Goal: Task Accomplishment & Management: Manage account settings

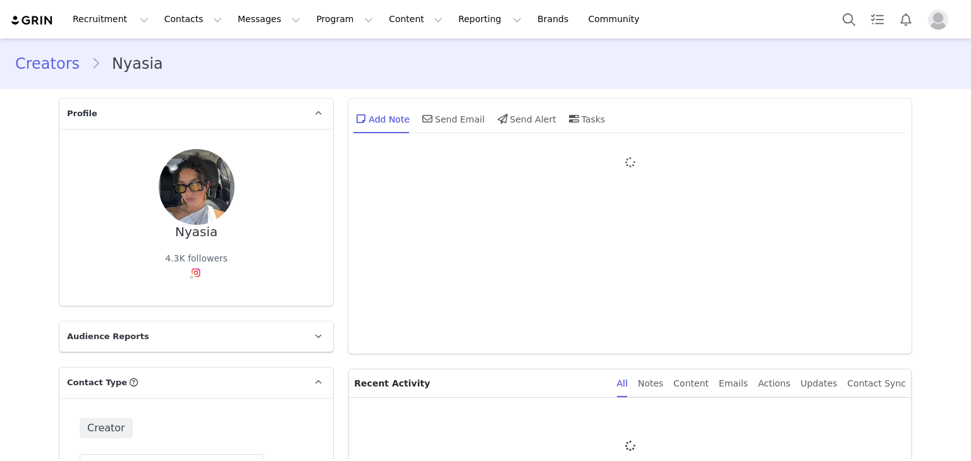
type input "+1 ([GEOGRAPHIC_DATA])"
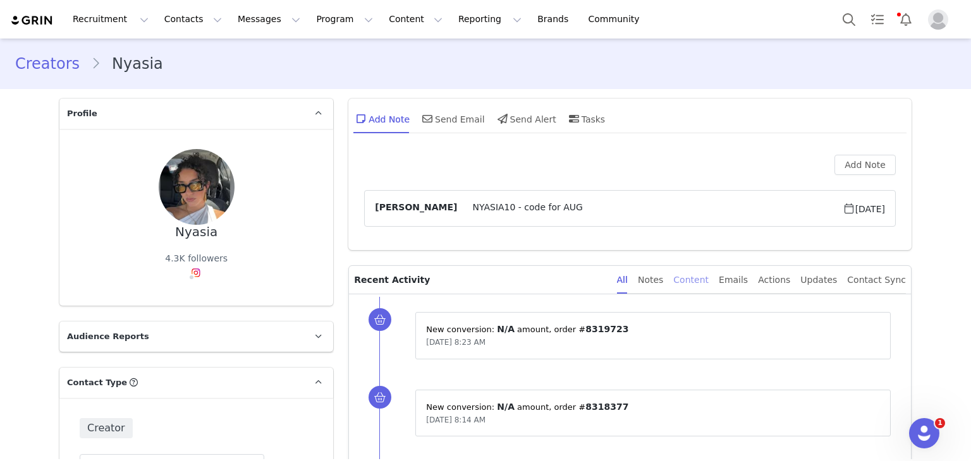
click at [709, 279] on div "Content" at bounding box center [690, 280] width 35 height 28
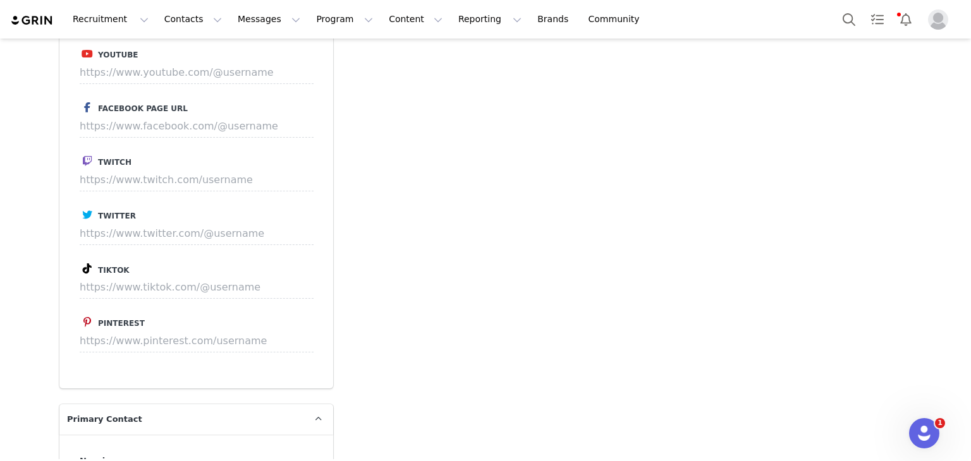
scroll to position [195, 0]
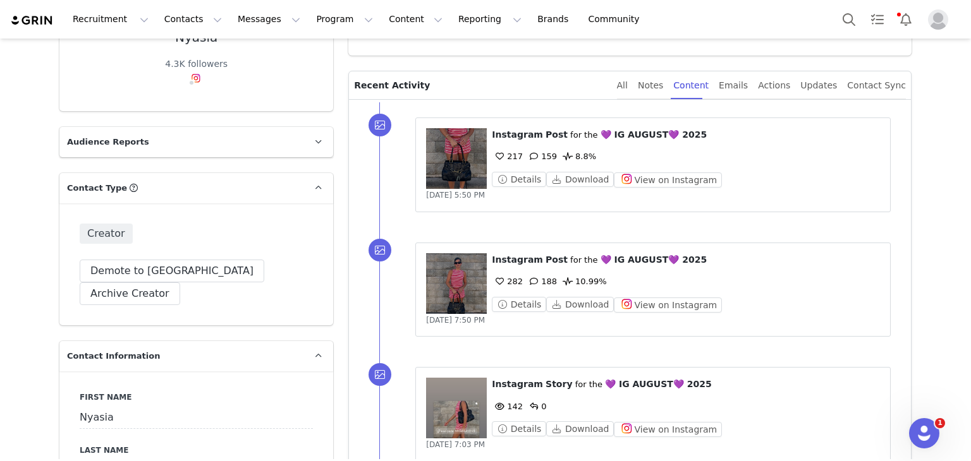
drag, startPoint x: 446, startPoint y: 315, endPoint x: 466, endPoint y: 34, distance: 282.0
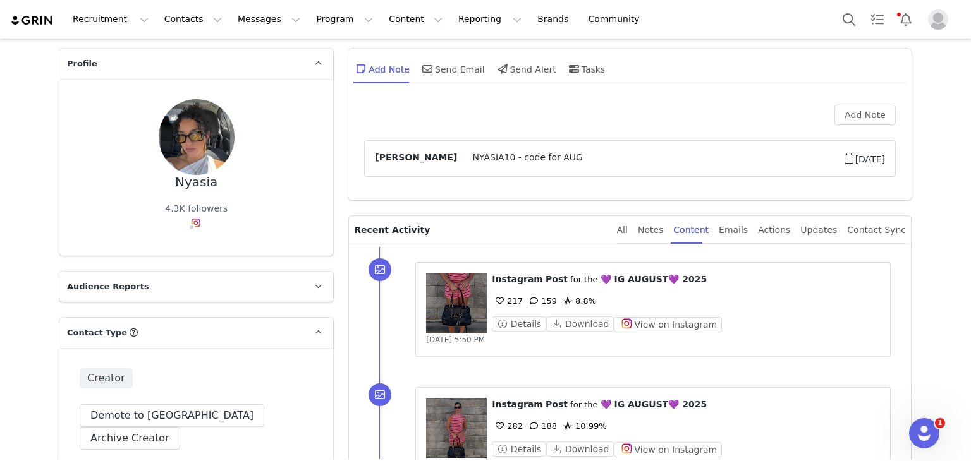
scroll to position [126, 0]
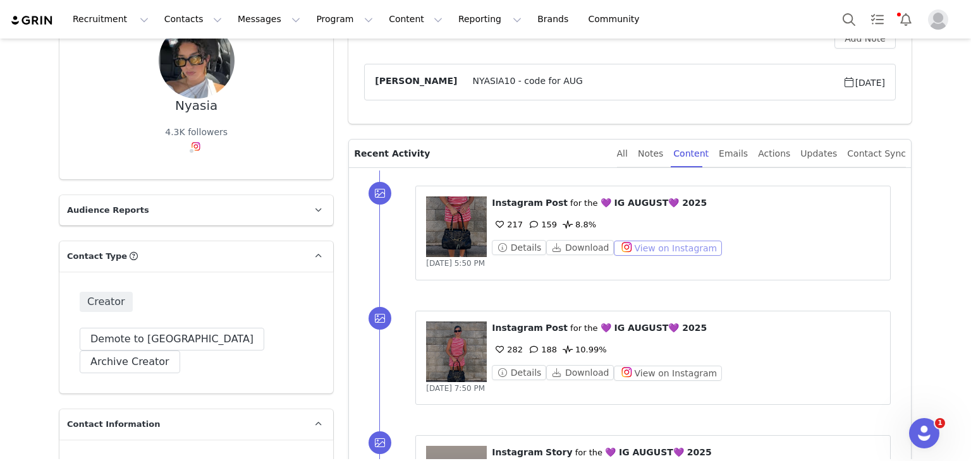
click at [645, 251] on button "View on Instagram" at bounding box center [668, 248] width 108 height 15
click at [642, 368] on button "View on Instagram" at bounding box center [668, 373] width 108 height 15
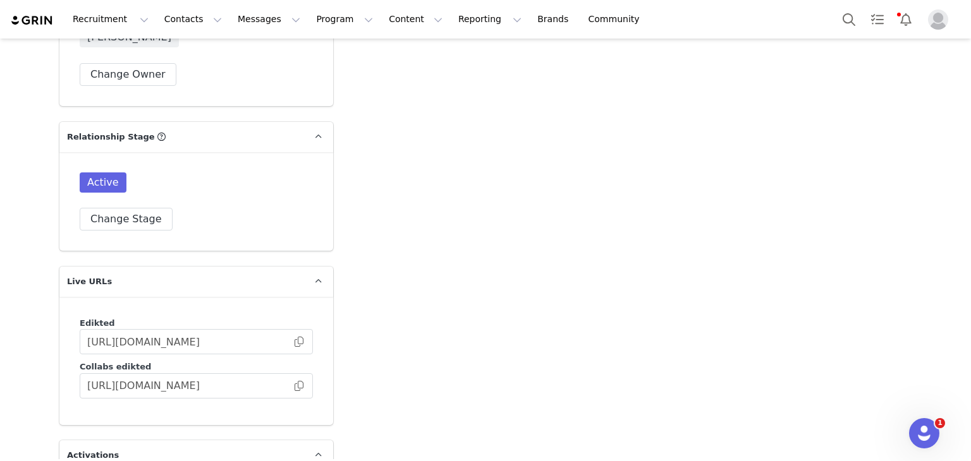
scroll to position [1748, 0]
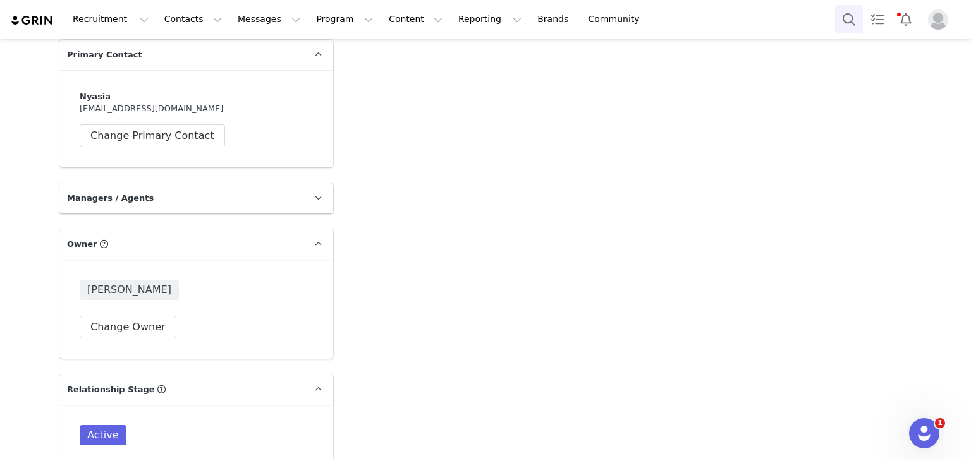
click at [850, 20] on button "Search" at bounding box center [849, 19] width 28 height 28
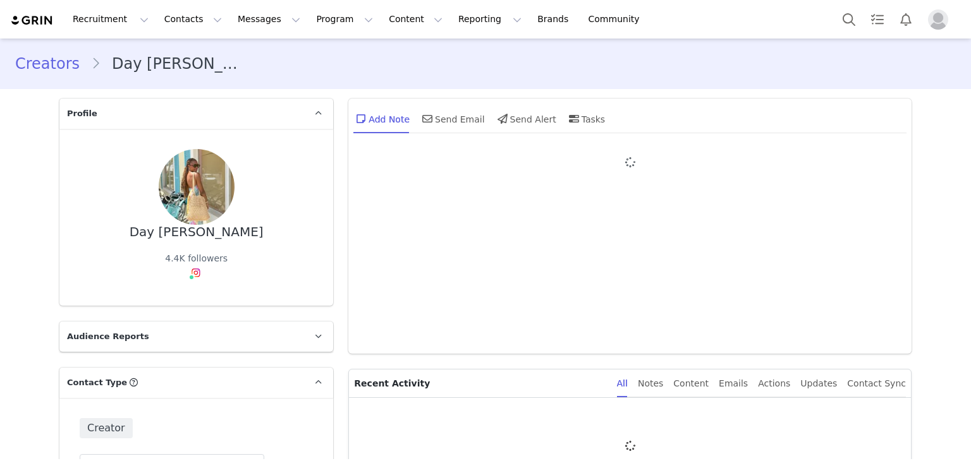
type input "+1 ([GEOGRAPHIC_DATA])"
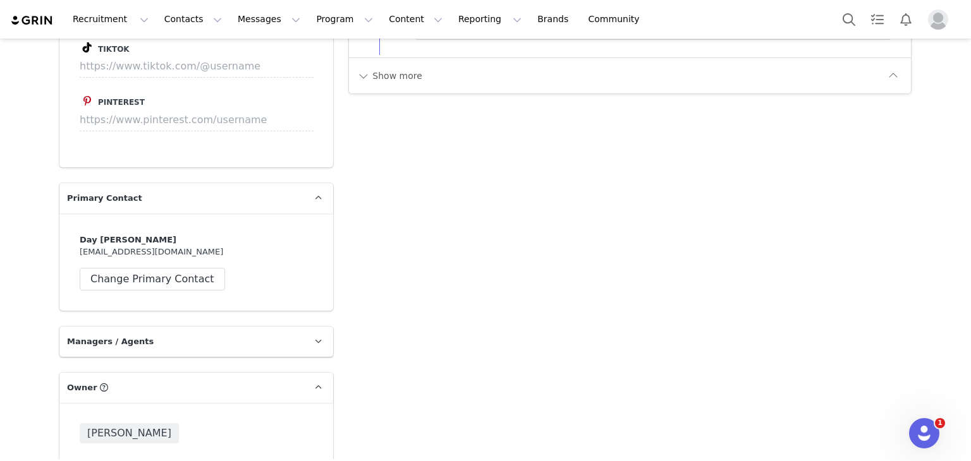
scroll to position [18, 0]
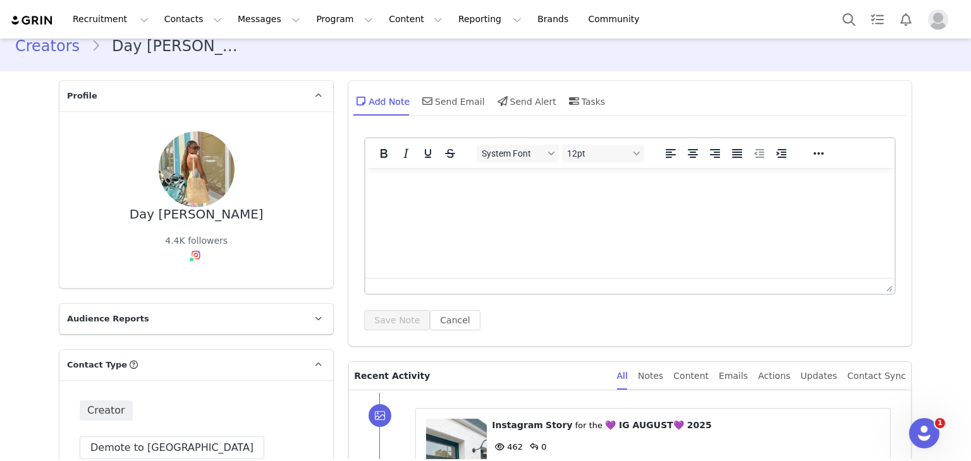
drag, startPoint x: 459, startPoint y: 312, endPoint x: 444, endPoint y: 78, distance: 234.4
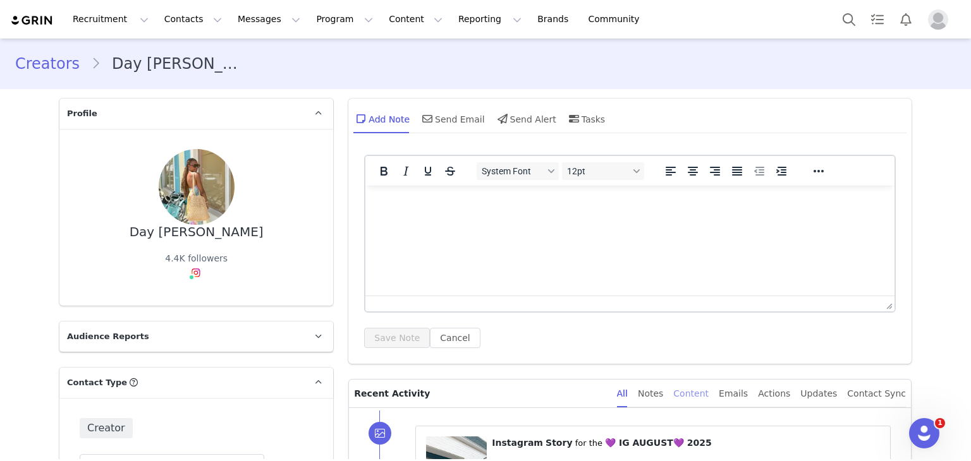
click at [704, 394] on div "Content" at bounding box center [690, 394] width 35 height 28
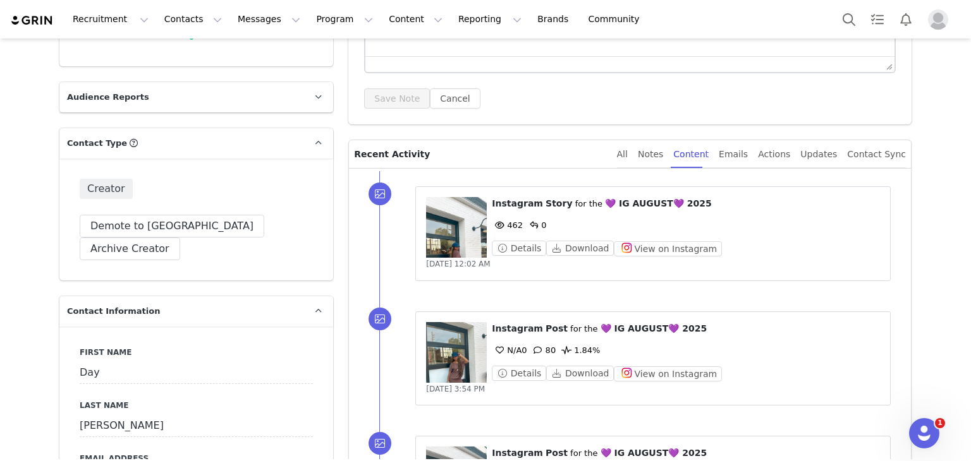
scroll to position [379, 0]
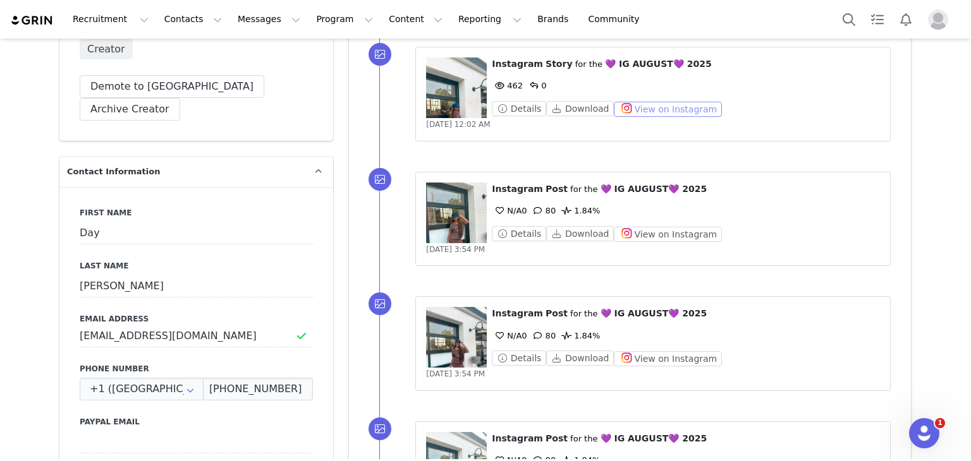
click at [637, 113] on button "View on Instagram" at bounding box center [668, 109] width 108 height 15
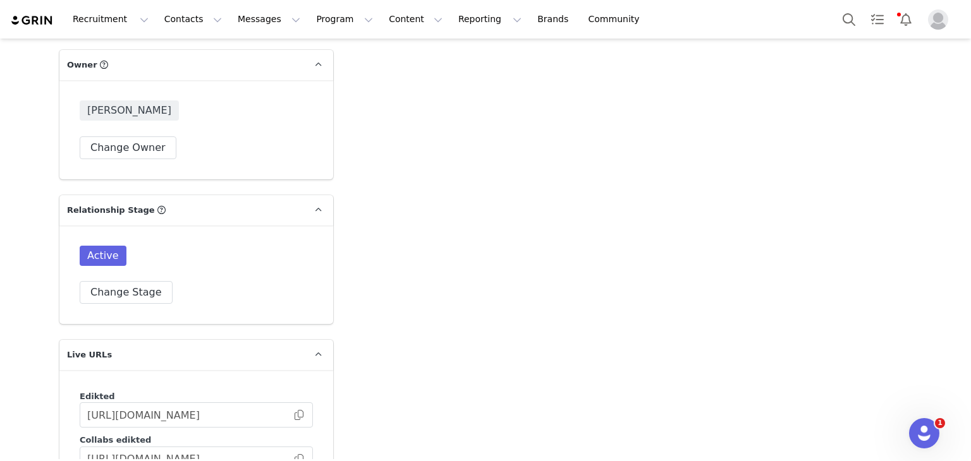
drag, startPoint x: 25, startPoint y: 166, endPoint x: 11, endPoint y: 299, distance: 134.1
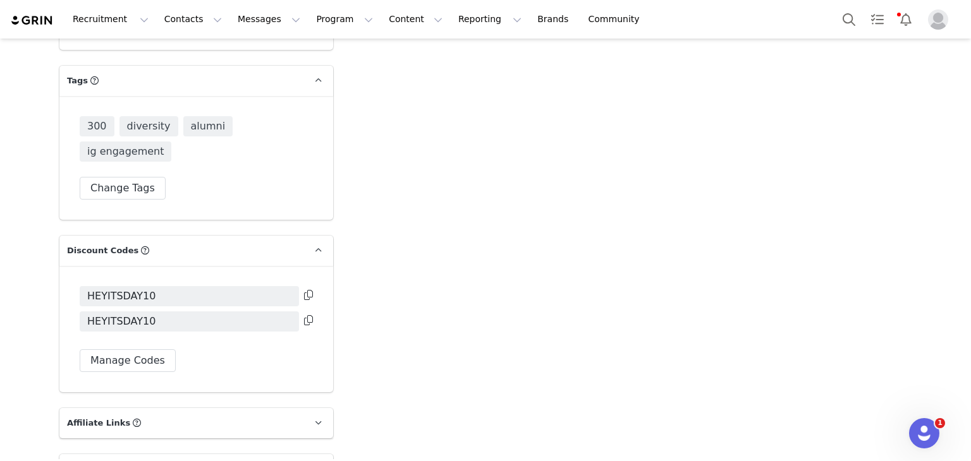
scroll to position [2629, 0]
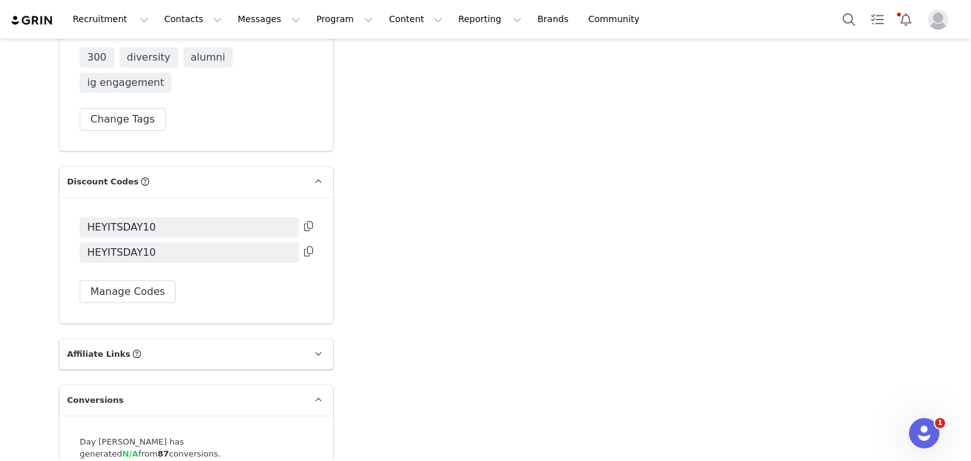
drag, startPoint x: 389, startPoint y: 116, endPoint x: 384, endPoint y: 221, distance: 105.0
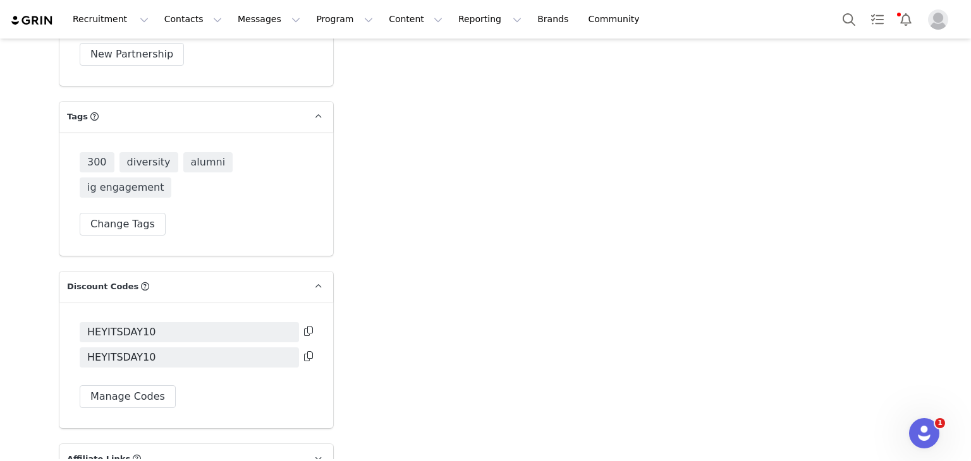
drag, startPoint x: 417, startPoint y: 287, endPoint x: 389, endPoint y: 200, distance: 91.0
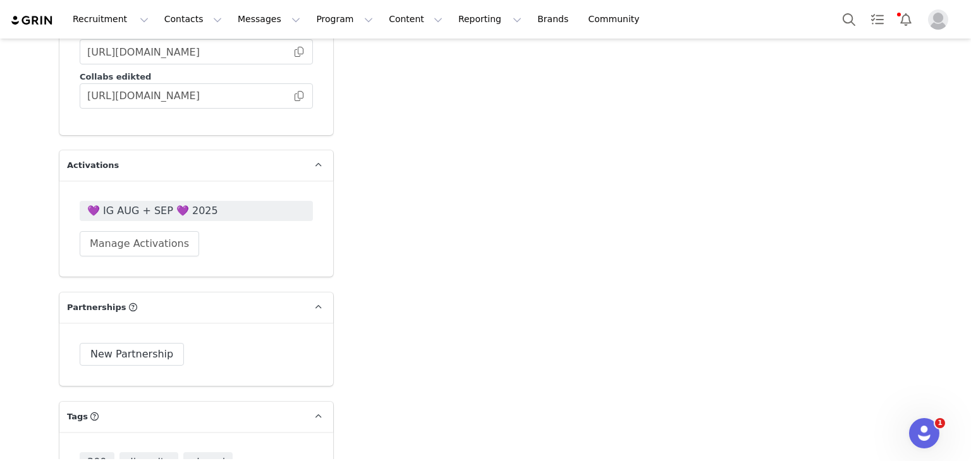
drag, startPoint x: 388, startPoint y: 198, endPoint x: 377, endPoint y: 105, distance: 94.2
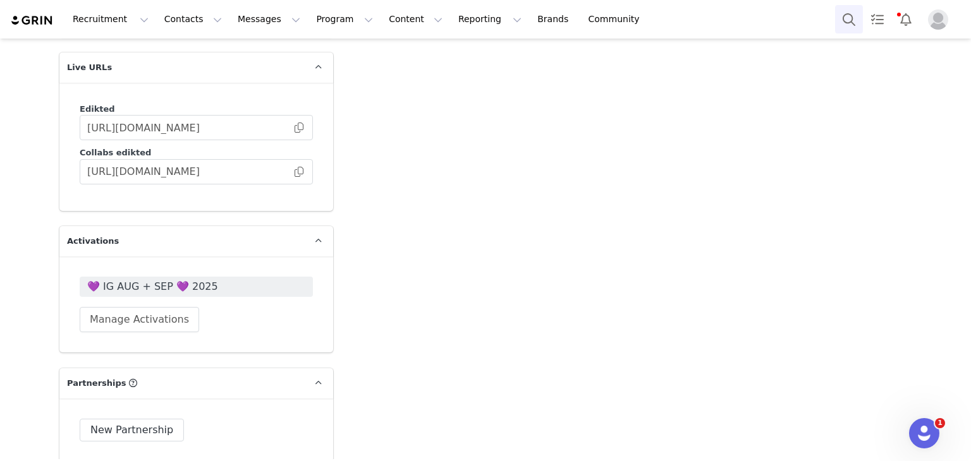
click at [843, 20] on button "Search" at bounding box center [849, 19] width 28 height 28
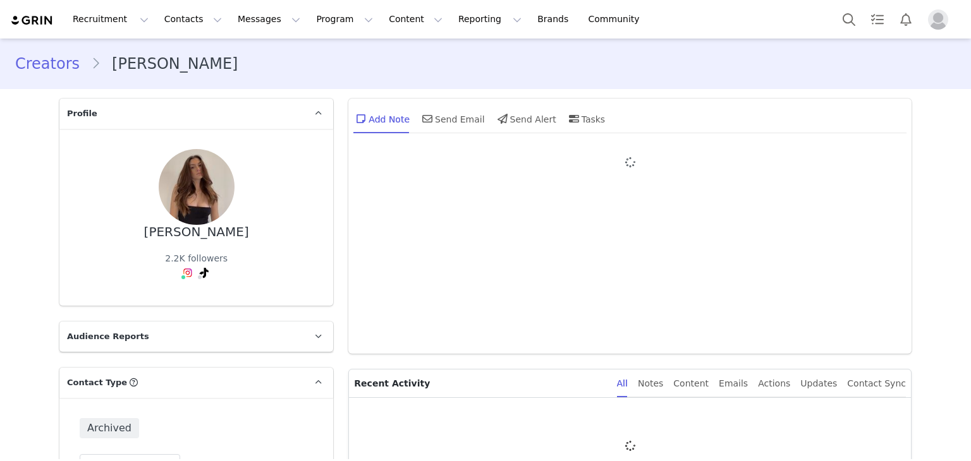
type input "+1 ([GEOGRAPHIC_DATA])"
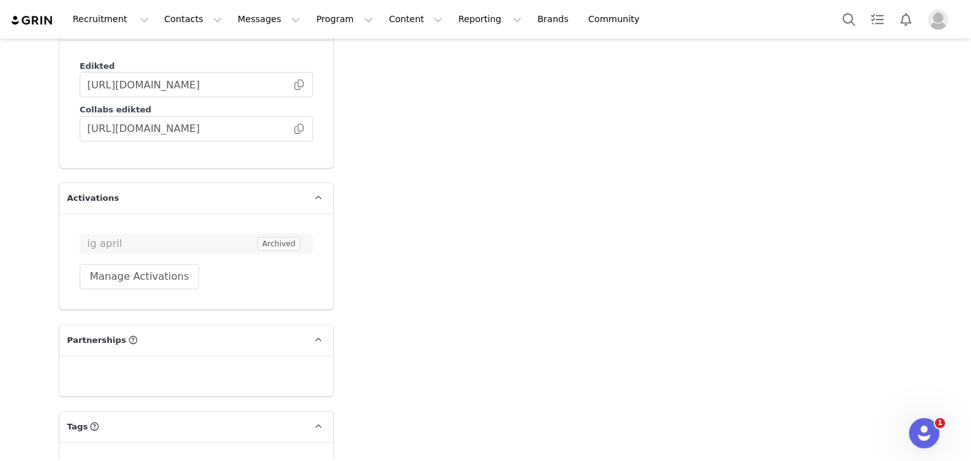
scroll to position [2402, 0]
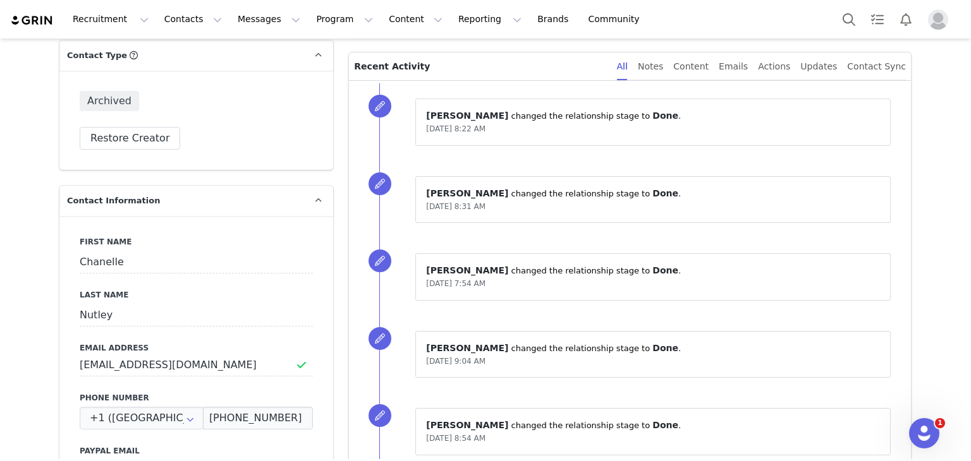
drag, startPoint x: 416, startPoint y: 317, endPoint x: 359, endPoint y: 119, distance: 205.9
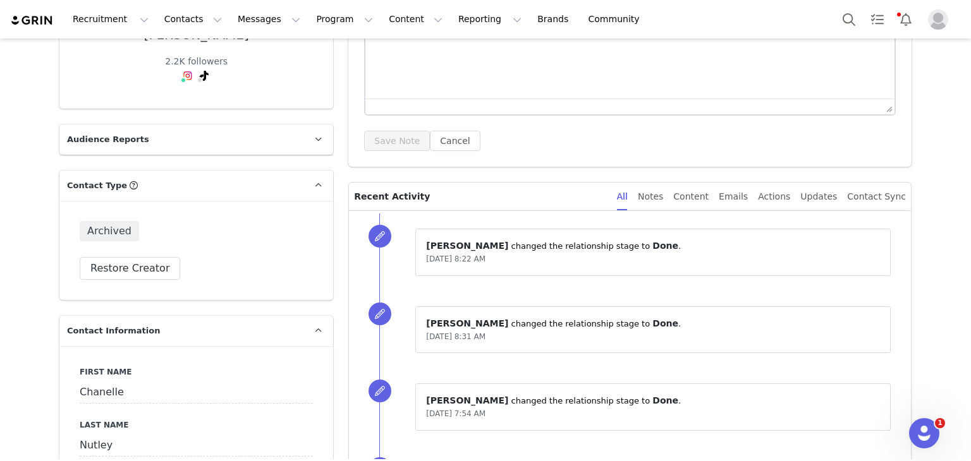
scroll to position [27, 0]
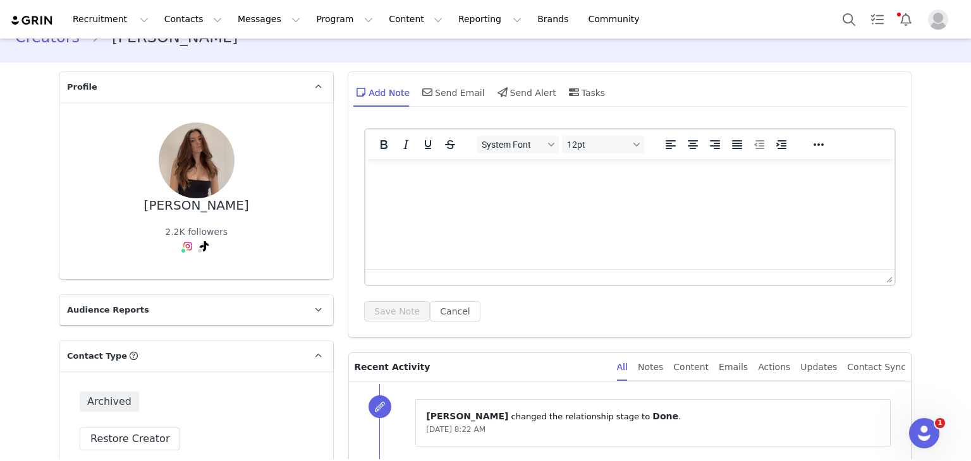
drag, startPoint x: 4, startPoint y: 209, endPoint x: 26, endPoint y: 88, distance: 122.6
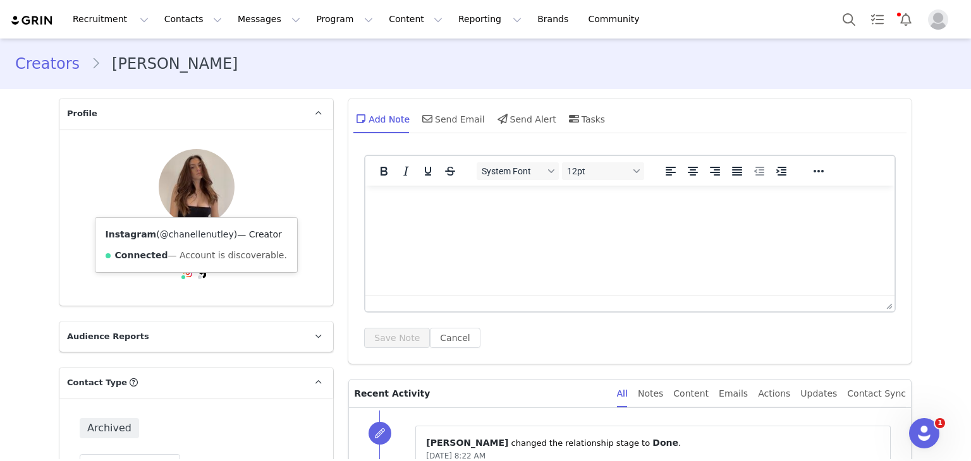
click at [185, 236] on link "@chanellenutley" at bounding box center [197, 234] width 74 height 10
click at [197, 234] on link "@chanellenutleyyy" at bounding box center [184, 234] width 85 height 10
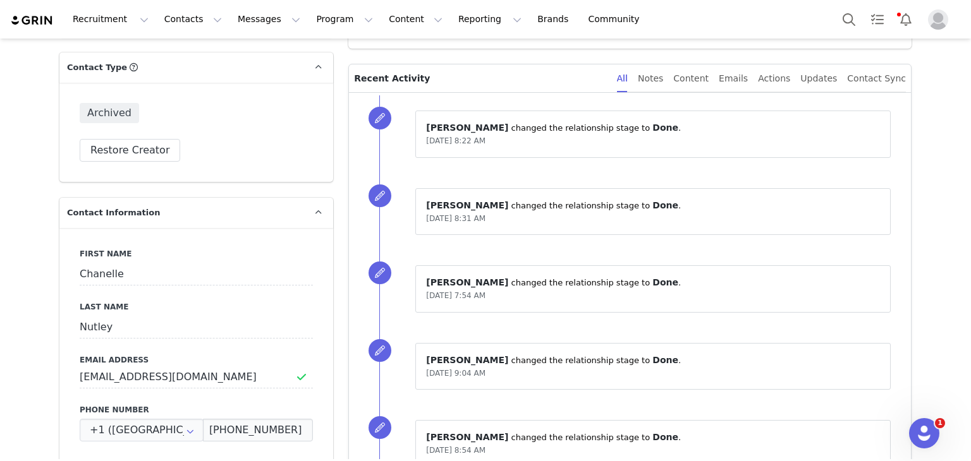
scroll to position [316, 0]
click at [693, 84] on div "Content" at bounding box center [690, 78] width 35 height 28
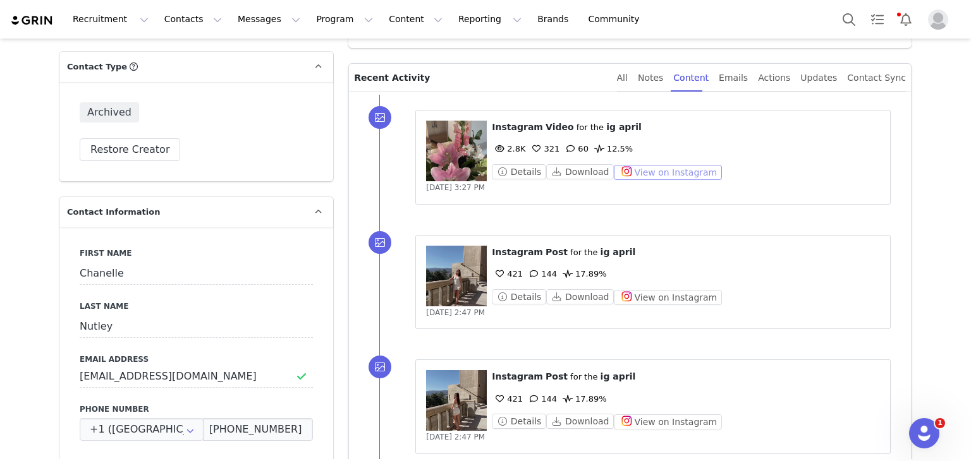
click at [627, 174] on button "View on Instagram" at bounding box center [668, 172] width 108 height 15
click at [583, 174] on button "Download" at bounding box center [580, 171] width 68 height 15
click at [573, 292] on button "Download" at bounding box center [580, 296] width 68 height 15
click at [623, 160] on div "⁨ Instagram ⁩ ⁨ Video ⁩ for the ⁨ ig april ⁩ 2.8K 321 60 12.5% Details Download…" at bounding box center [686, 150] width 388 height 59
click at [635, 172] on button "View on Instagram" at bounding box center [668, 172] width 108 height 15
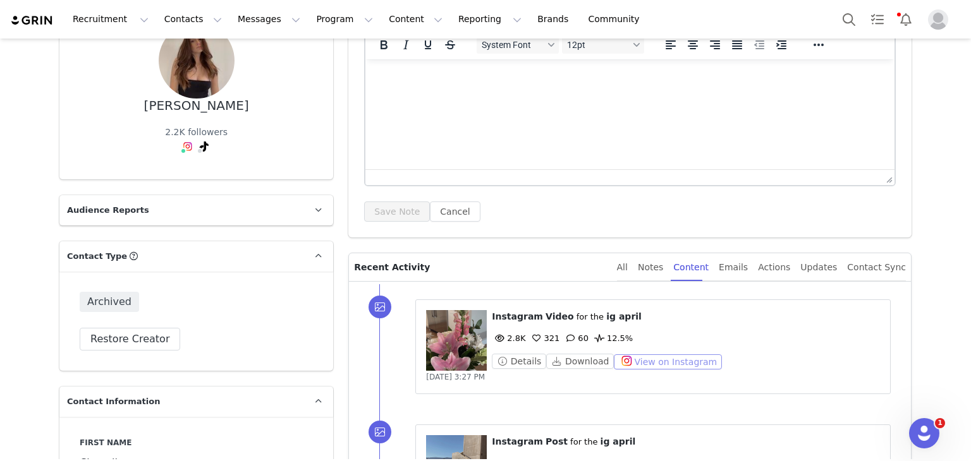
scroll to position [0, 0]
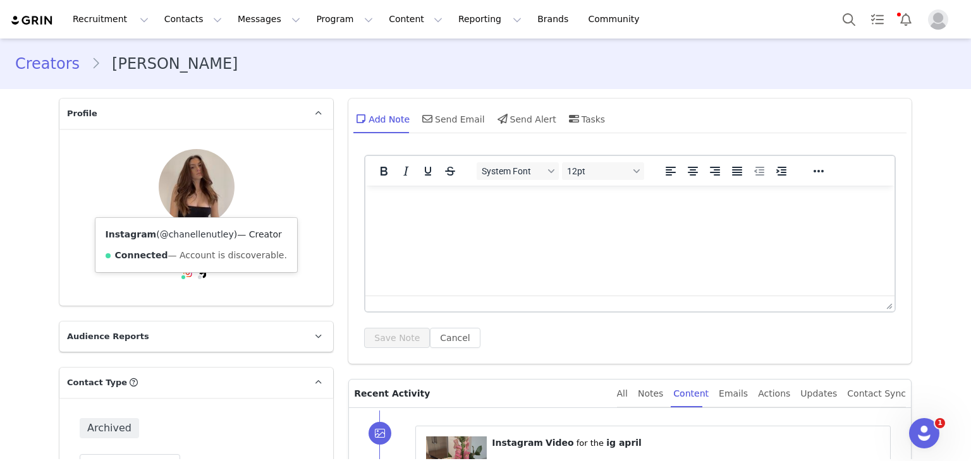
click at [183, 231] on link "@chanellenutley" at bounding box center [197, 234] width 74 height 10
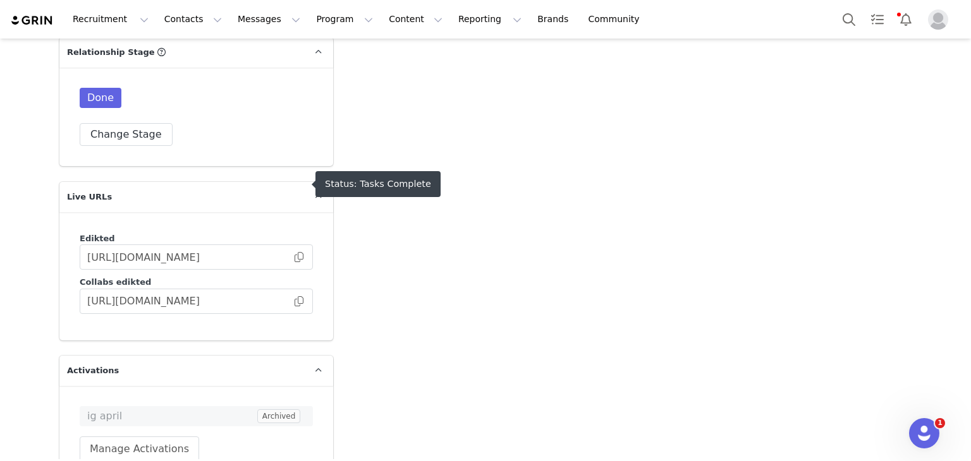
scroll to position [2212, 0]
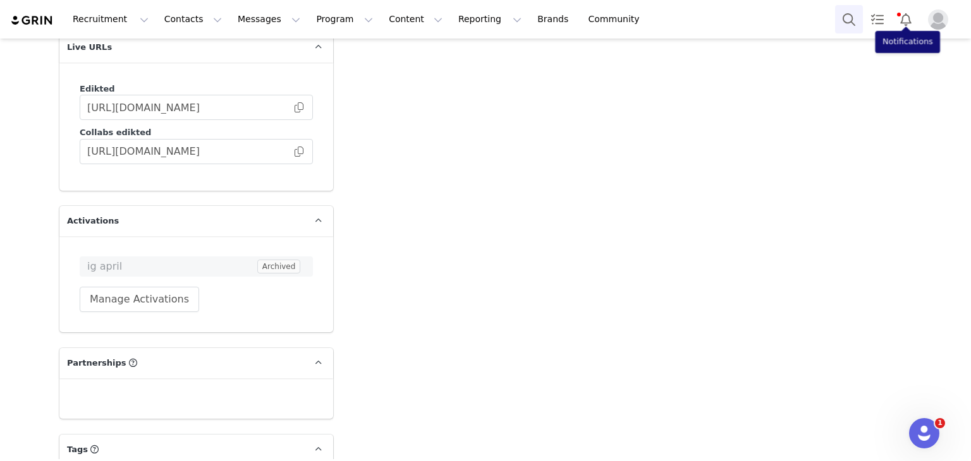
click at [837, 18] on div "Recruitment Recruitment Creator Search Curated Lists Landing Pages Web Extensio…" at bounding box center [485, 19] width 971 height 39
click at [847, 15] on button "Search" at bounding box center [849, 19] width 28 height 28
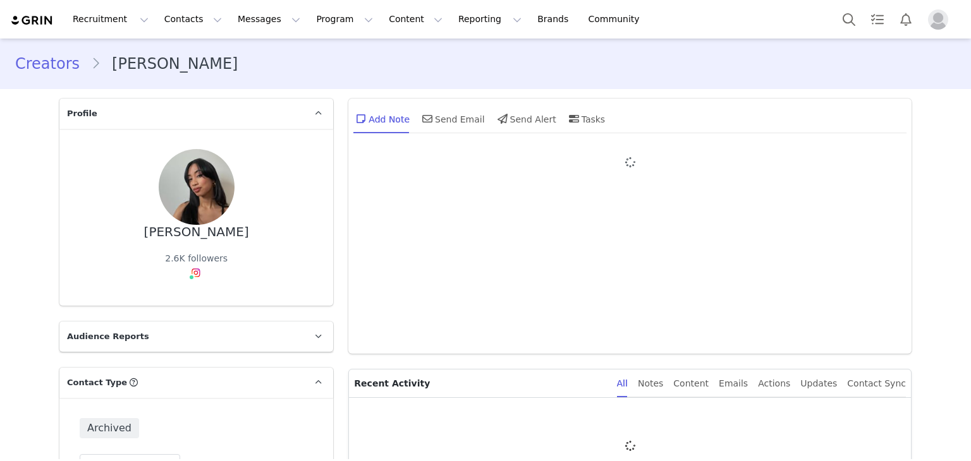
type input "+1 ([GEOGRAPHIC_DATA])"
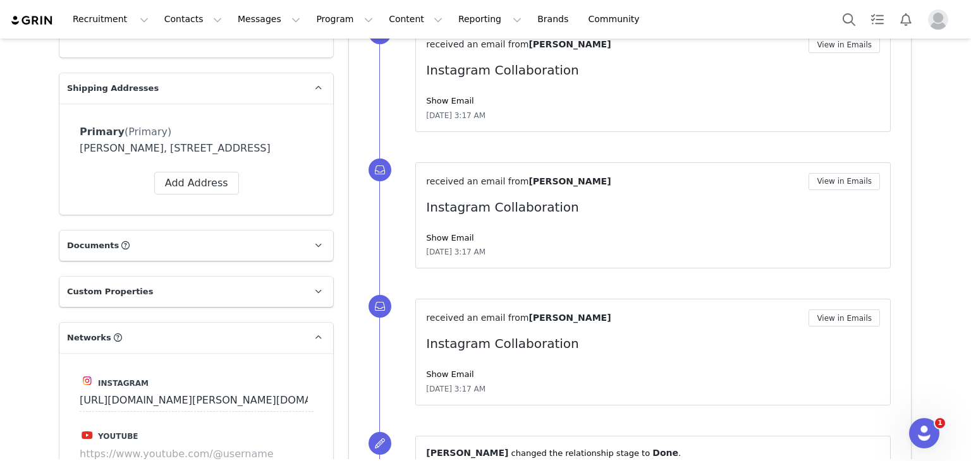
scroll to position [941, 0]
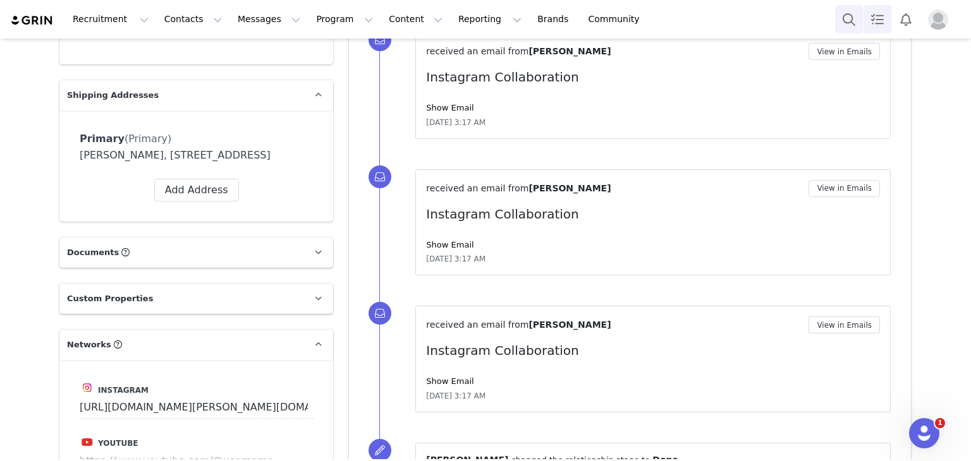
click at [863, 14] on link "Tasks" at bounding box center [877, 19] width 28 height 28
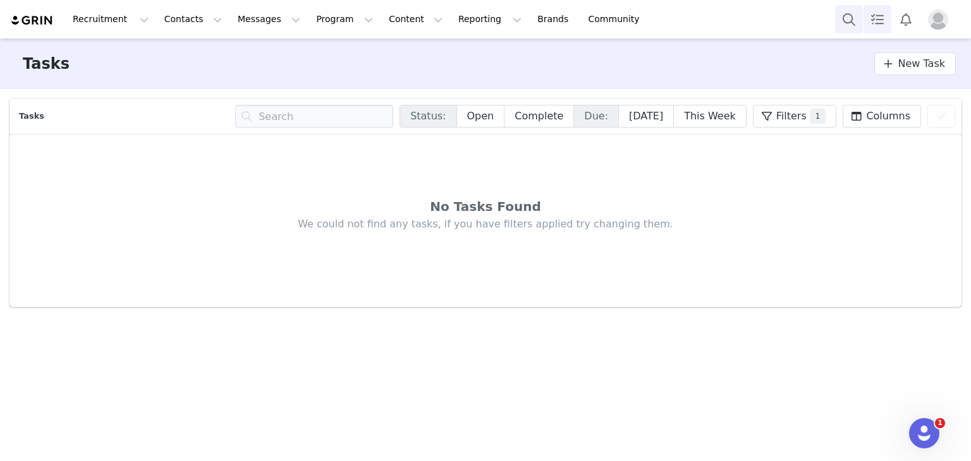
click at [850, 16] on button "Search" at bounding box center [849, 19] width 28 height 28
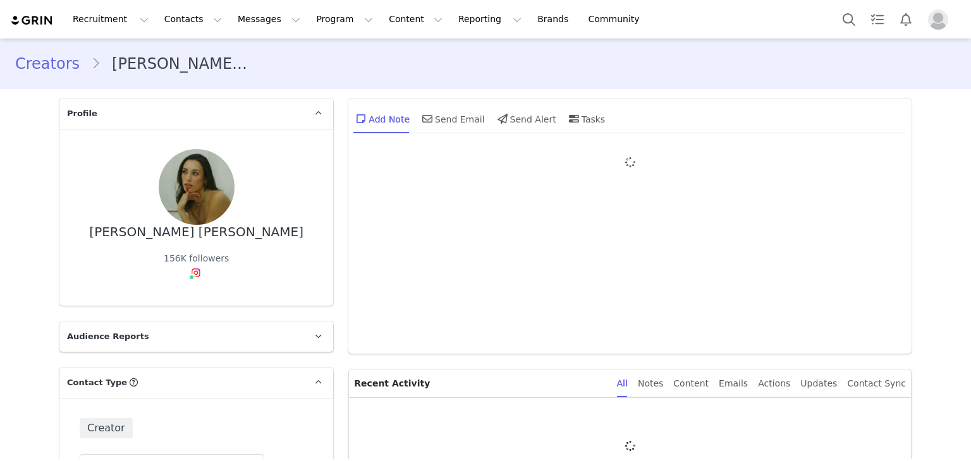
type input "+1 ([GEOGRAPHIC_DATA])"
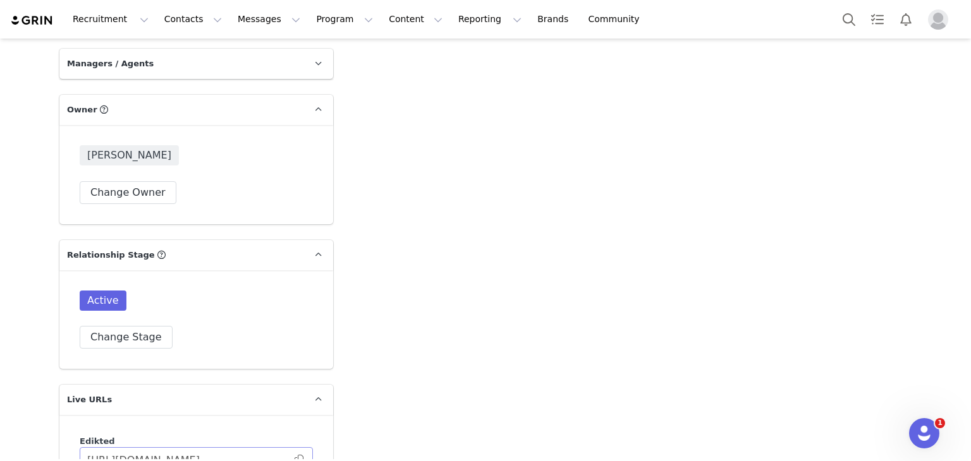
scroll to position [1849, 0]
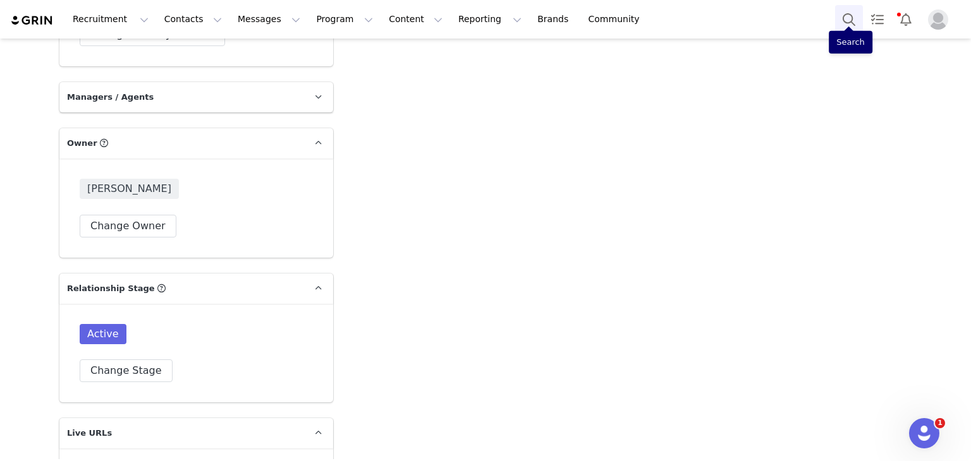
click at [852, 19] on button "Search" at bounding box center [849, 19] width 28 height 28
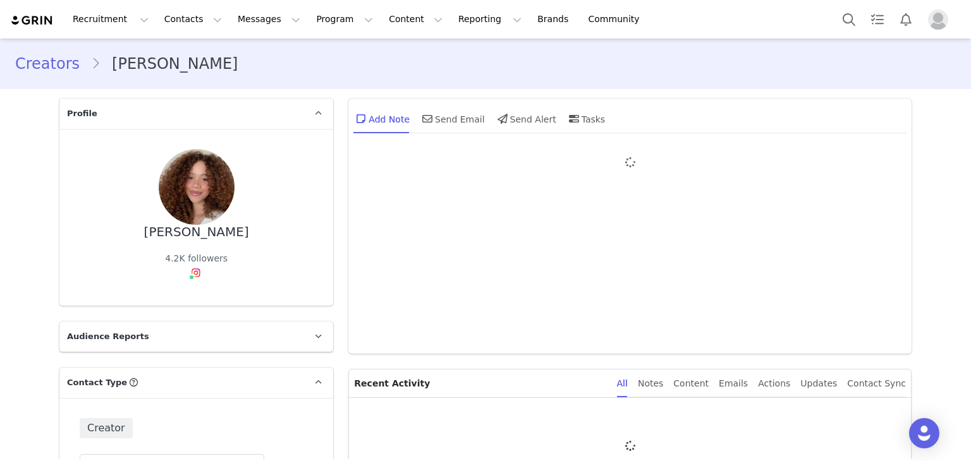
type input "+1 ([GEOGRAPHIC_DATA])"
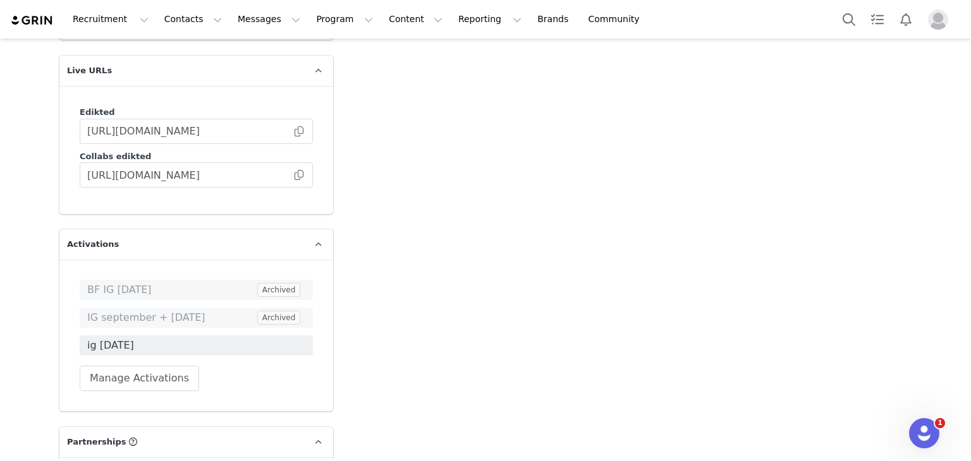
scroll to position [1896, 0]
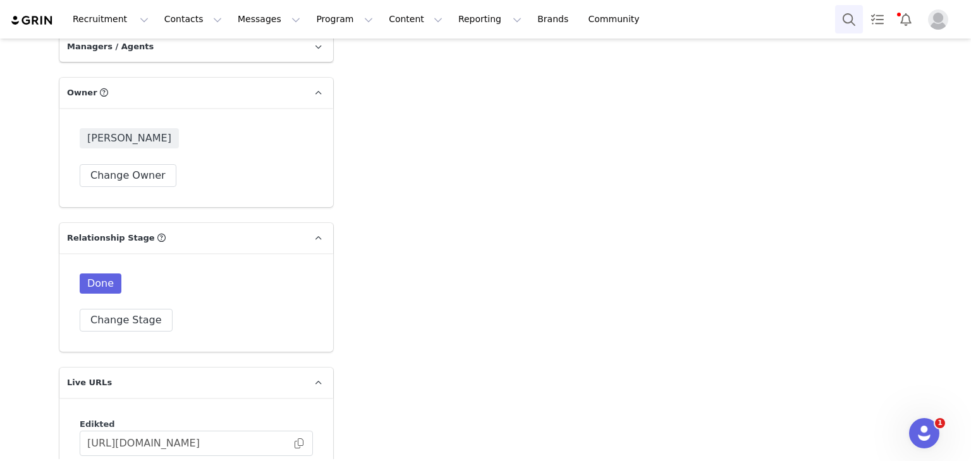
drag, startPoint x: 863, startPoint y: 43, endPoint x: 850, endPoint y: 31, distance: 18.4
click at [848, 27] on button "Search" at bounding box center [849, 19] width 28 height 28
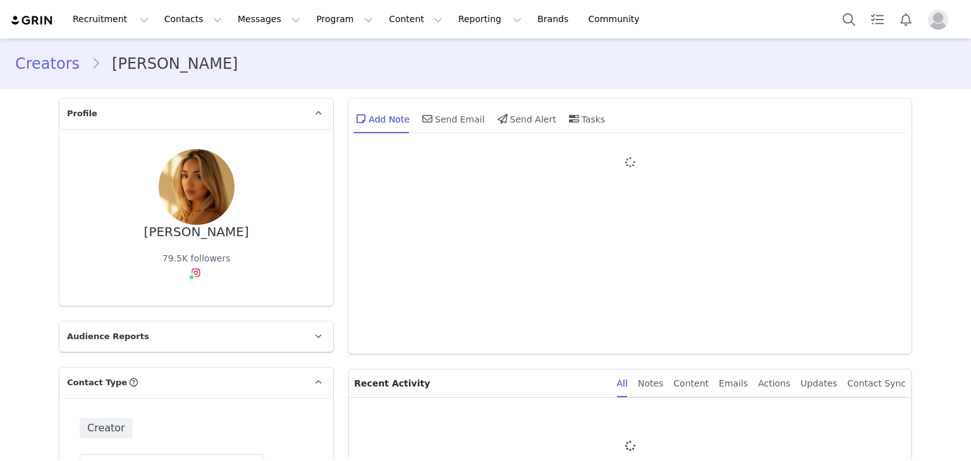
type input "+1 ([GEOGRAPHIC_DATA])"
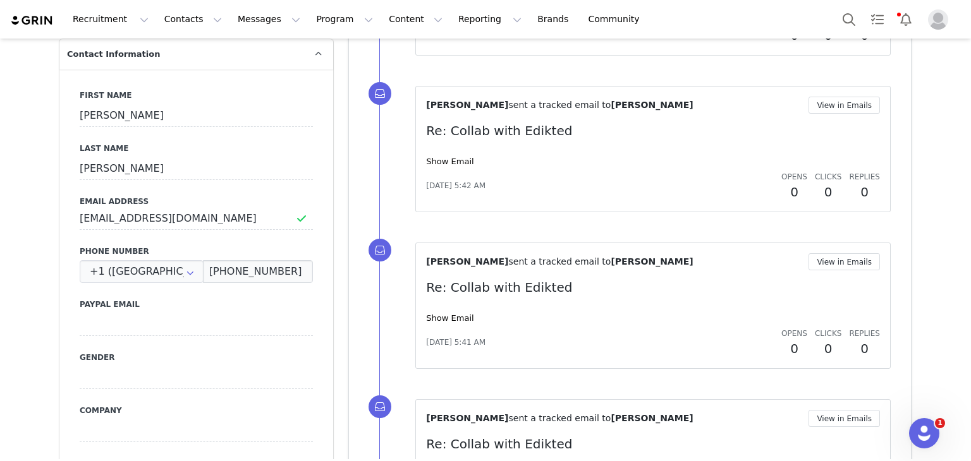
scroll to position [316, 0]
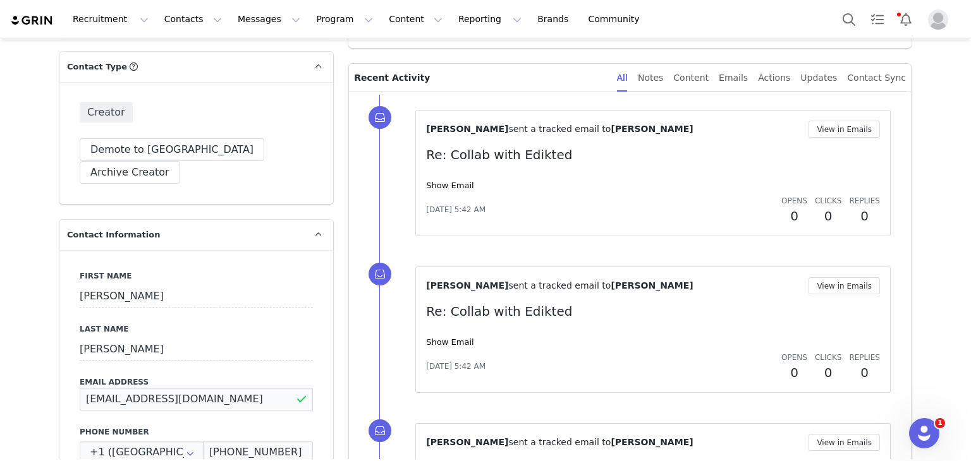
click at [142, 388] on input "[EMAIL_ADDRESS][DOMAIN_NAME]" at bounding box center [196, 399] width 233 height 23
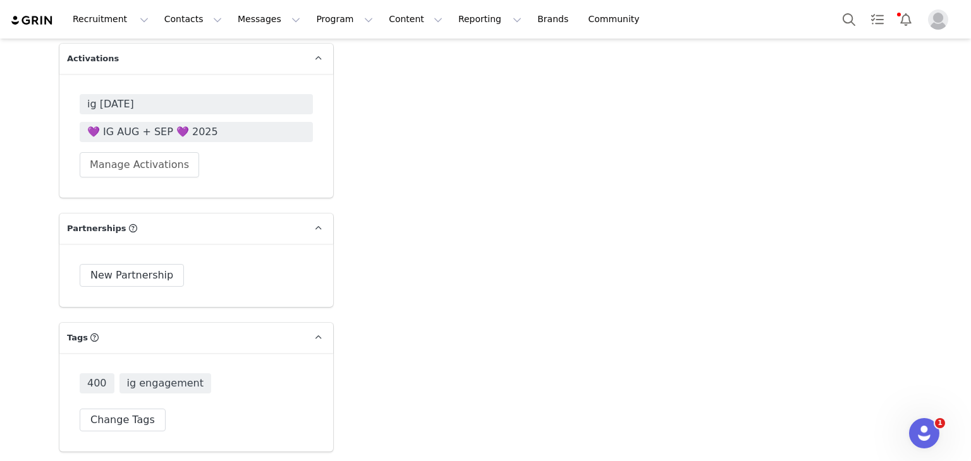
scroll to position [2528, 0]
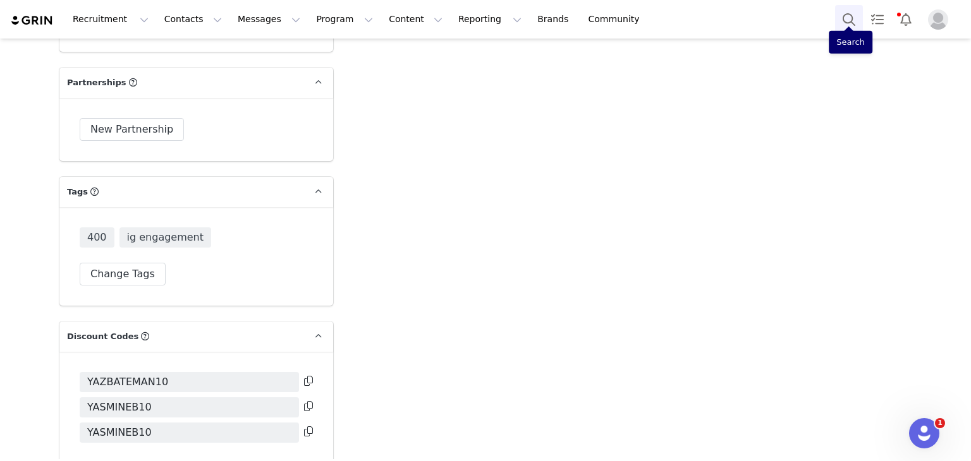
click at [844, 16] on button "Search" at bounding box center [849, 19] width 28 height 28
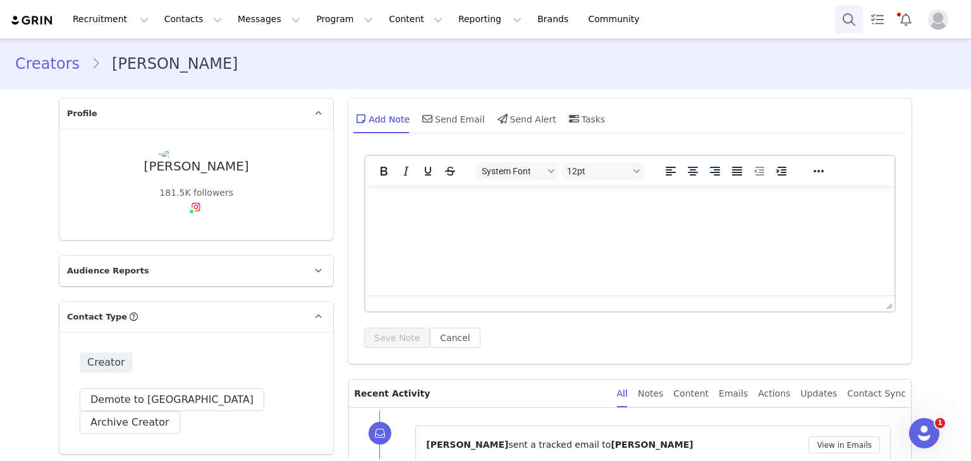
click at [843, 23] on button "Search" at bounding box center [849, 19] width 28 height 28
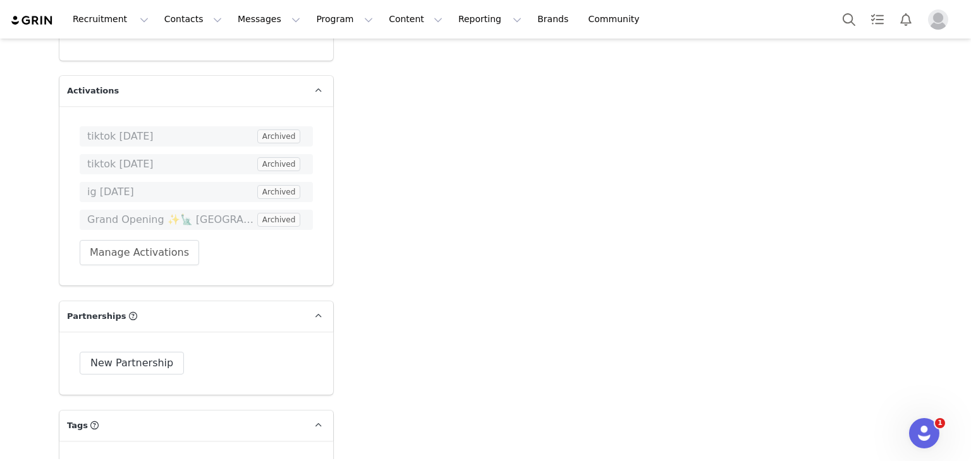
scroll to position [2261, 0]
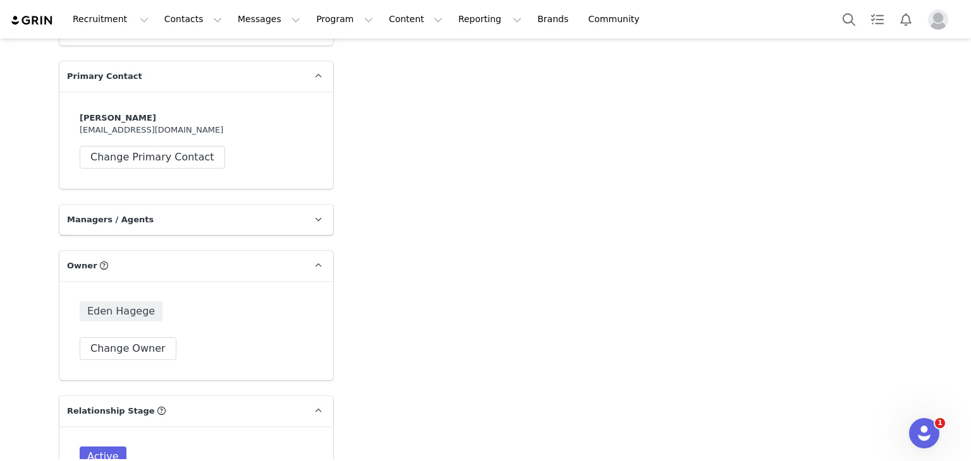
drag, startPoint x: 450, startPoint y: 359, endPoint x: 450, endPoint y: 219, distance: 139.7
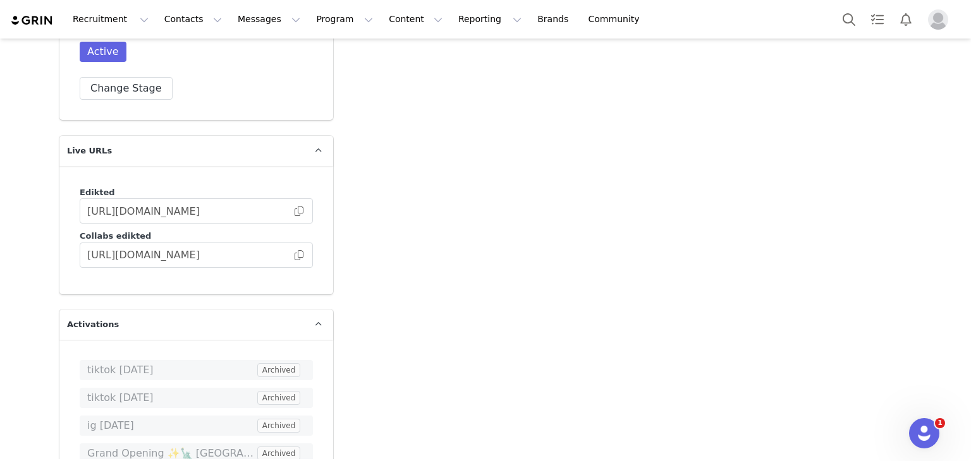
scroll to position [2637, 0]
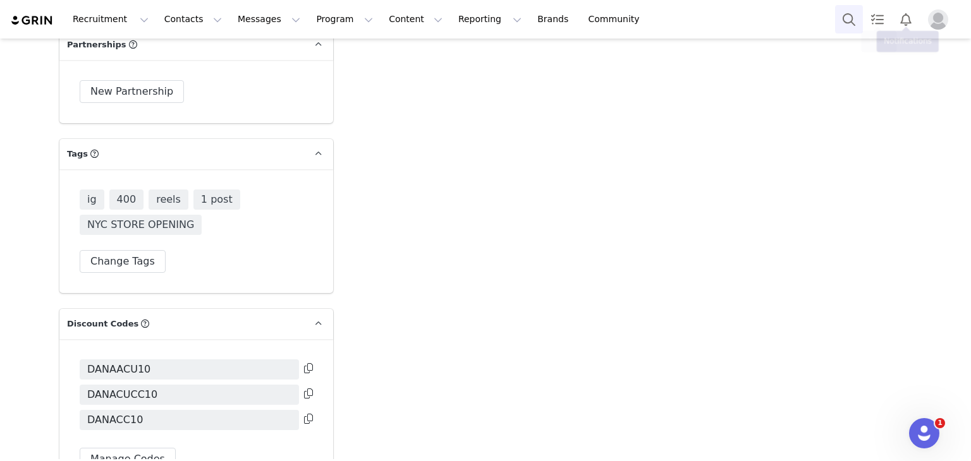
click at [837, 10] on button "Search" at bounding box center [849, 19] width 28 height 28
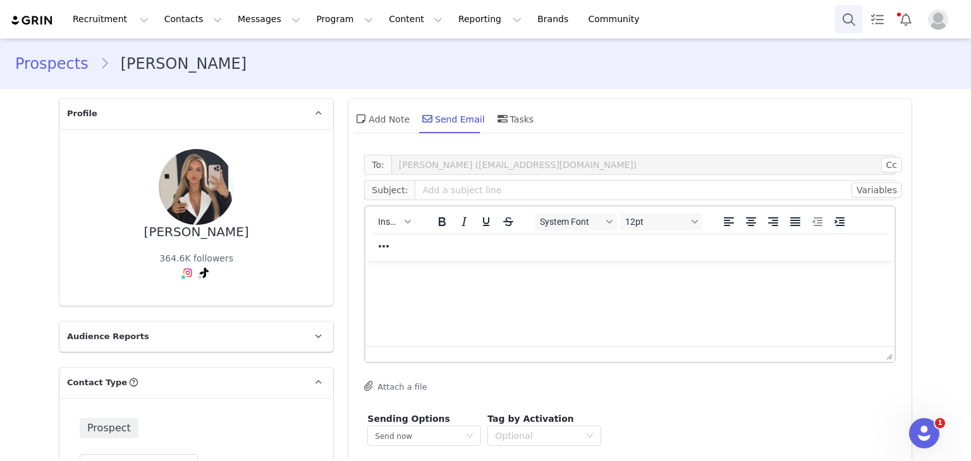
click at [838, 17] on button "Search" at bounding box center [849, 19] width 28 height 28
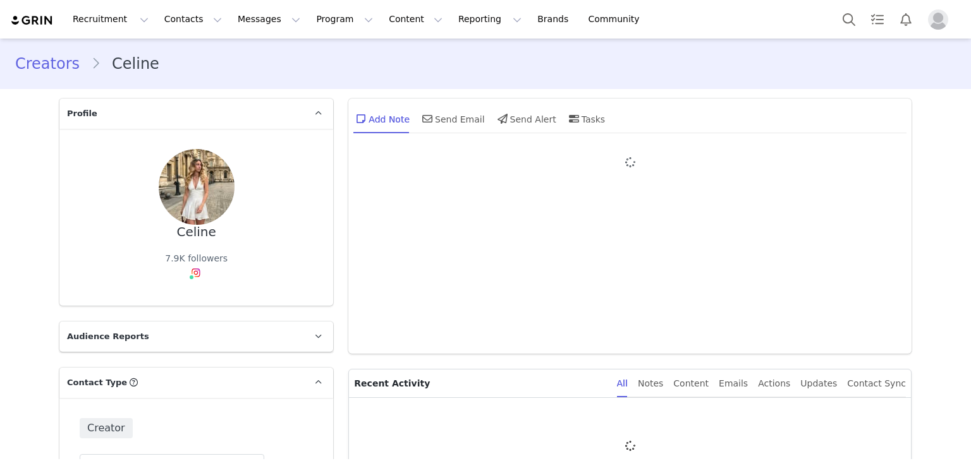
type input "+1 ([GEOGRAPHIC_DATA])"
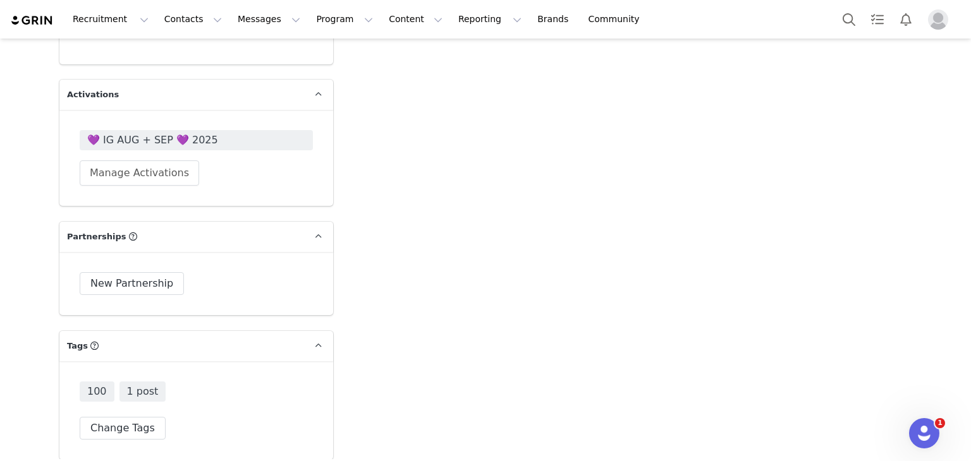
scroll to position [2303, 0]
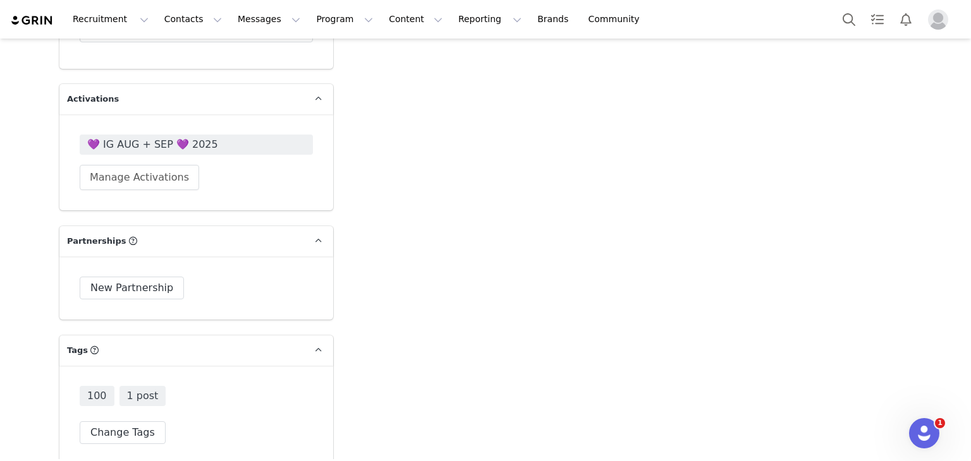
click at [135, 137] on span "💜 IG AUG + SEP 💜 2025" at bounding box center [196, 144] width 218 height 15
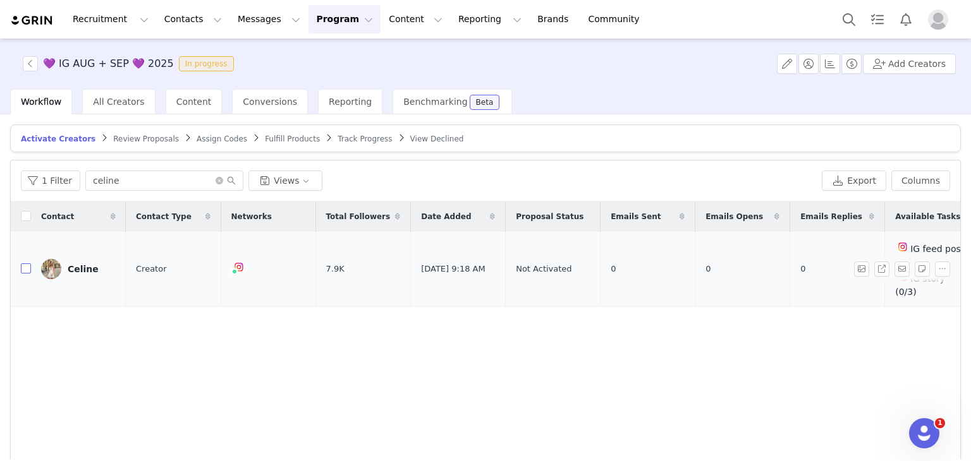
click at [30, 264] on input "checkbox" at bounding box center [26, 269] width 10 height 10
checkbox input "true"
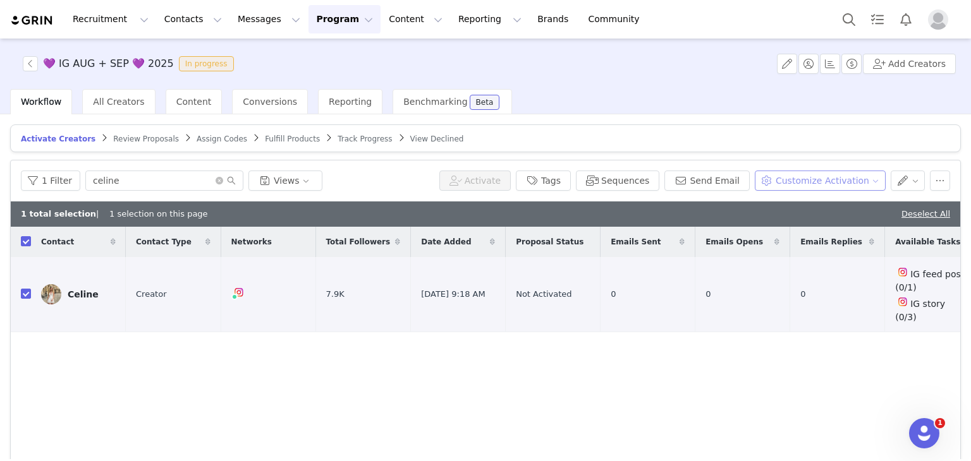
click at [820, 183] on button "Customize Activation" at bounding box center [820, 181] width 131 height 20
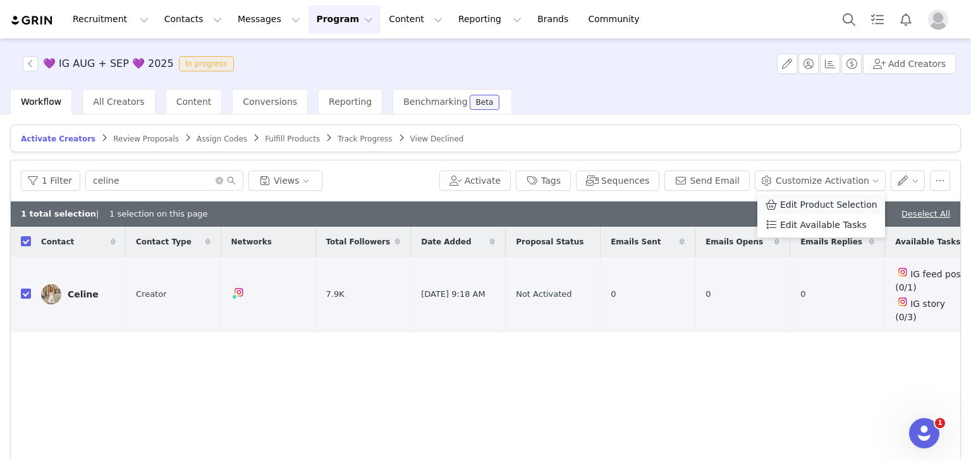
click at [789, 208] on span "Edit Product Selection" at bounding box center [828, 205] width 97 height 14
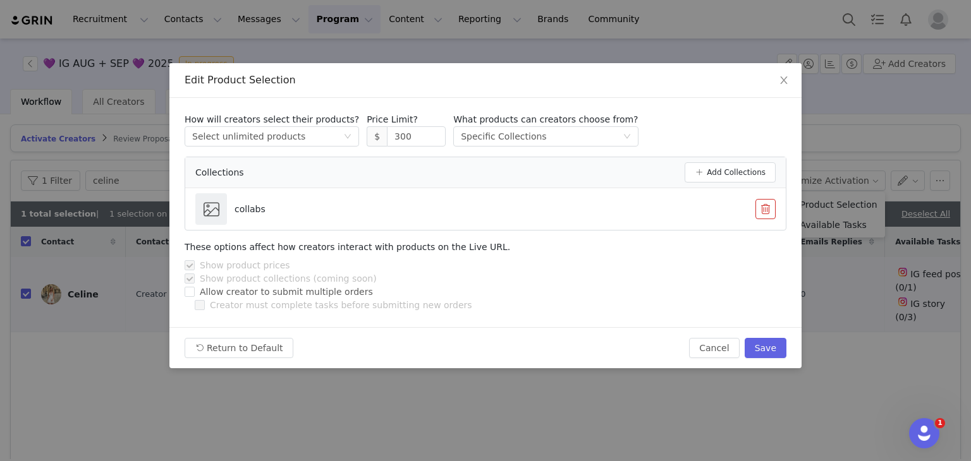
click at [381, 149] on div "How will creators select their products? Select method Select unlimited product…" at bounding box center [486, 172] width 602 height 118
click at [387, 138] on input "300" at bounding box center [416, 136] width 58 height 19
click at [765, 344] on button "Save" at bounding box center [766, 348] width 42 height 20
type input "300"
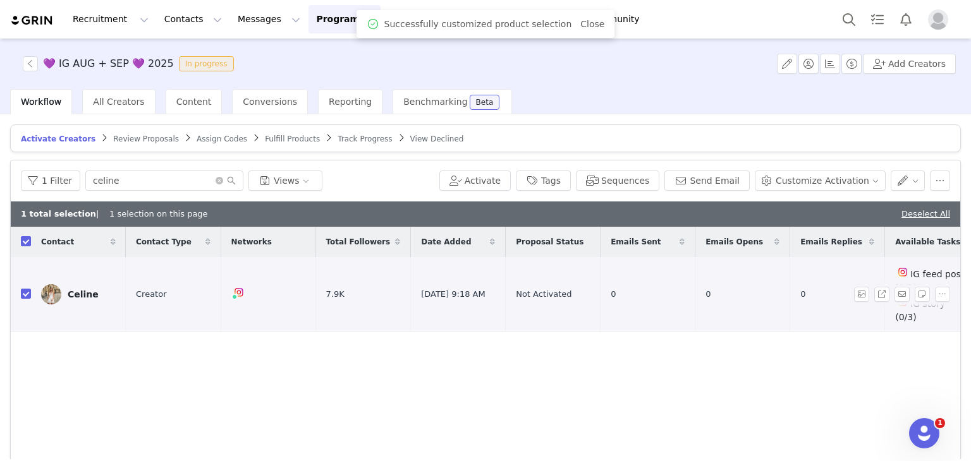
click at [75, 291] on link "Celine" at bounding box center [78, 294] width 75 height 20
click at [75, 289] on div "Celine" at bounding box center [83, 294] width 31 height 10
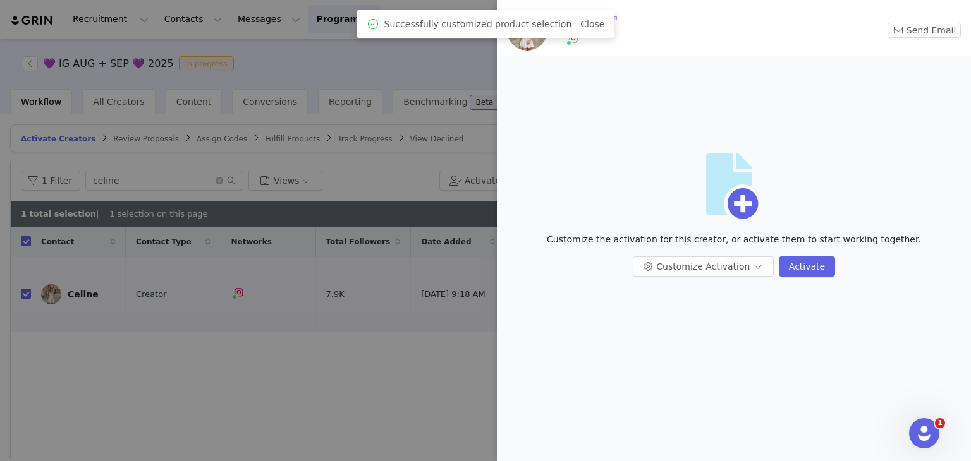
click at [604, 18] on button "button" at bounding box center [612, 21] width 20 height 20
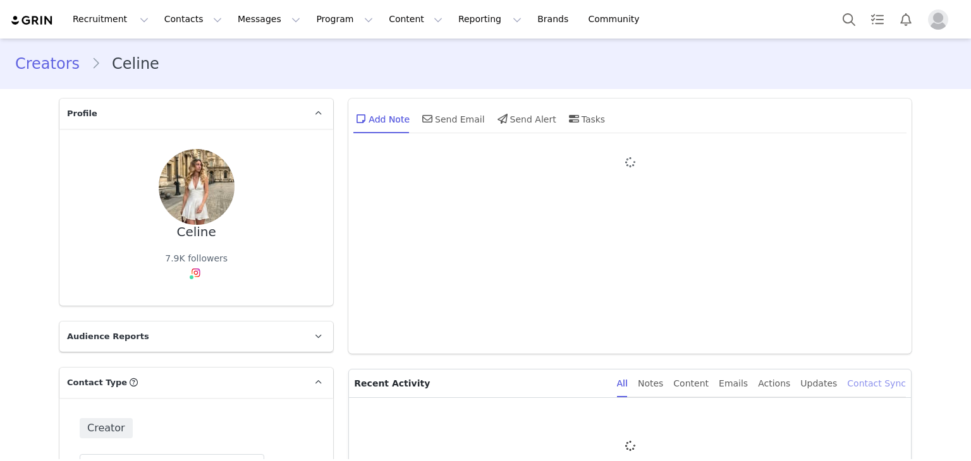
type input "+1 ([GEOGRAPHIC_DATA])"
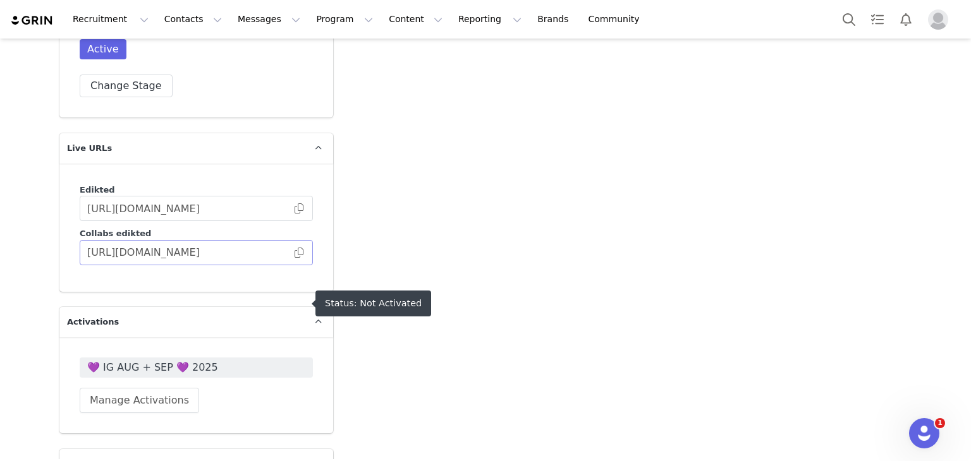
scroll to position [2023, 0]
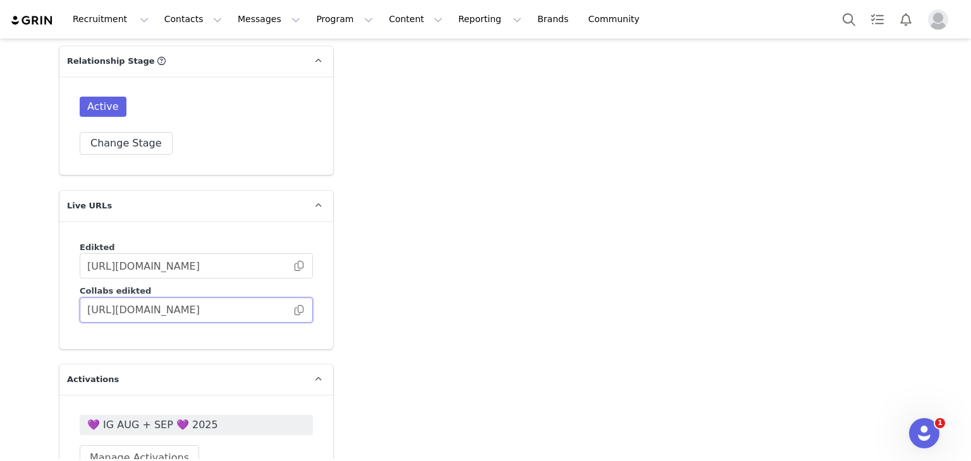
click at [304, 298] on input "https://collabs.edikted.com/0f61fa17-b7f7-4e21-aeec-60d5ae7a4a24" at bounding box center [196, 310] width 233 height 25
click at [293, 310] on span at bounding box center [299, 310] width 13 height 0
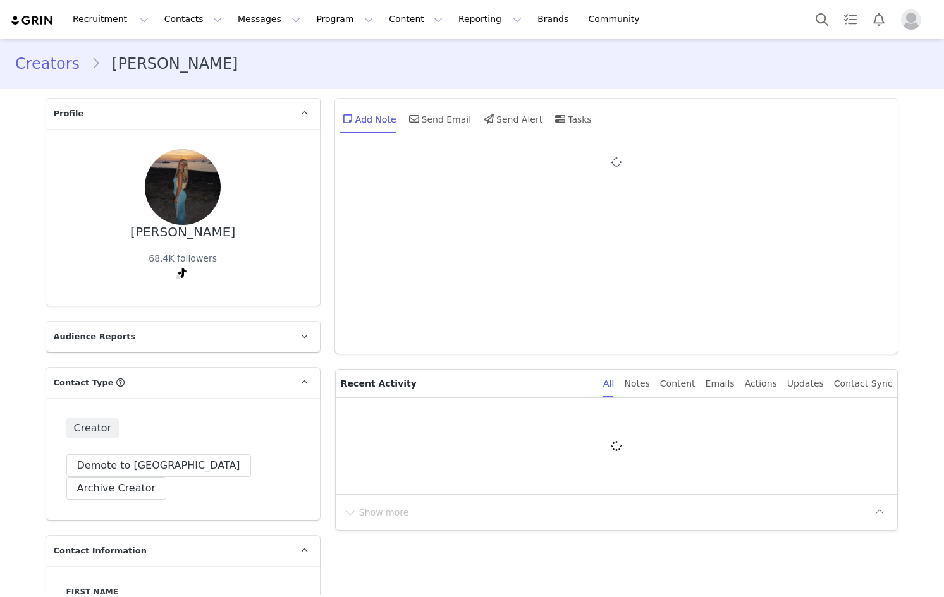
type input "+1 ([GEOGRAPHIC_DATA])"
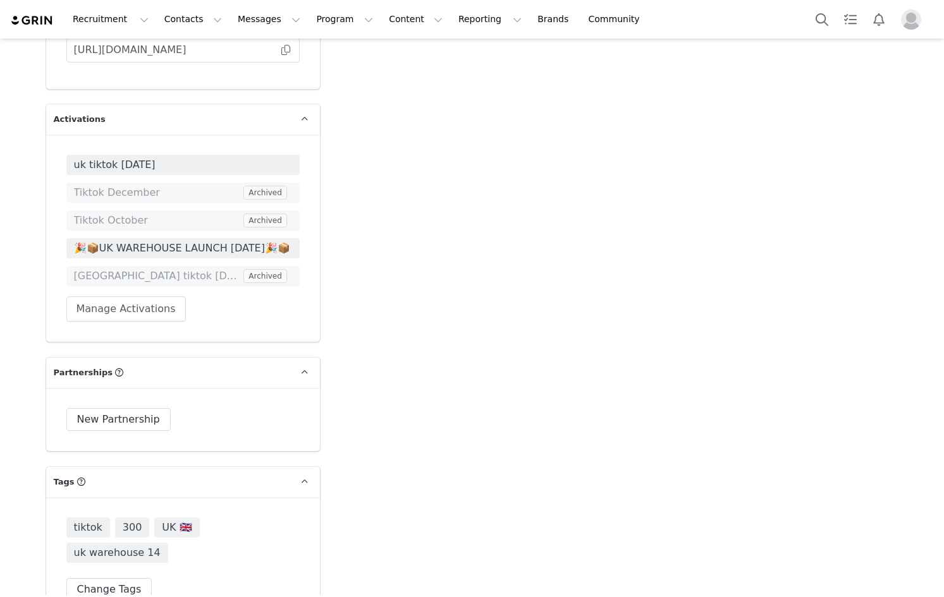
scroll to position [2275, 0]
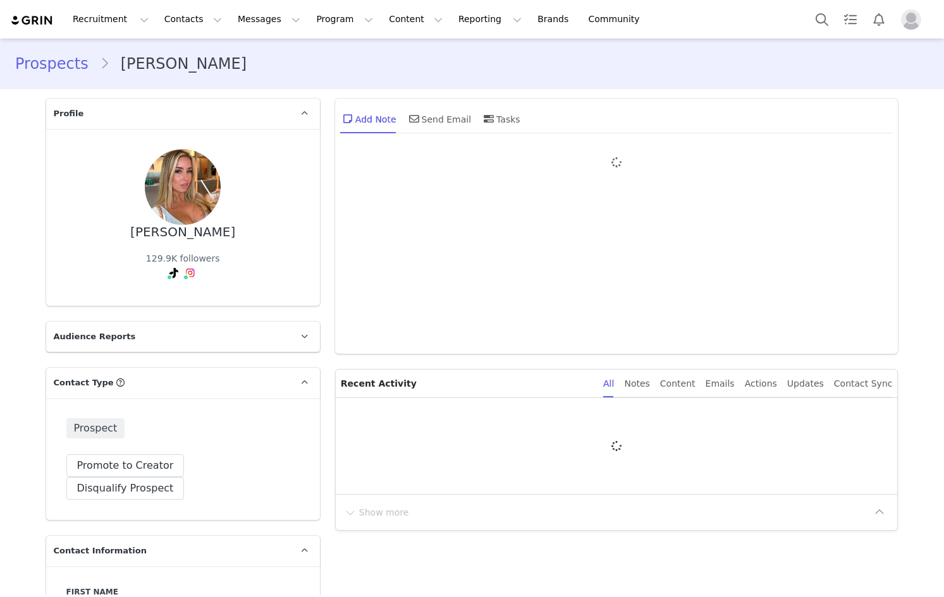
type input "+1 (United States)"
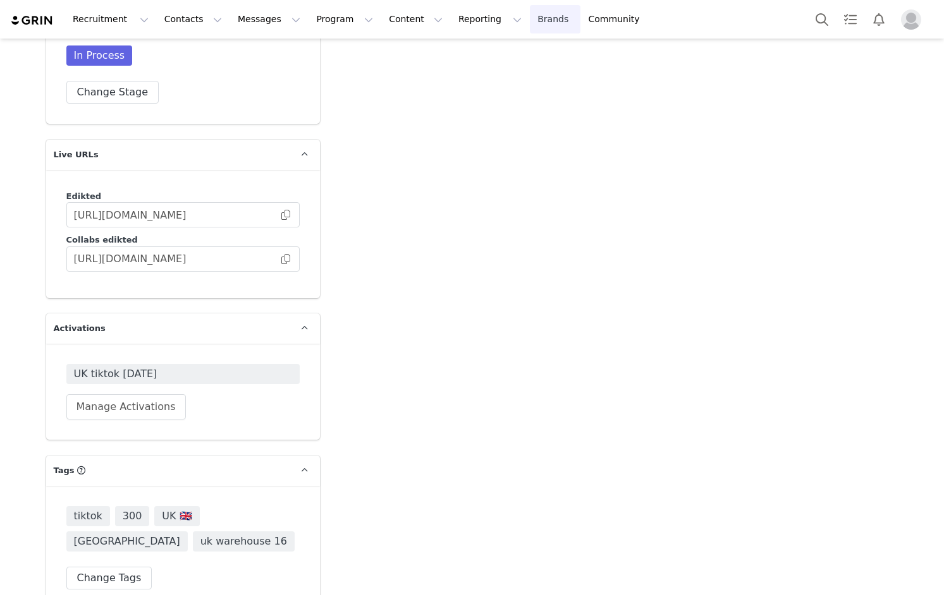
scroll to position [1733, 0]
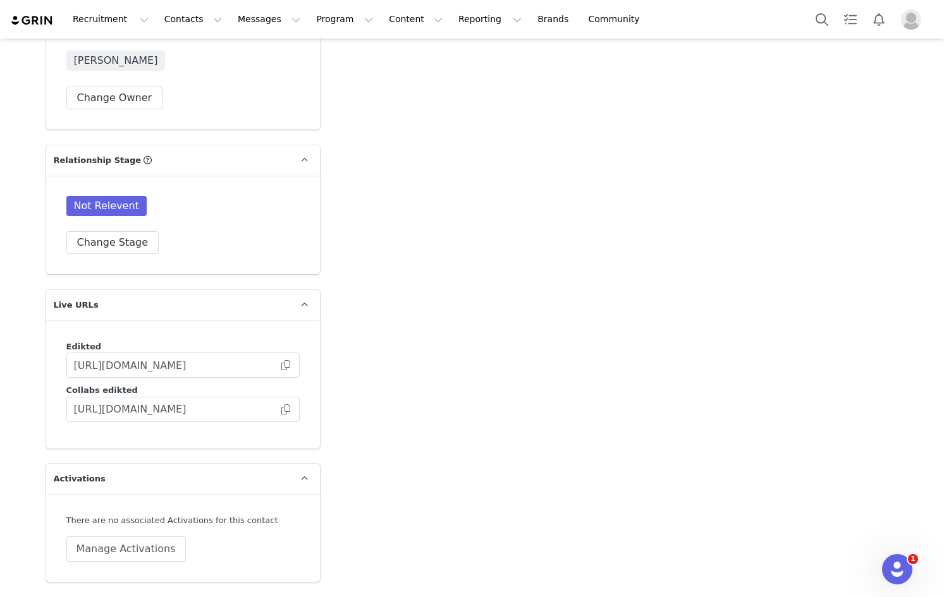
scroll to position [2040, 0]
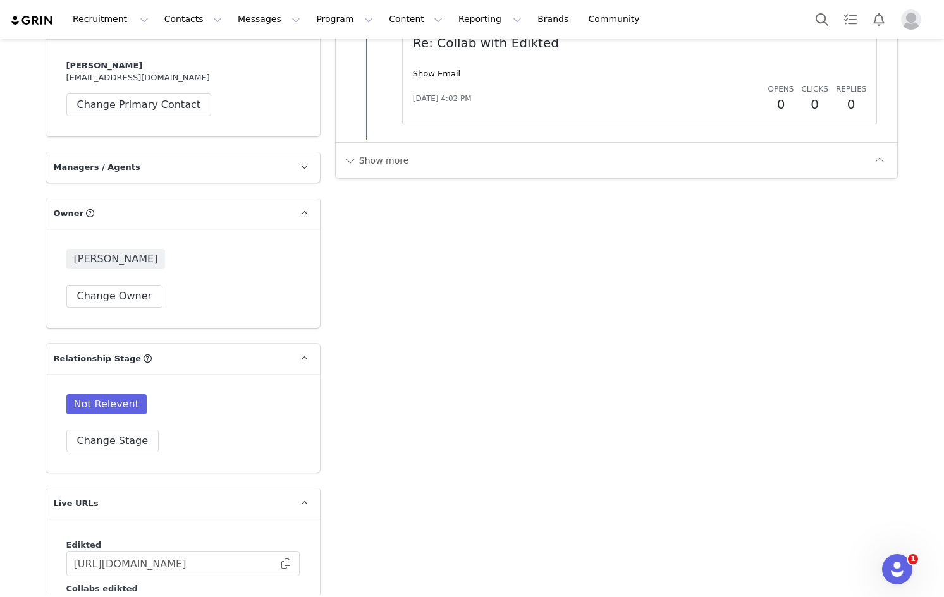
drag, startPoint x: 391, startPoint y: 381, endPoint x: 384, endPoint y: 271, distance: 110.8
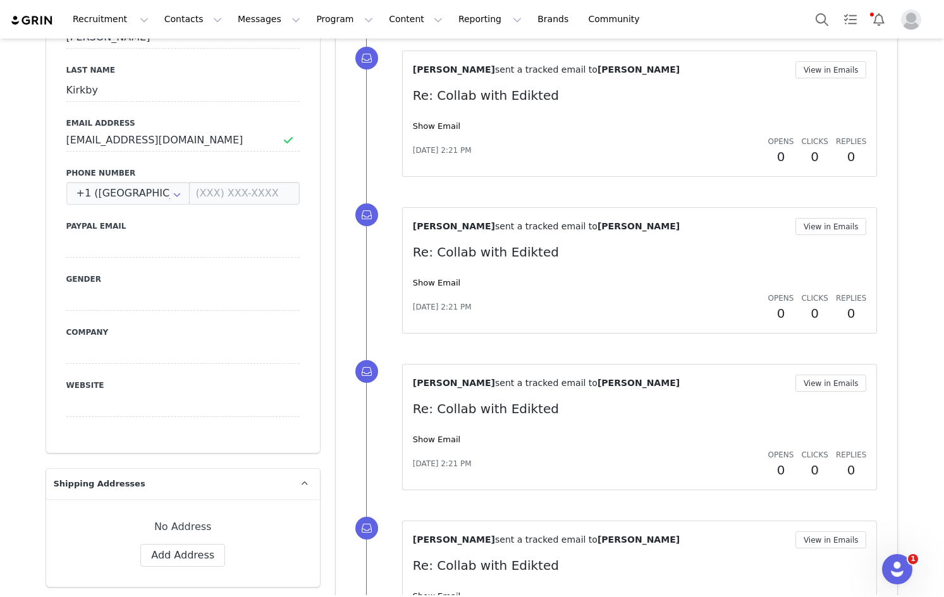
scroll to position [0, 0]
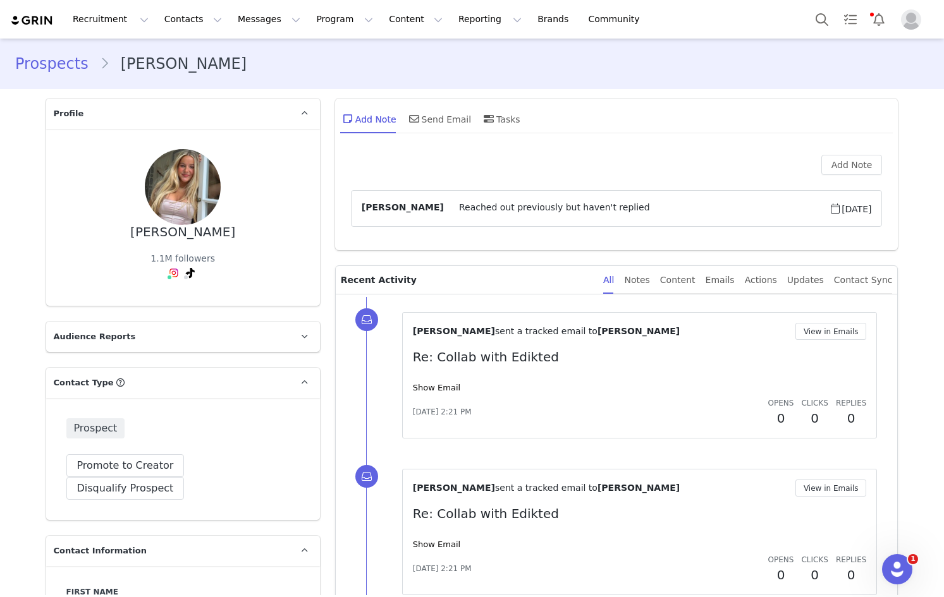
drag, startPoint x: 20, startPoint y: 274, endPoint x: 49, endPoint y: 94, distance: 181.8
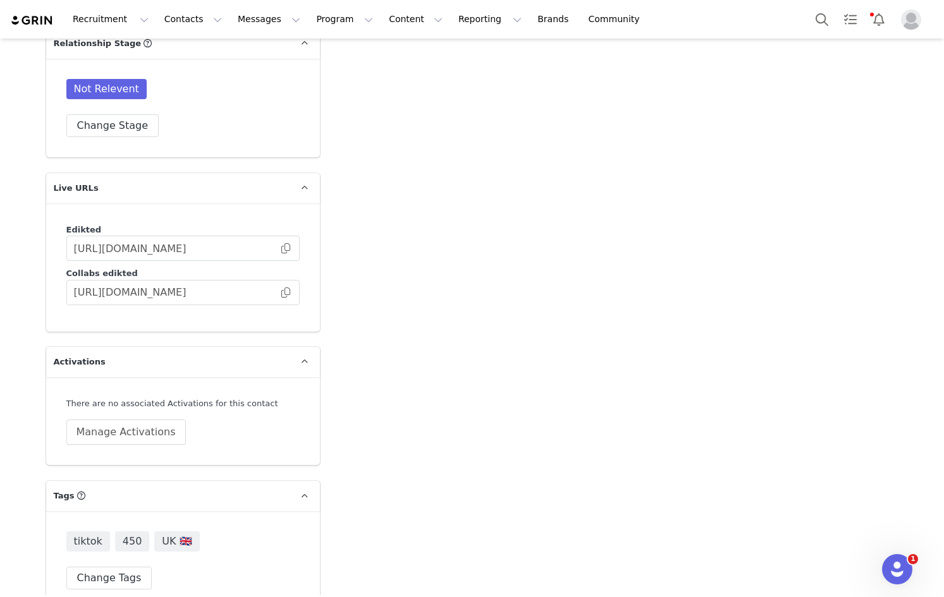
drag, startPoint x: 62, startPoint y: 168, endPoint x: 38, endPoint y: 530, distance: 362.3
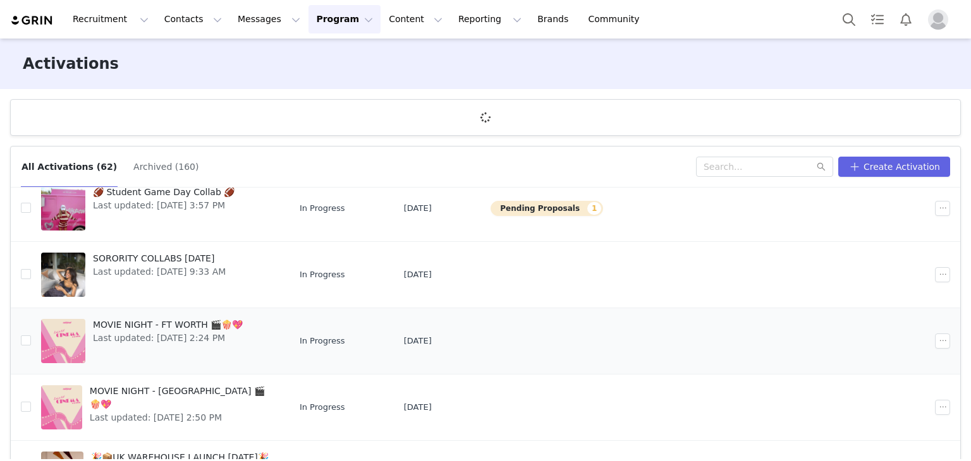
scroll to position [316, 0]
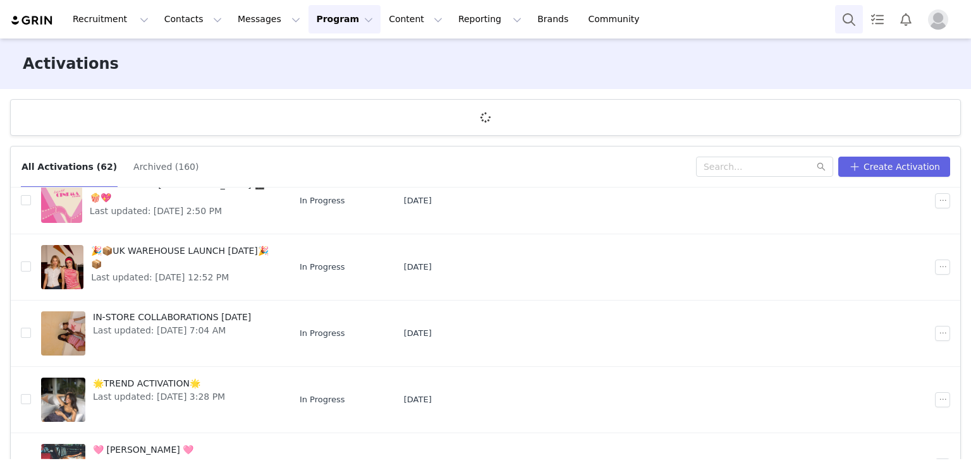
click at [856, 20] on button "Search" at bounding box center [849, 19] width 28 height 28
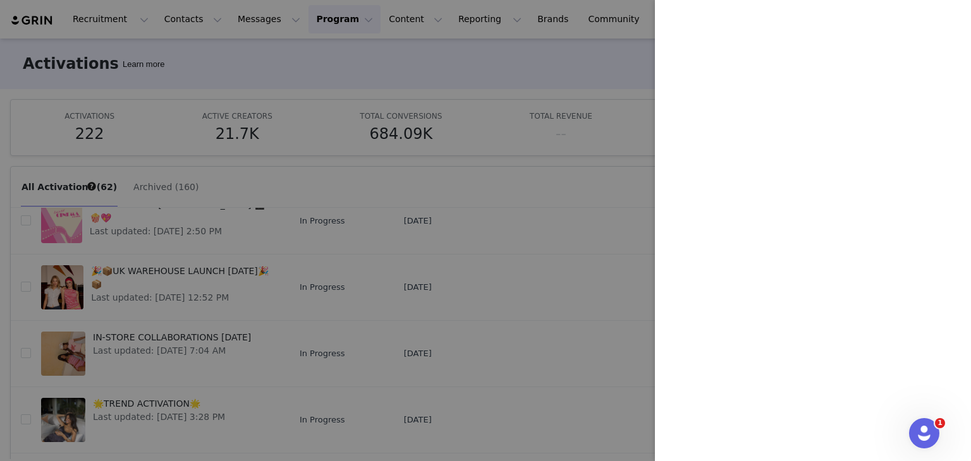
scroll to position [0, 0]
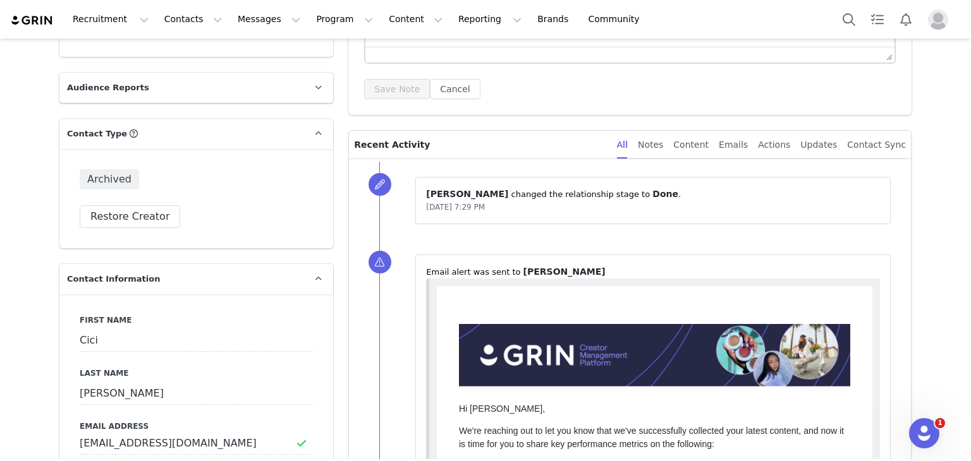
scroll to position [253, 0]
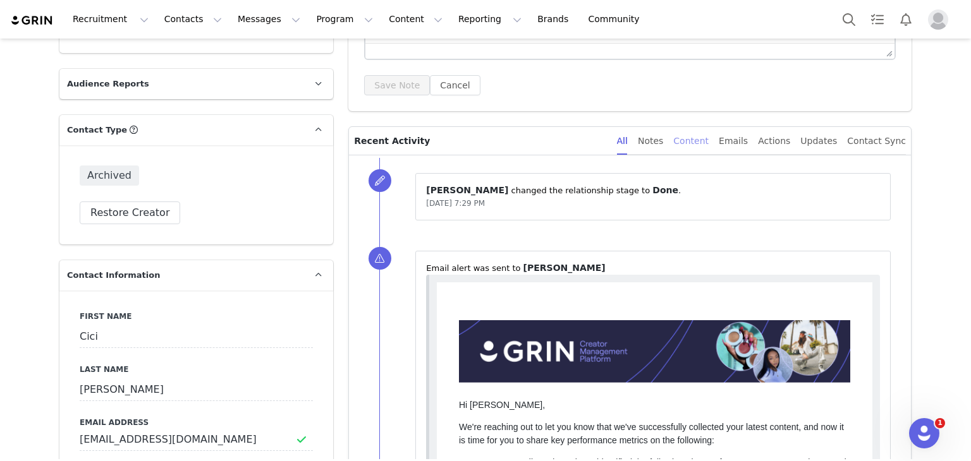
click at [709, 140] on div "Content" at bounding box center [690, 141] width 35 height 28
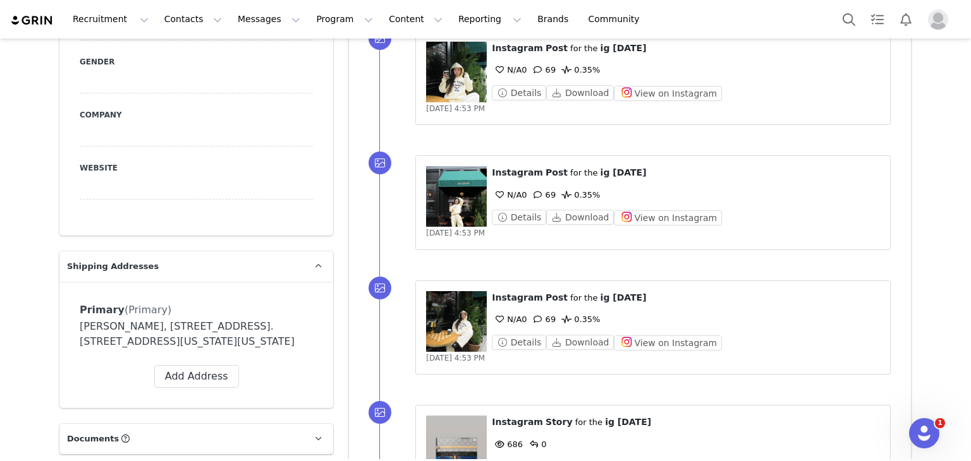
scroll to position [569, 0]
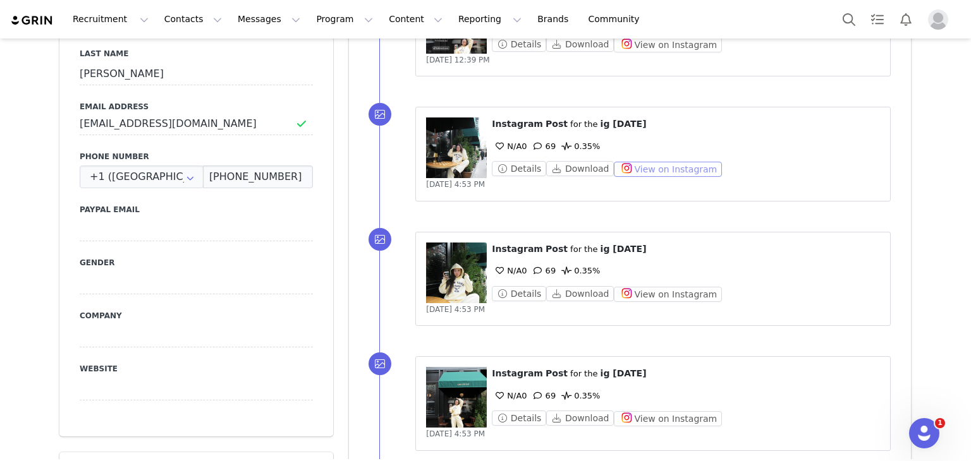
click at [663, 166] on button "View on Instagram" at bounding box center [668, 169] width 108 height 15
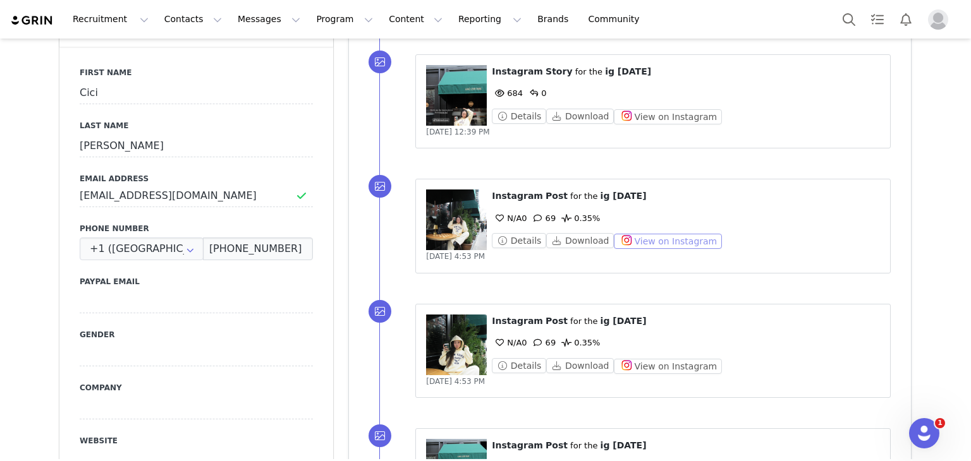
scroll to position [442, 0]
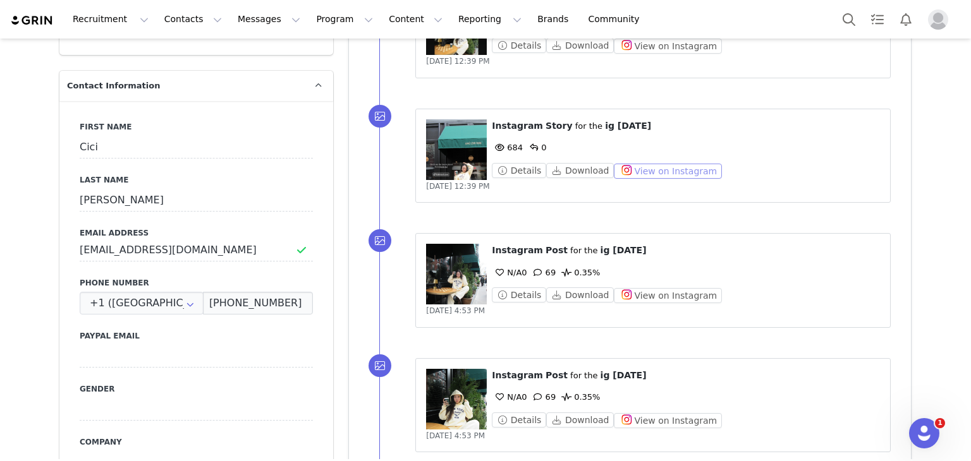
click at [666, 173] on button "View on Instagram" at bounding box center [668, 171] width 108 height 15
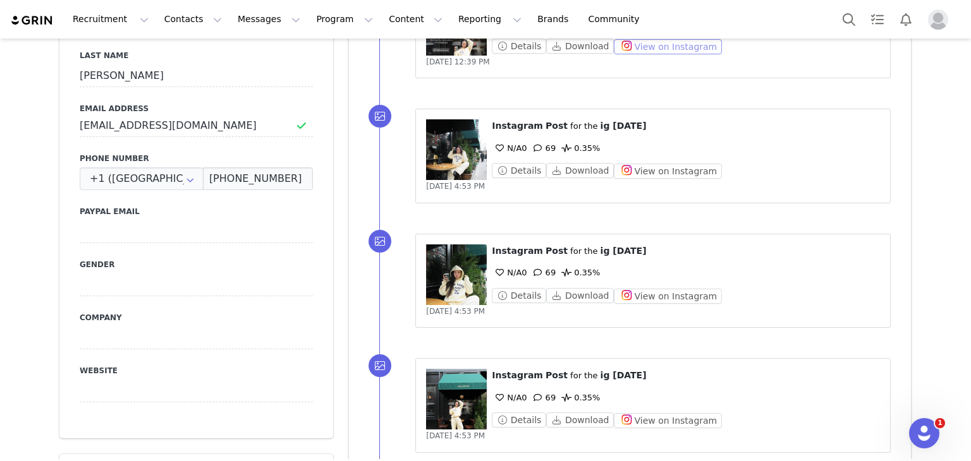
scroll to position [569, 0]
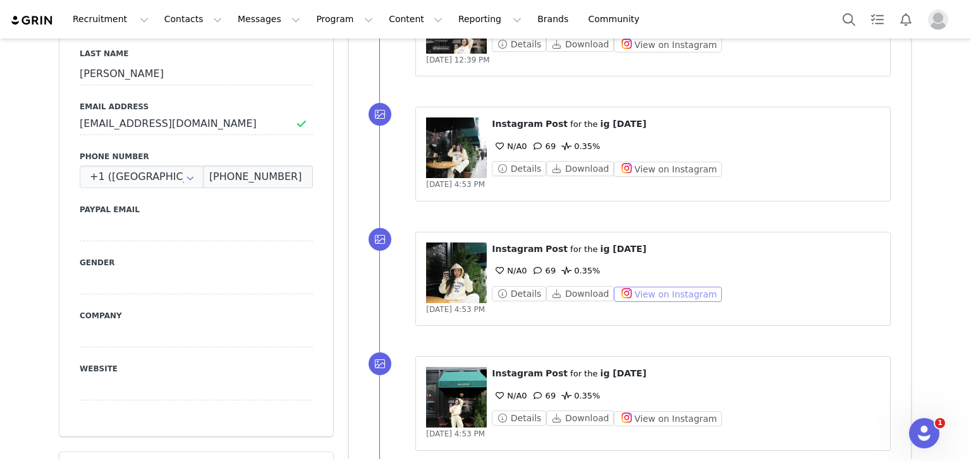
click at [651, 290] on button "View on Instagram" at bounding box center [668, 294] width 108 height 15
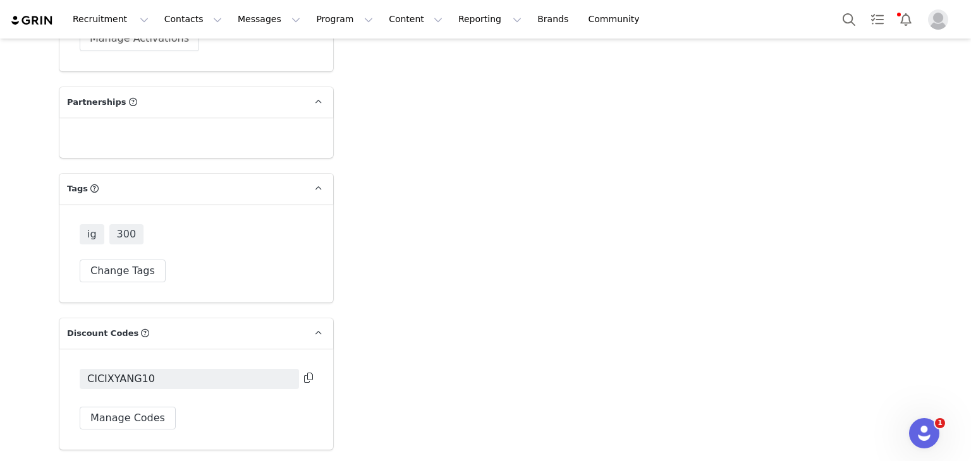
scroll to position [2648, 0]
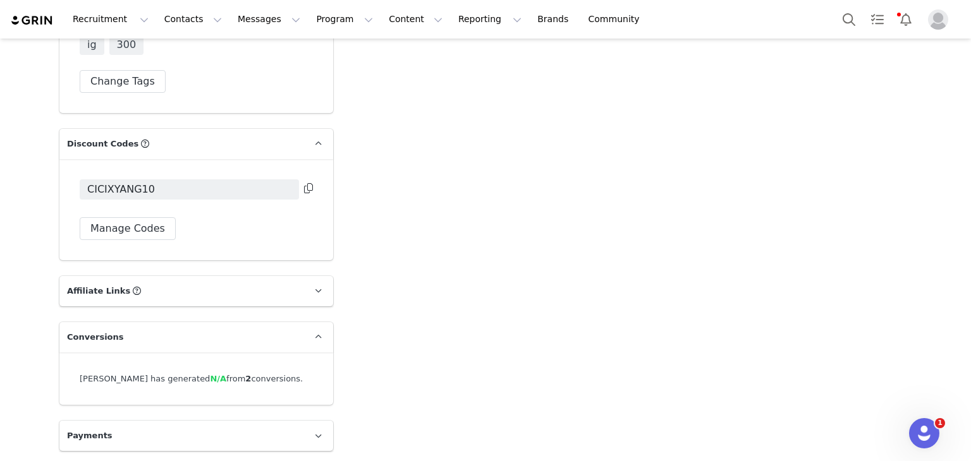
drag, startPoint x: 306, startPoint y: 189, endPoint x: 303, endPoint y: 201, distance: 12.3
click at [306, 189] on icon at bounding box center [308, 188] width 9 height 10
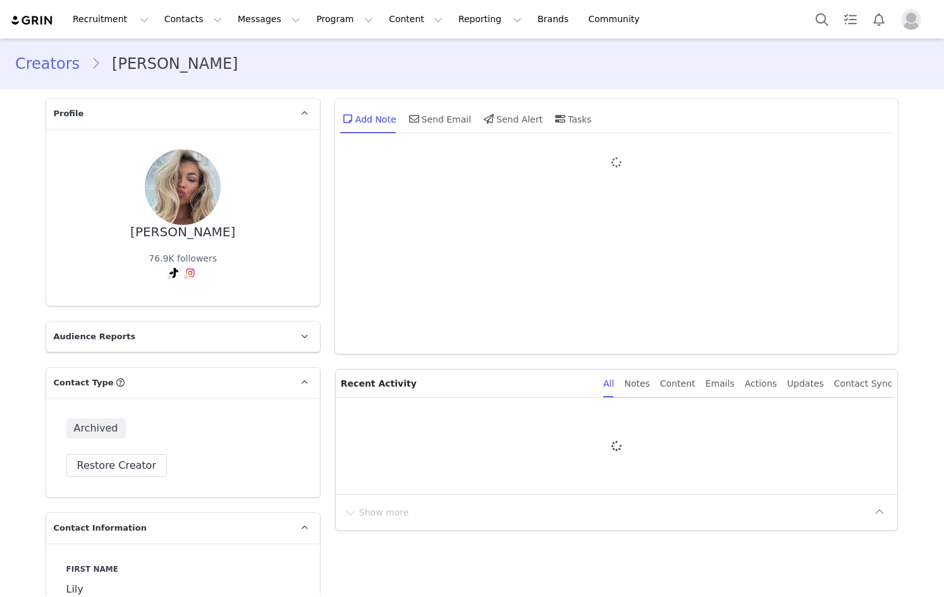
type input "+1 ([GEOGRAPHIC_DATA])"
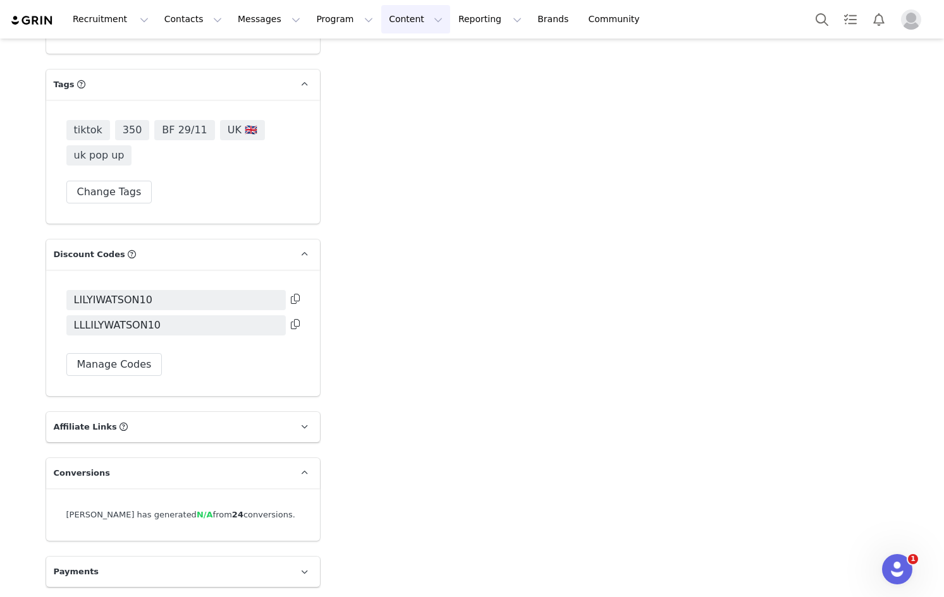
drag, startPoint x: 423, startPoint y: 484, endPoint x: 370, endPoint y: 6, distance: 481.5
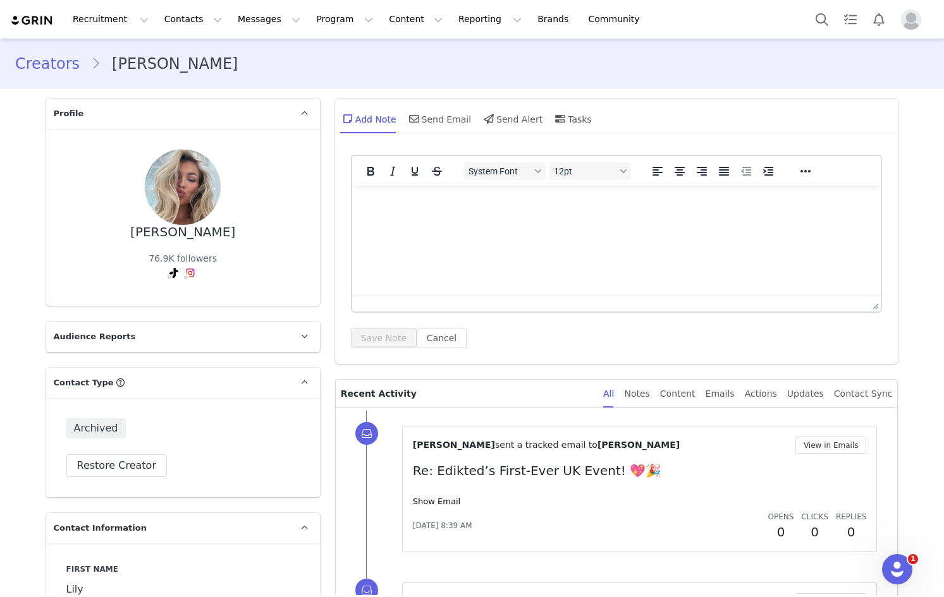
drag, startPoint x: 421, startPoint y: 349, endPoint x: 391, endPoint y: -55, distance: 405.0
drag, startPoint x: 351, startPoint y: 315, endPoint x: 384, endPoint y: -26, distance: 342.3
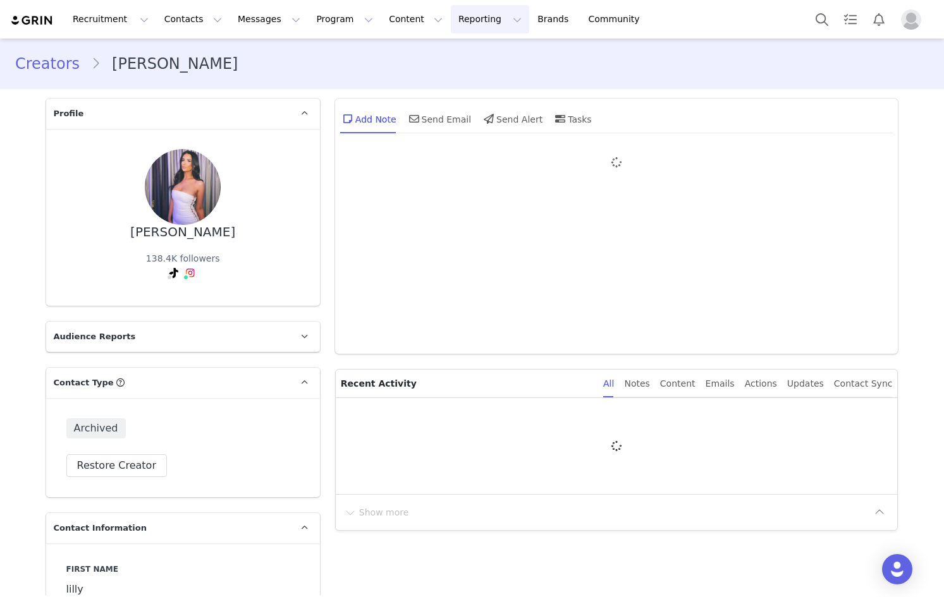
type input "+1 ([GEOGRAPHIC_DATA])"
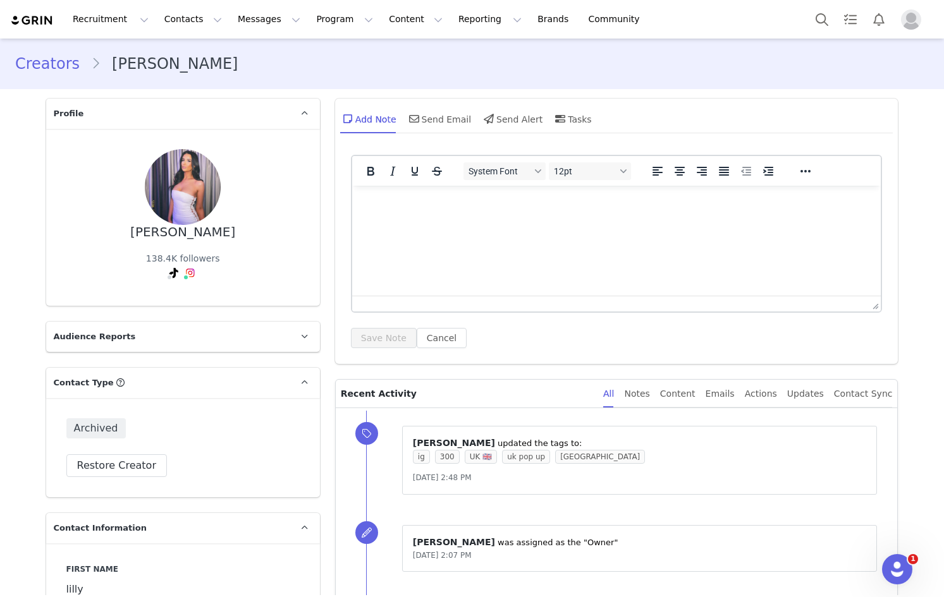
drag, startPoint x: 381, startPoint y: 415, endPoint x: 348, endPoint y: 108, distance: 308.9
drag, startPoint x: 348, startPoint y: 107, endPoint x: 327, endPoint y: 119, distance: 24.1
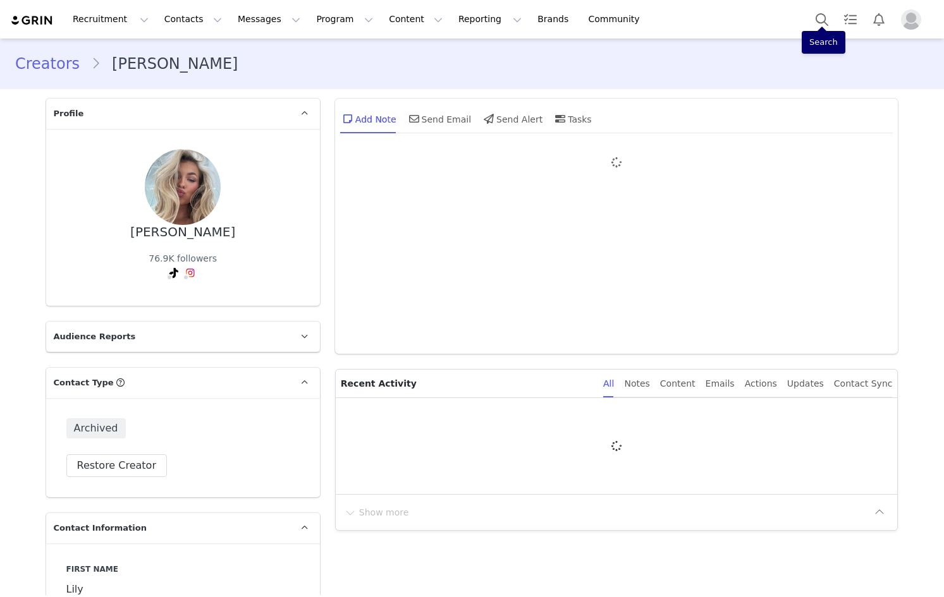
type input "+1 ([GEOGRAPHIC_DATA])"
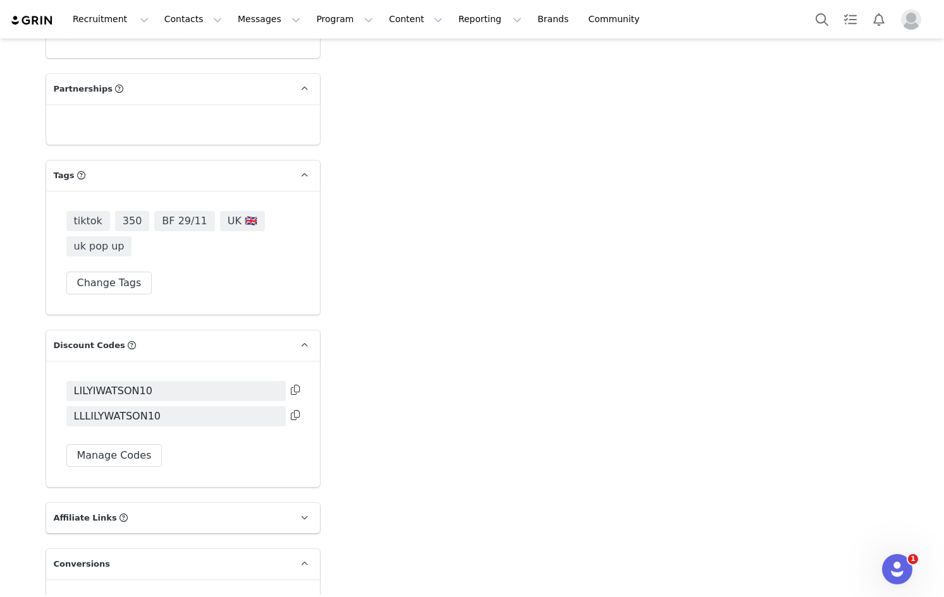
scroll to position [2590, 0]
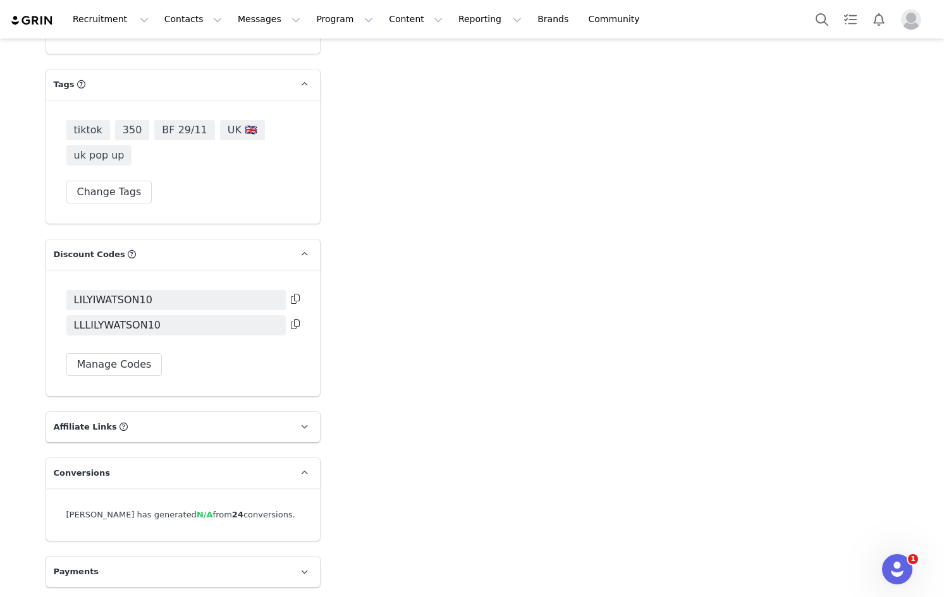
click at [283, 290] on div "LILYIWATSON10" at bounding box center [177, 302] width 222 height 25
click at [291, 292] on span at bounding box center [295, 301] width 9 height 18
click at [281, 298] on span "LILYIWATSON10" at bounding box center [175, 300] width 219 height 20
click at [292, 297] on icon at bounding box center [295, 299] width 9 height 10
click at [295, 322] on icon at bounding box center [295, 324] width 9 height 10
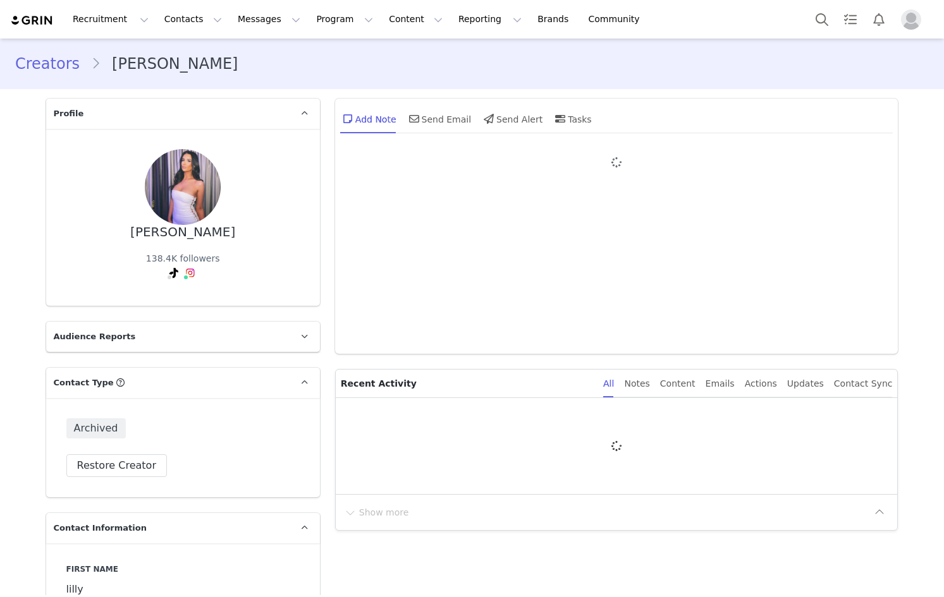
type input "+1 ([GEOGRAPHIC_DATA])"
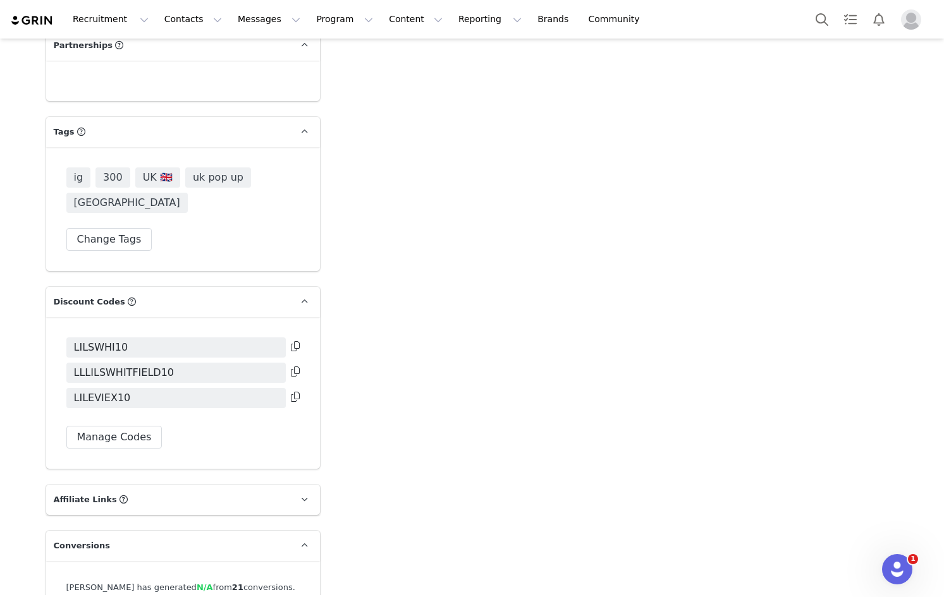
scroll to position [2618, 0]
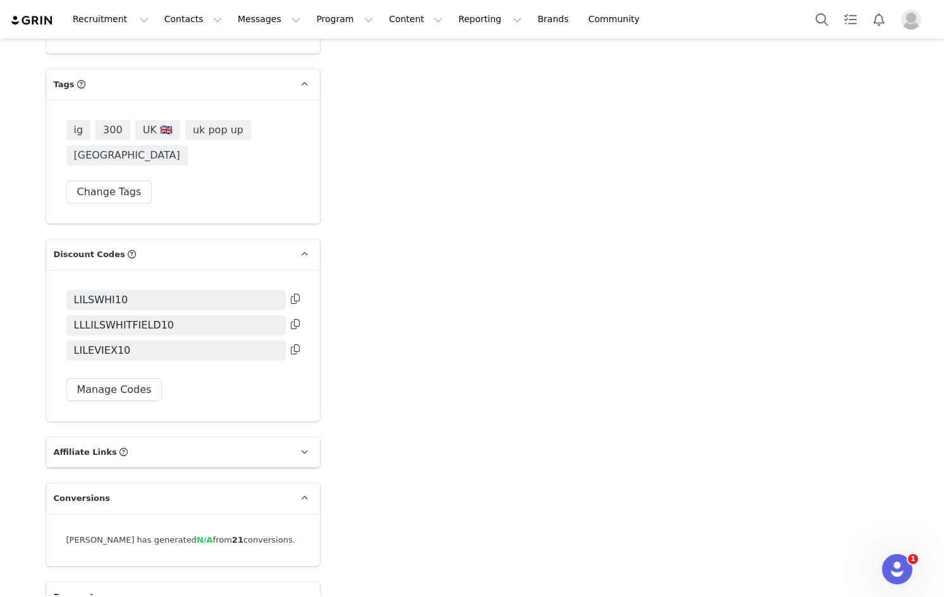
click at [293, 294] on icon at bounding box center [295, 299] width 9 height 10
click at [293, 319] on icon at bounding box center [295, 324] width 9 height 10
click at [291, 344] on icon at bounding box center [295, 349] width 9 height 10
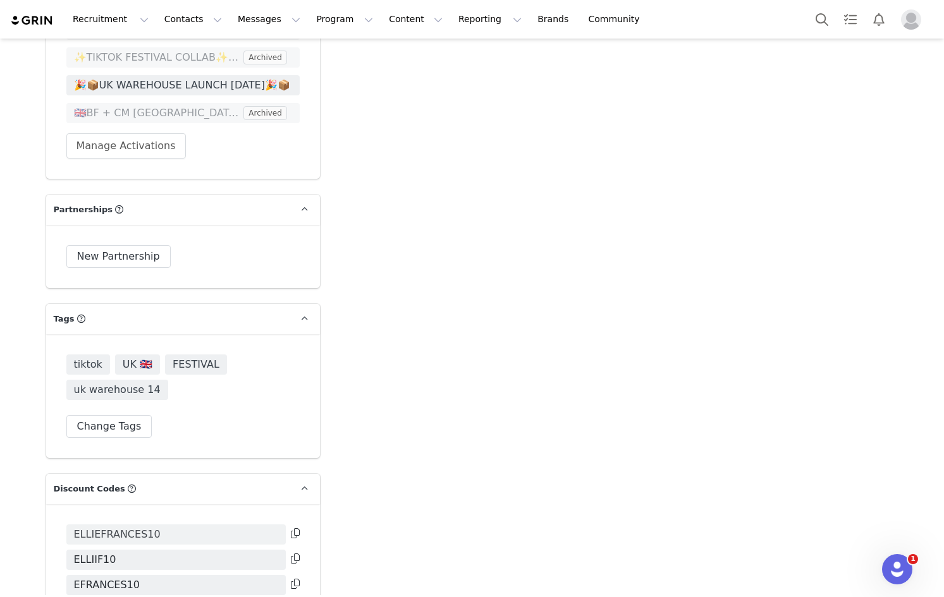
scroll to position [2592, 0]
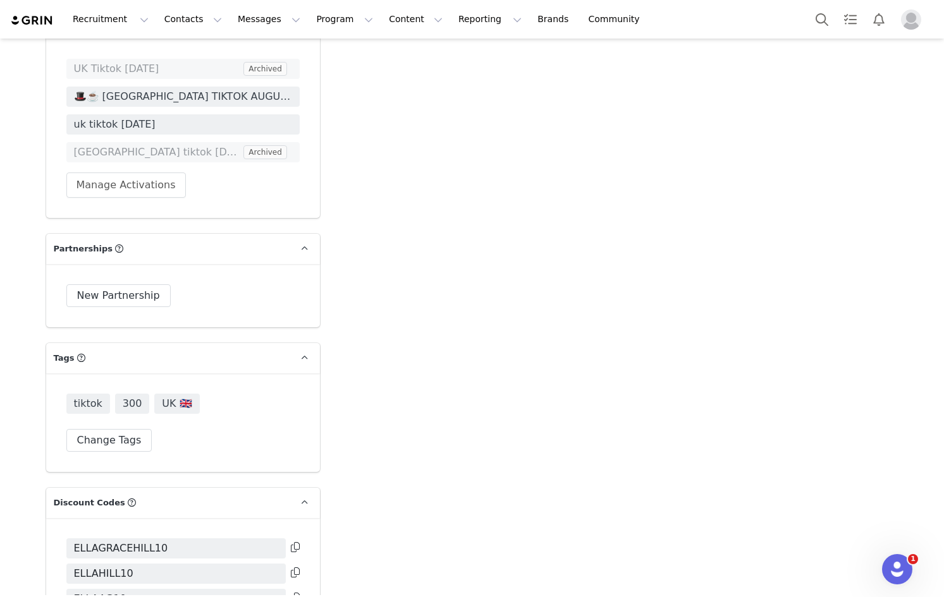
scroll to position [2275, 0]
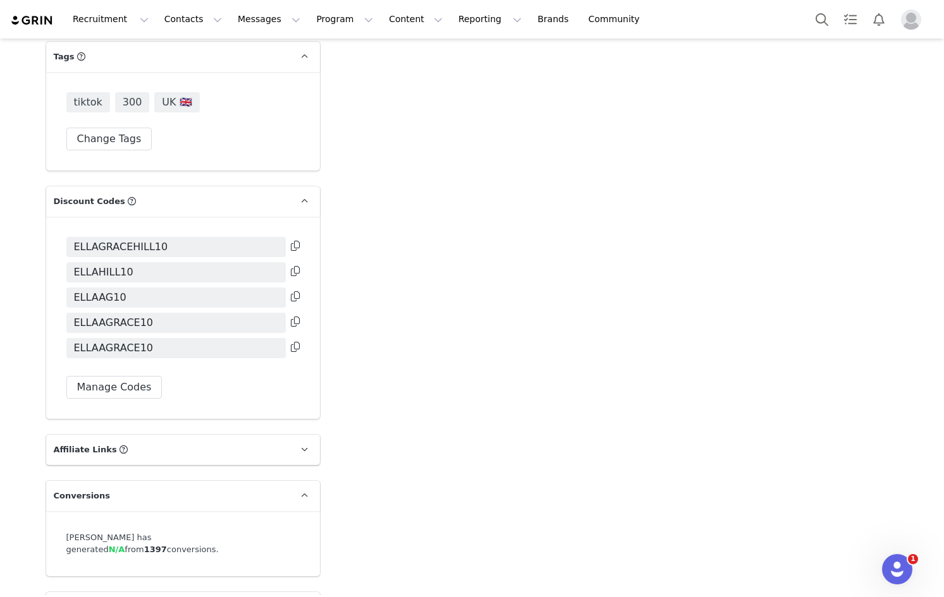
drag, startPoint x: 379, startPoint y: 225, endPoint x: 350, endPoint y: 349, distance: 127.3
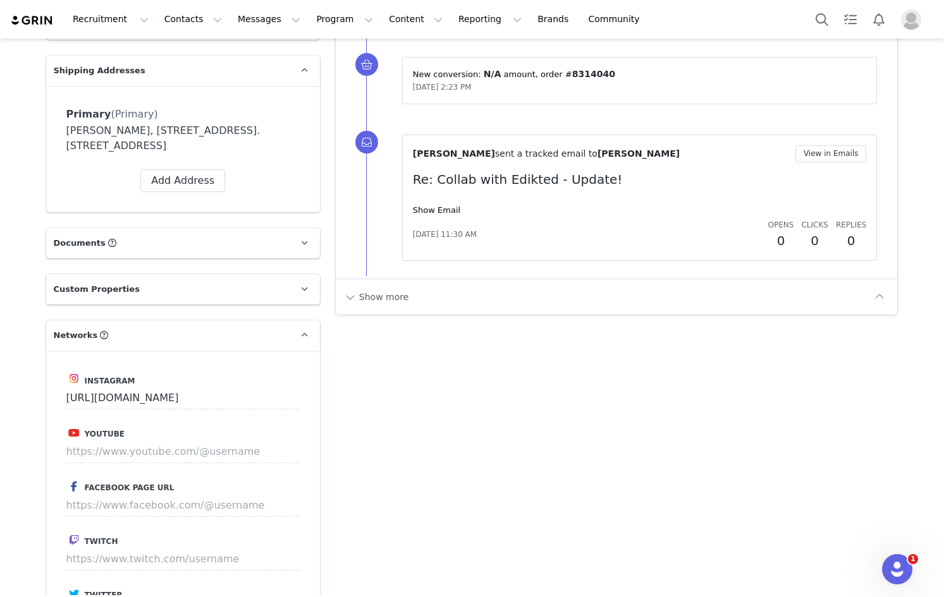
scroll to position [0, 0]
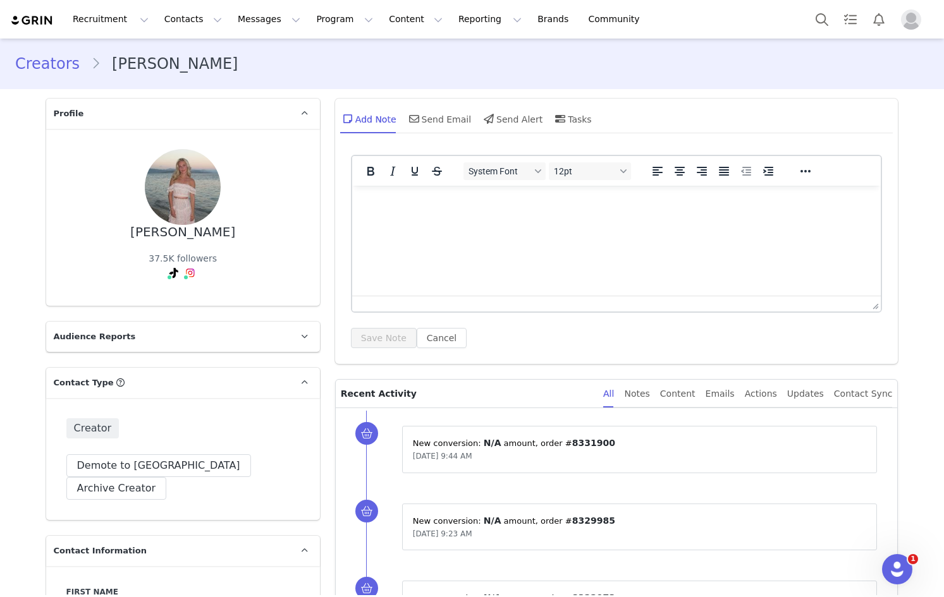
drag, startPoint x: 415, startPoint y: 370, endPoint x: 391, endPoint y: 46, distance: 325.1
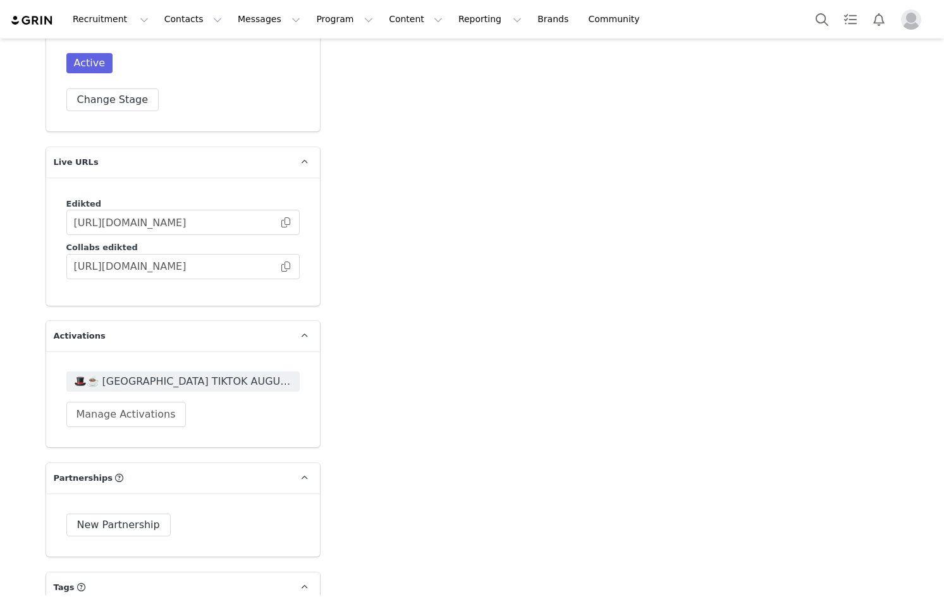
scroll to position [2402, 0]
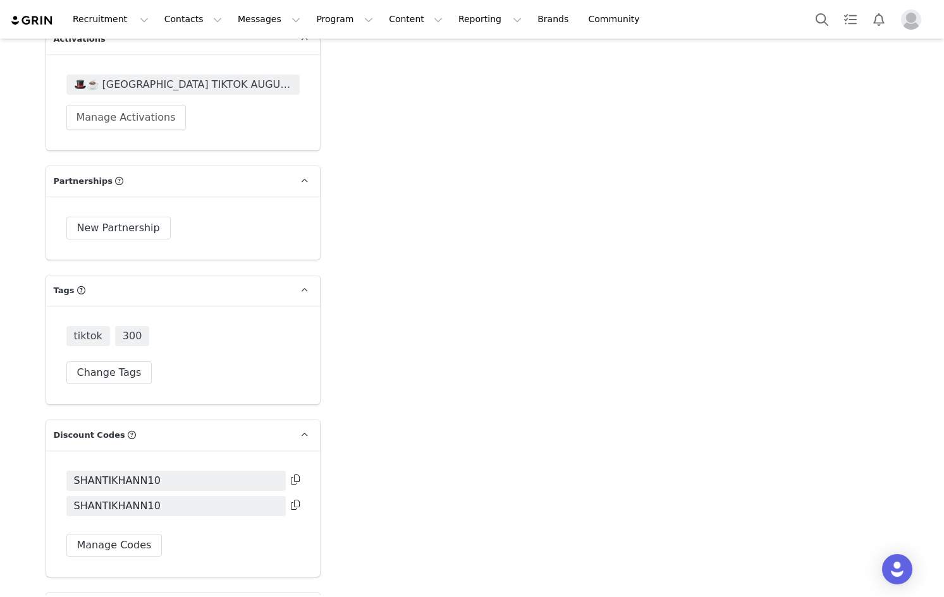
click at [282, 471] on div "SHANTIKHANN10" at bounding box center [177, 483] width 222 height 25
click at [291, 475] on icon at bounding box center [295, 480] width 9 height 10
click at [291, 500] on icon at bounding box center [295, 505] width 9 height 10
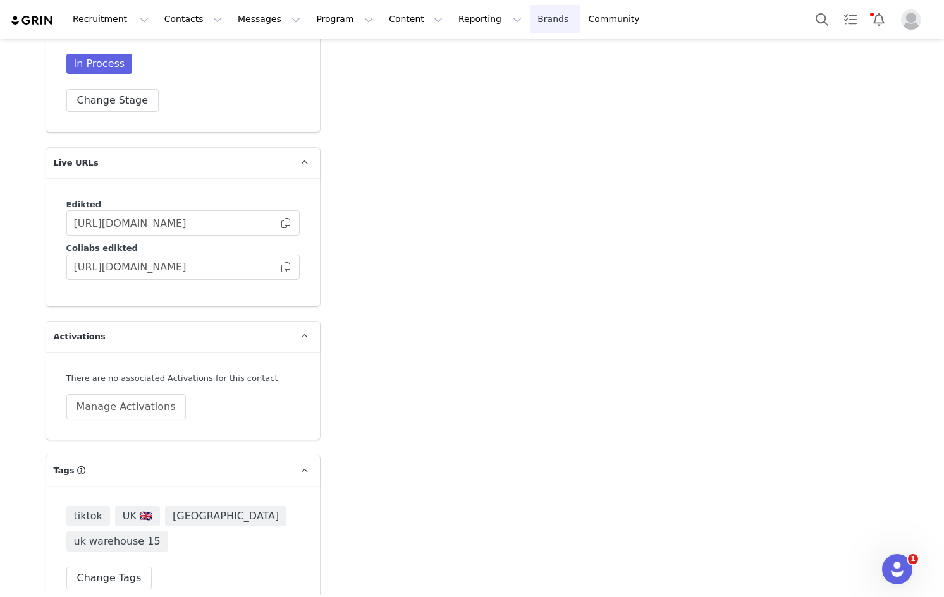
scroll to position [1686, 0]
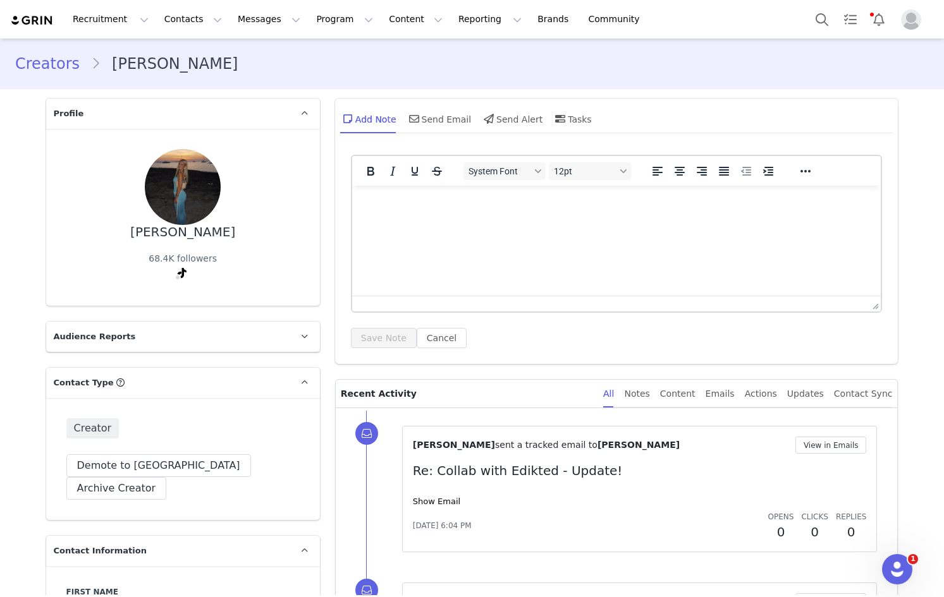
scroll to position [2275, 0]
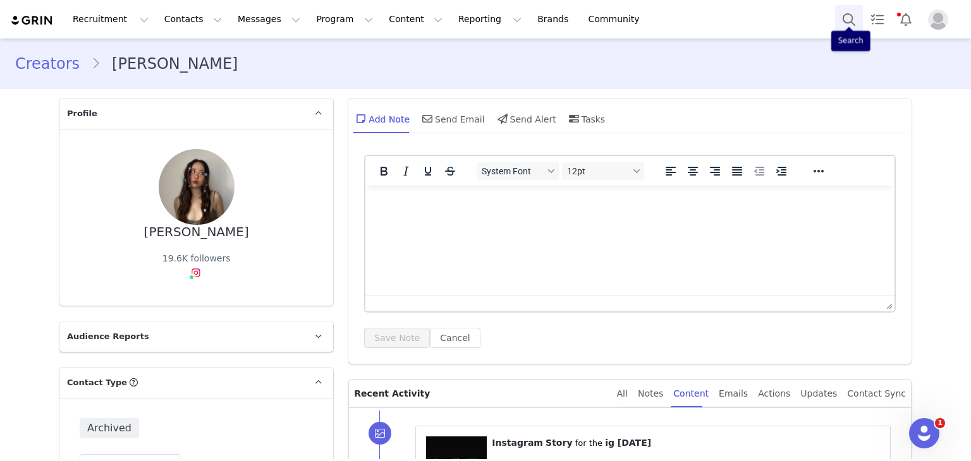
click at [849, 7] on button "Search" at bounding box center [849, 19] width 28 height 28
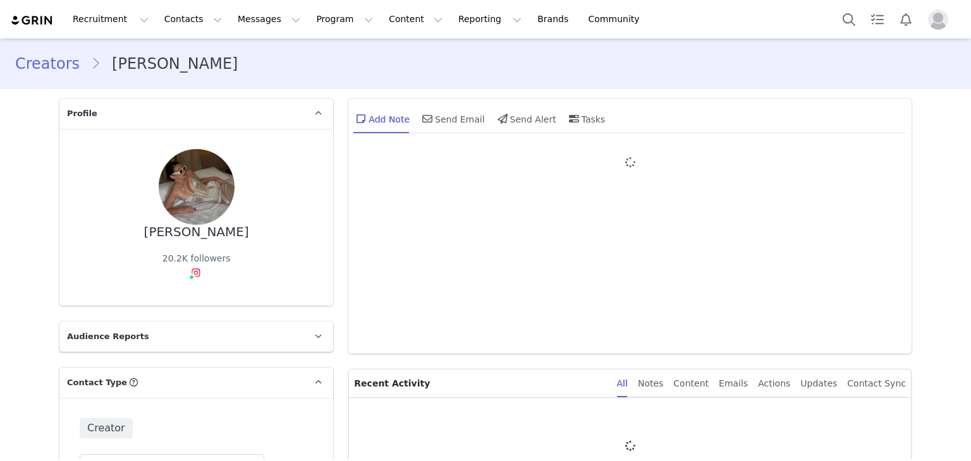
type input "+1 ([GEOGRAPHIC_DATA])"
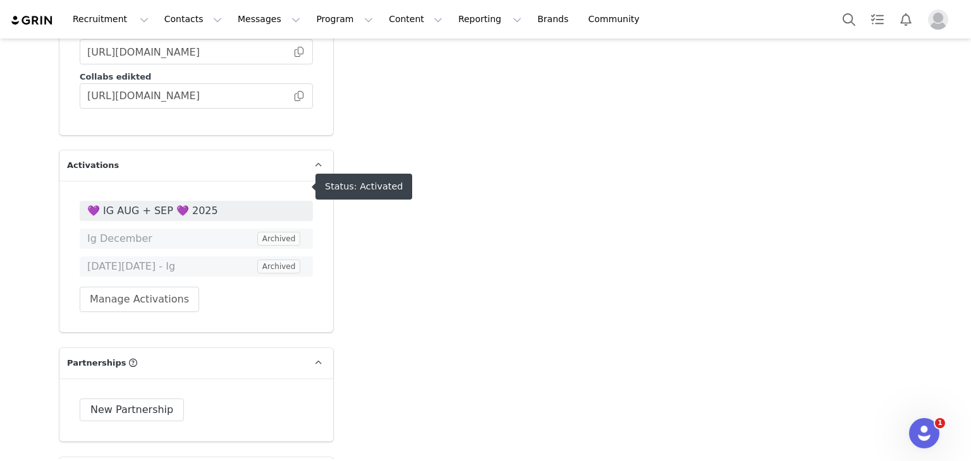
click at [147, 204] on span "💜 IG AUG + SEP 💜 2025" at bounding box center [196, 211] width 218 height 15
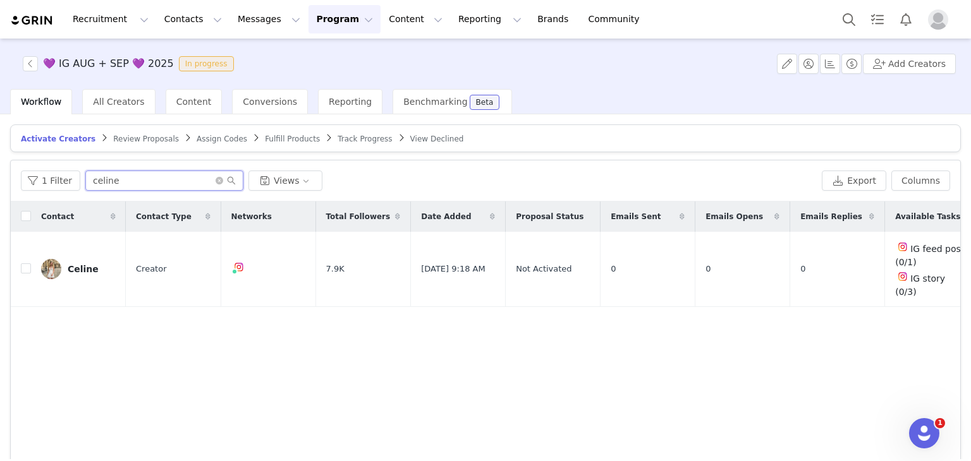
click at [113, 181] on input "celine" at bounding box center [164, 181] width 158 height 20
click at [338, 135] on span "Track Progress" at bounding box center [365, 139] width 54 height 9
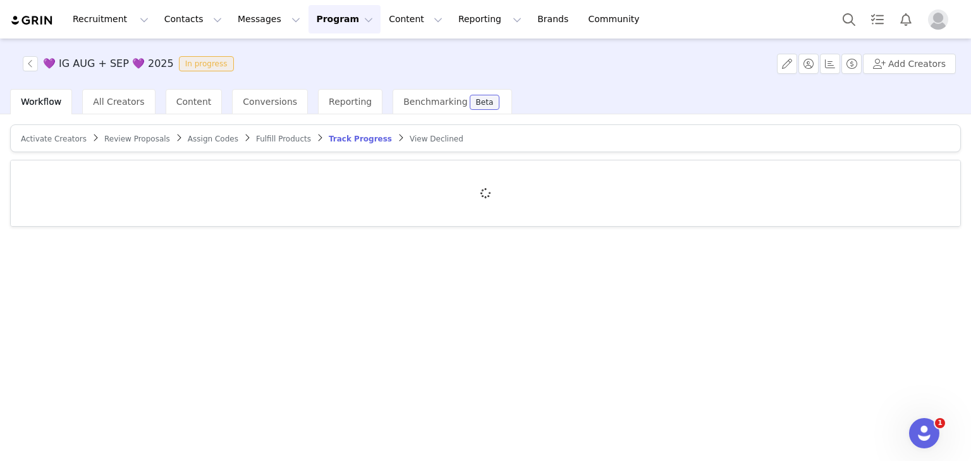
click at [180, 206] on div at bounding box center [485, 194] width 949 height 66
click at [167, 186] on div at bounding box center [485, 194] width 949 height 66
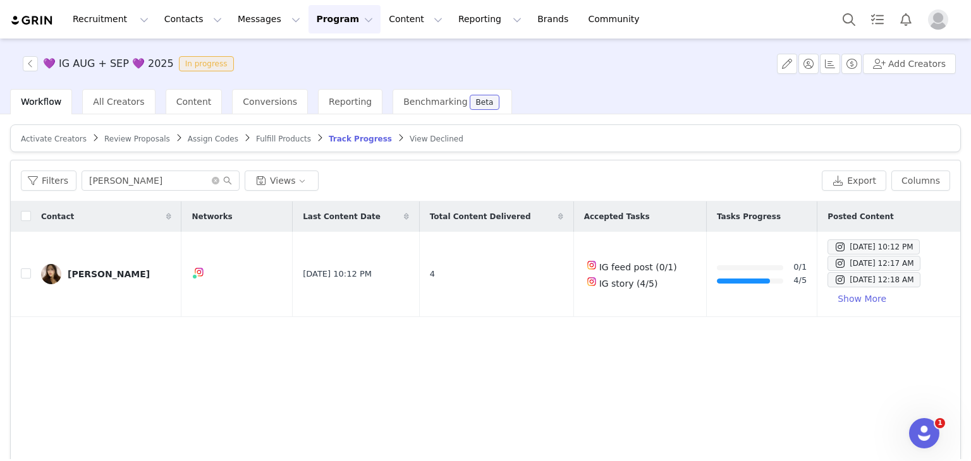
click at [167, 186] on input "angela" at bounding box center [161, 181] width 158 height 20
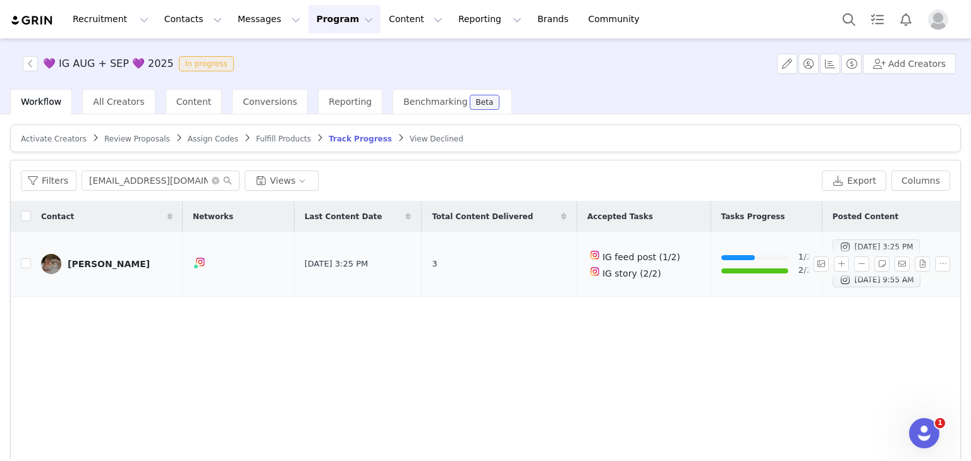
type input "vbwow7@gmail.com"
click at [839, 245] on span at bounding box center [845, 247] width 13 height 15
click at [832, 265] on span "Aug 26, 2025 2:57 PM" at bounding box center [875, 263] width 87 height 15
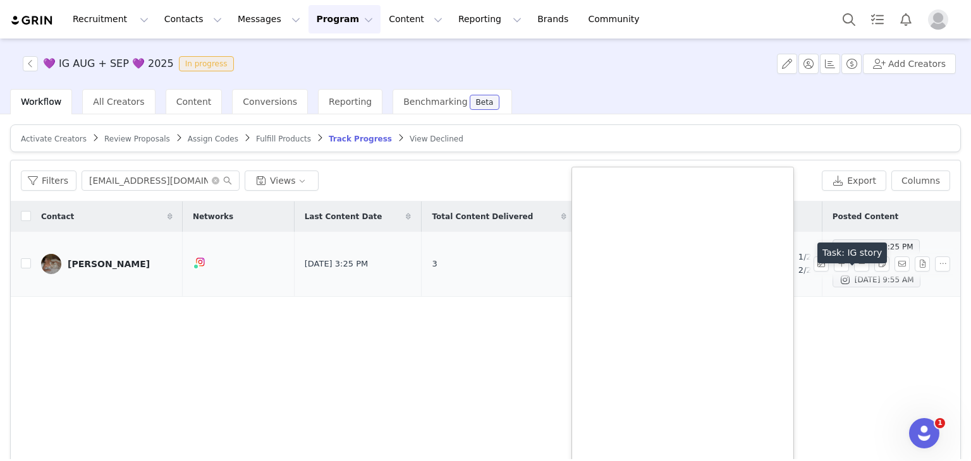
click at [839, 281] on div "Aug 20, 2025 9:55 AM" at bounding box center [876, 279] width 75 height 15
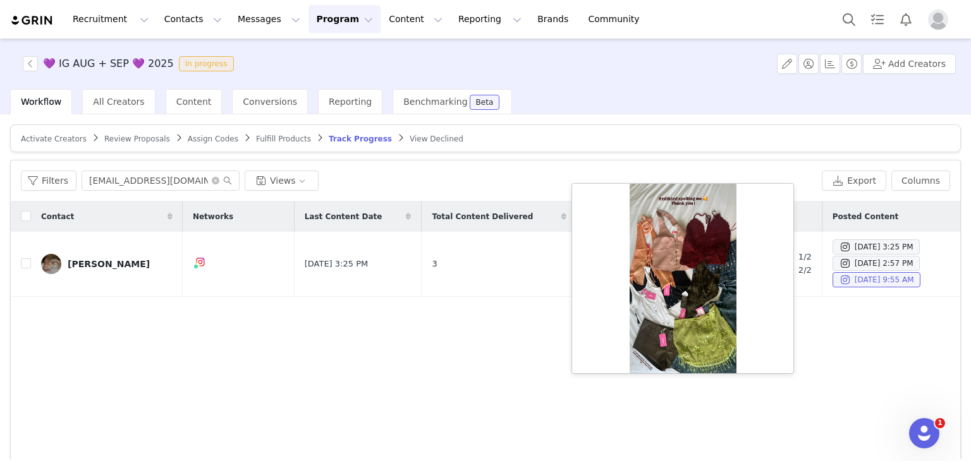
click at [562, 342] on div "Contact Networks Last Content Date Total Content Delivered Accepted Tasks Tasks…" at bounding box center [485, 353] width 949 height 302
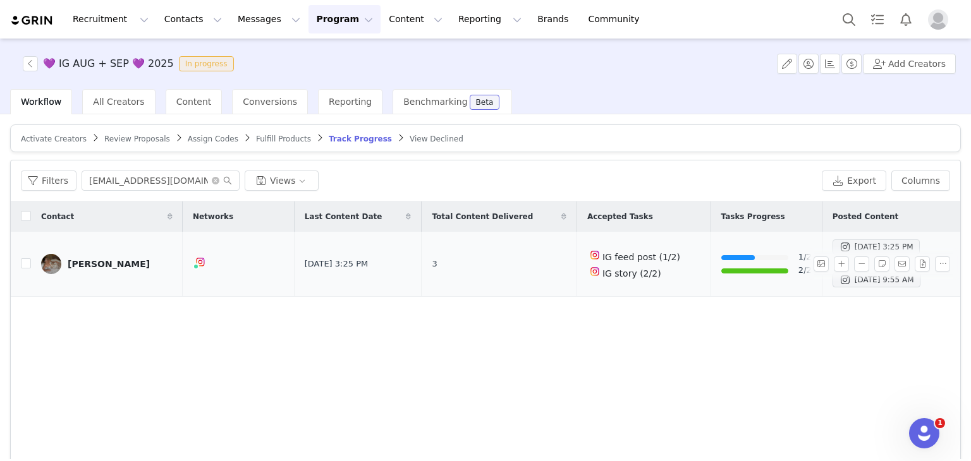
click at [839, 245] on span at bounding box center [845, 247] width 13 height 15
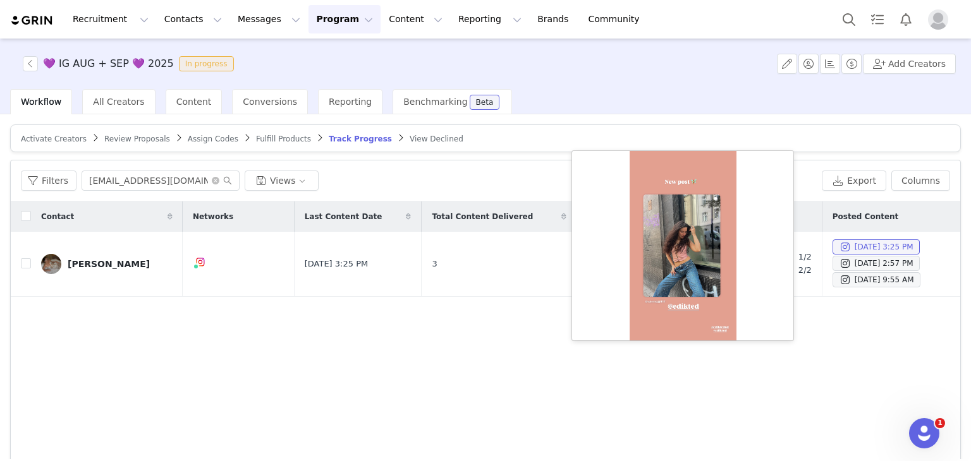
click at [687, 248] on div at bounding box center [682, 246] width 221 height 190
click at [839, 281] on span at bounding box center [845, 279] width 13 height 15
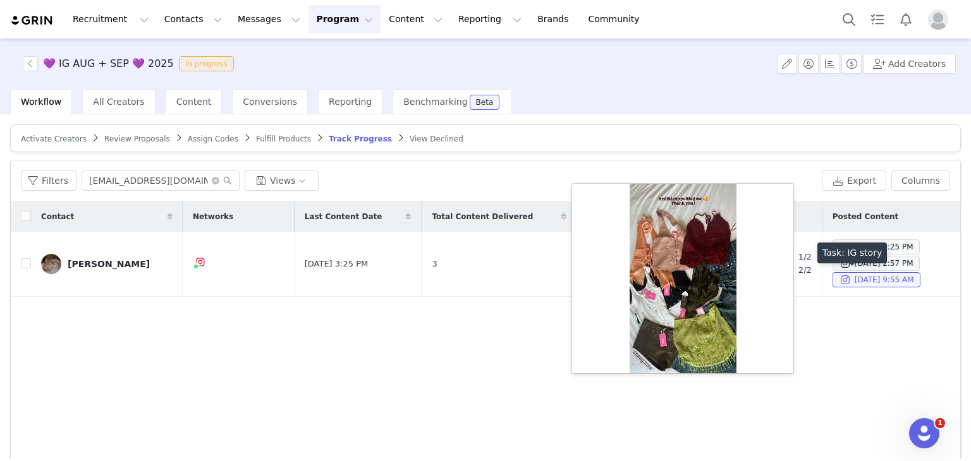
click at [714, 264] on div at bounding box center [682, 279] width 221 height 190
click at [813, 264] on button "button" at bounding box center [820, 264] width 15 height 15
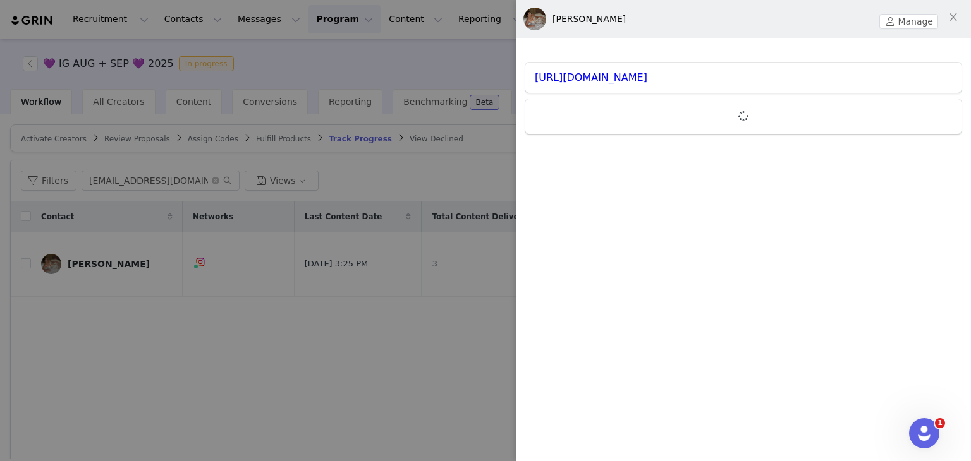
click at [698, 87] on div "https://www.instagram.com/valeriejjjjjfffff/" at bounding box center [743, 78] width 436 height 30
click at [647, 80] on link "https://www.instagram.com/valeriejjjjjfffff/" at bounding box center [591, 77] width 113 height 12
click at [247, 160] on div at bounding box center [485, 230] width 971 height 461
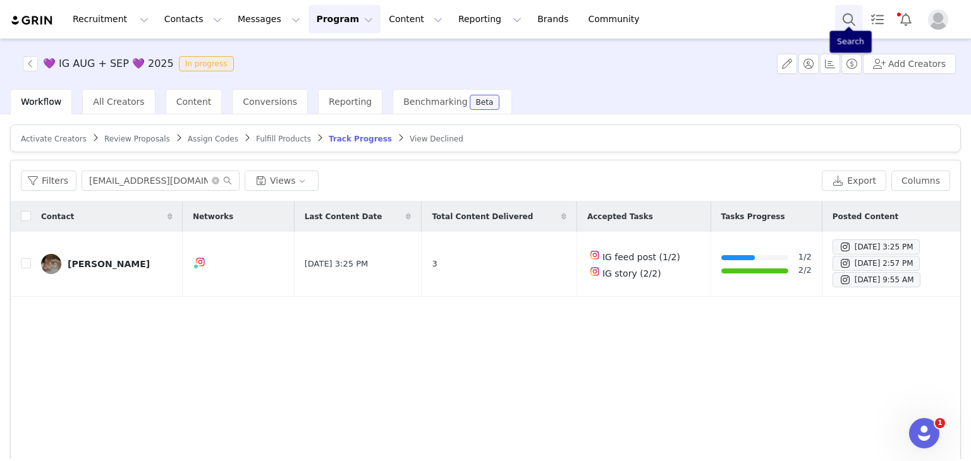
click at [859, 22] on button "Search" at bounding box center [849, 19] width 28 height 28
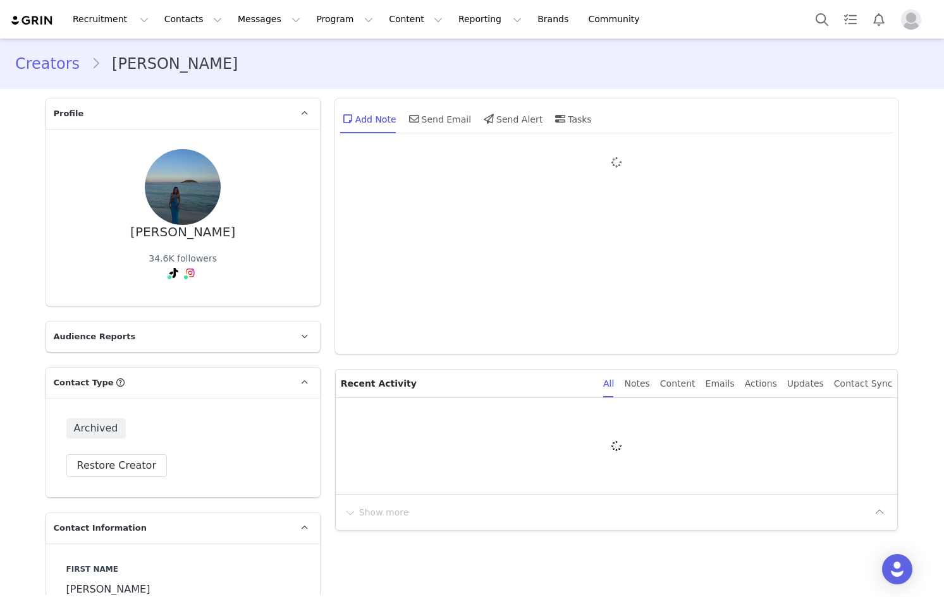
type input "+1 ([GEOGRAPHIC_DATA])"
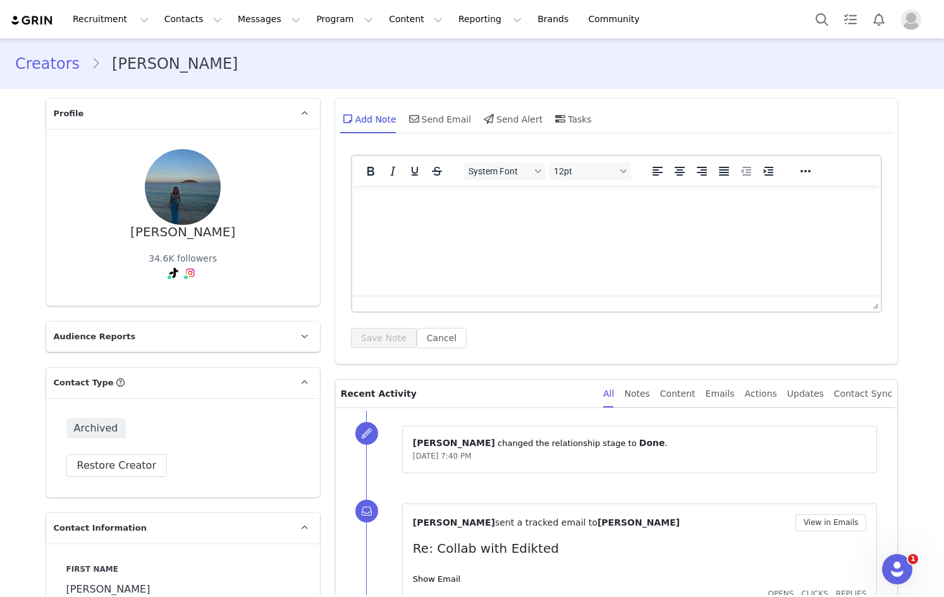
drag, startPoint x: 528, startPoint y: 460, endPoint x: 484, endPoint y: -32, distance: 493.7
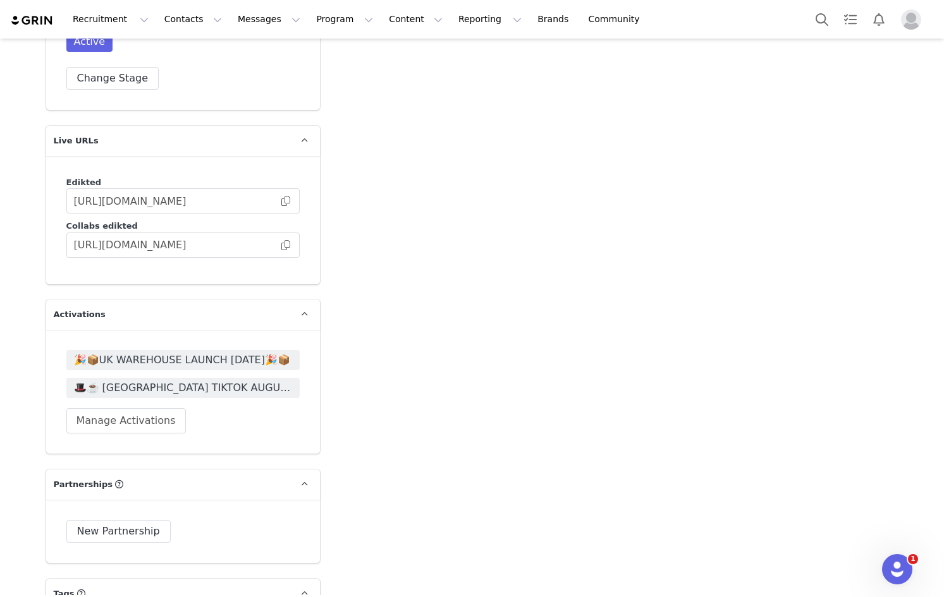
scroll to position [2275, 0]
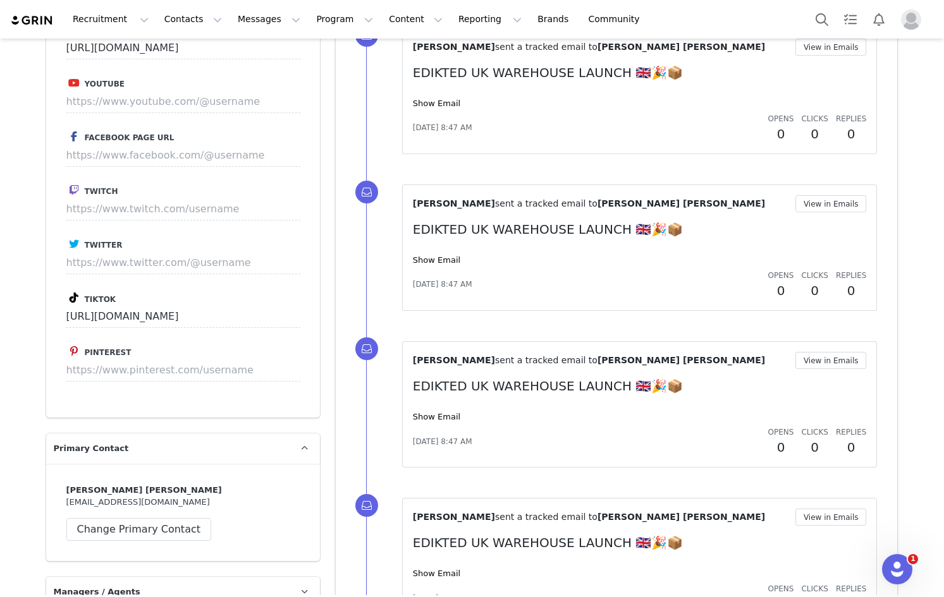
scroll to position [1222, 0]
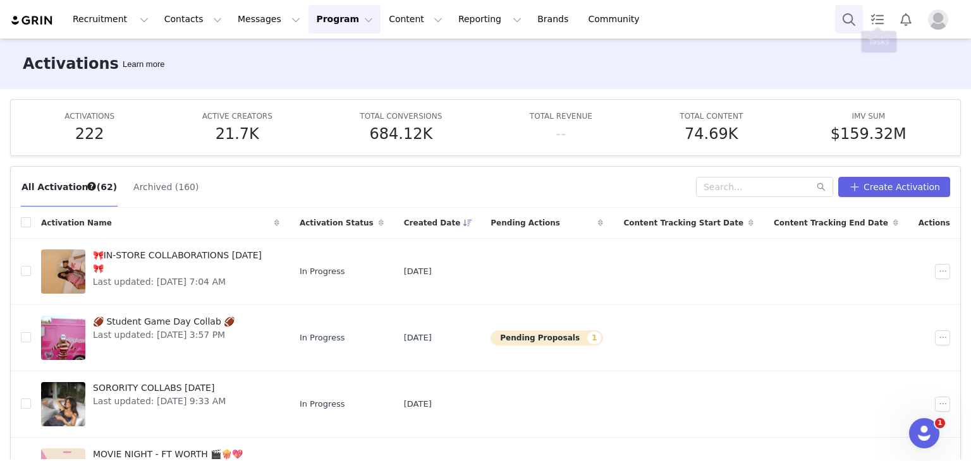
click at [852, 19] on button "Search" at bounding box center [849, 19] width 28 height 28
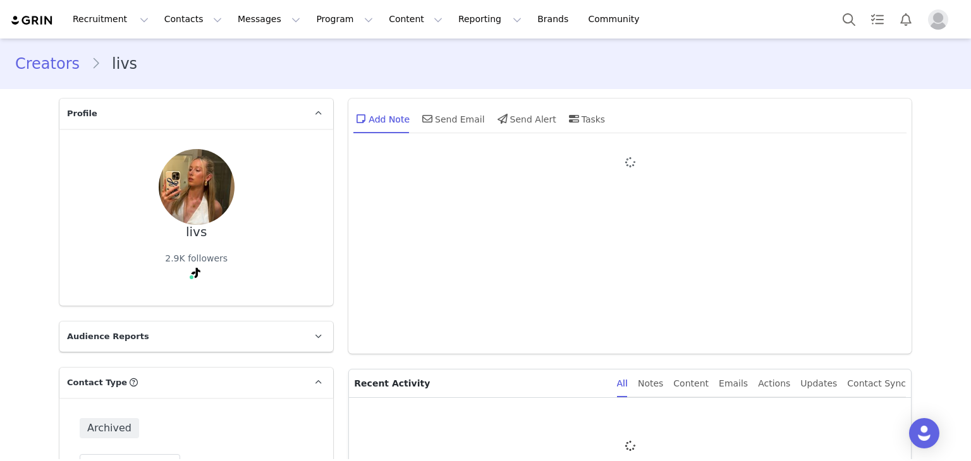
type input "+1 ([GEOGRAPHIC_DATA])"
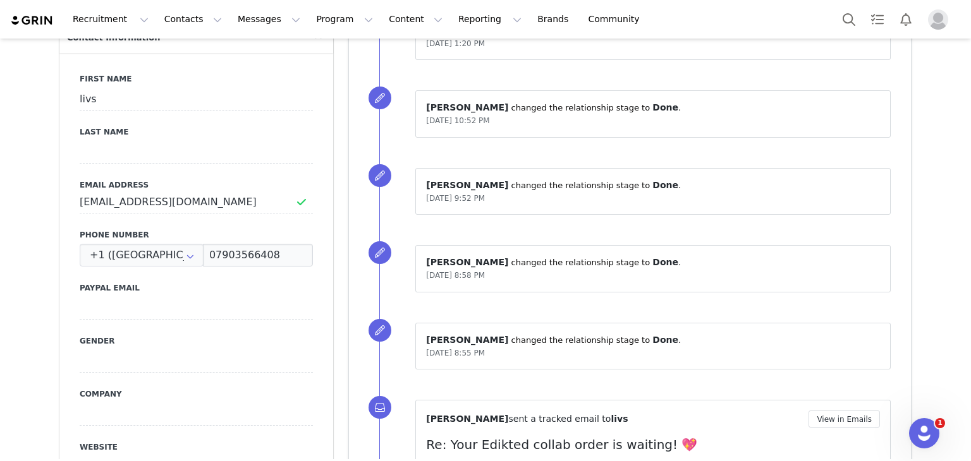
scroll to position [305, 0]
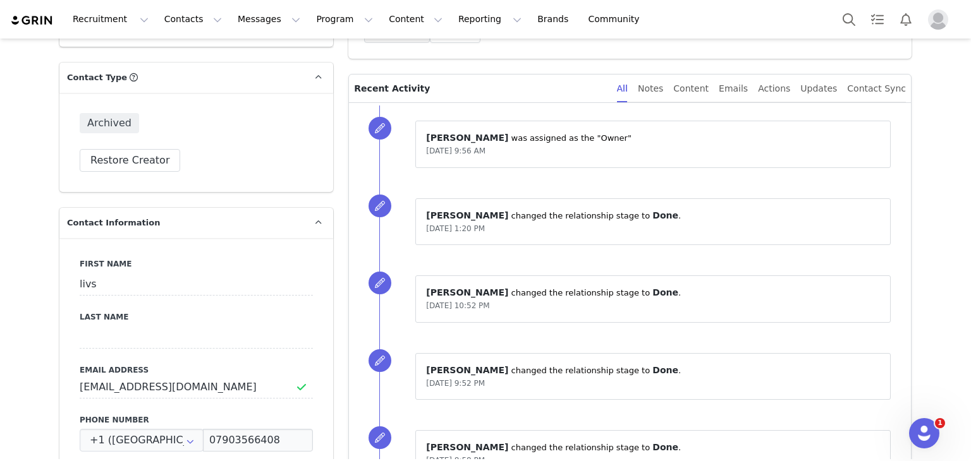
drag, startPoint x: 742, startPoint y: 86, endPoint x: 779, endPoint y: -34, distance: 125.1
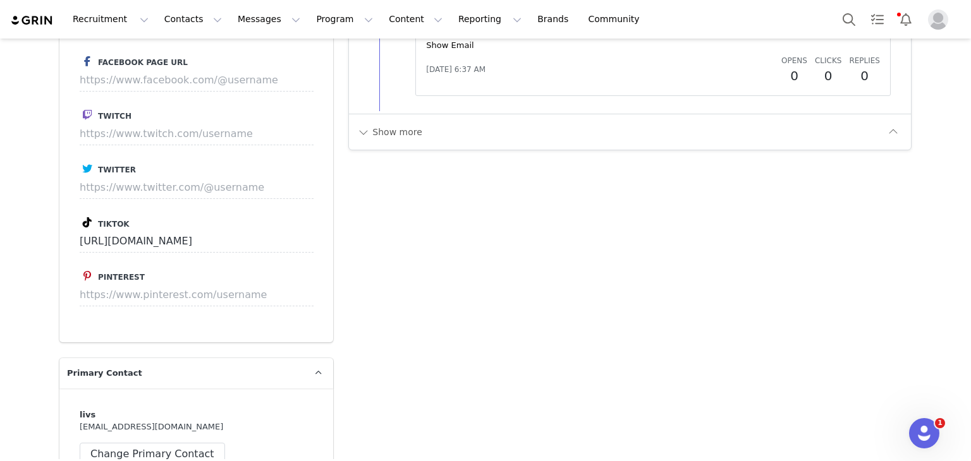
scroll to position [1580, 0]
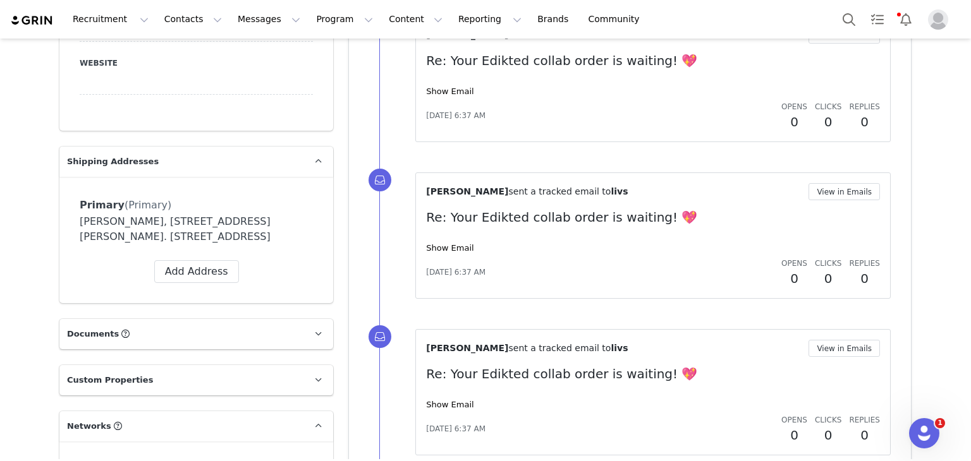
drag, startPoint x: 405, startPoint y: 195, endPoint x: 279, endPoint y: -15, distance: 244.1
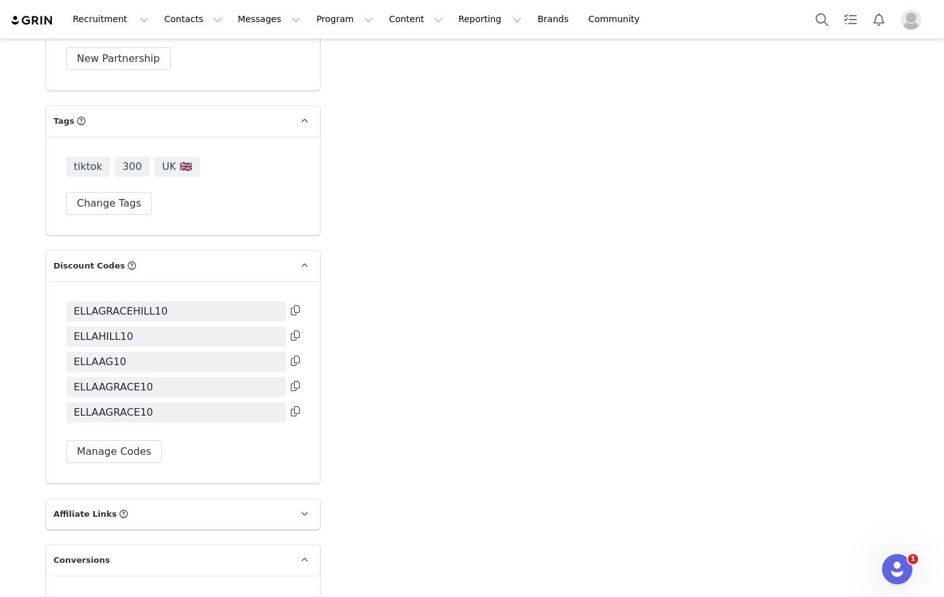
scroll to position [2719, 0]
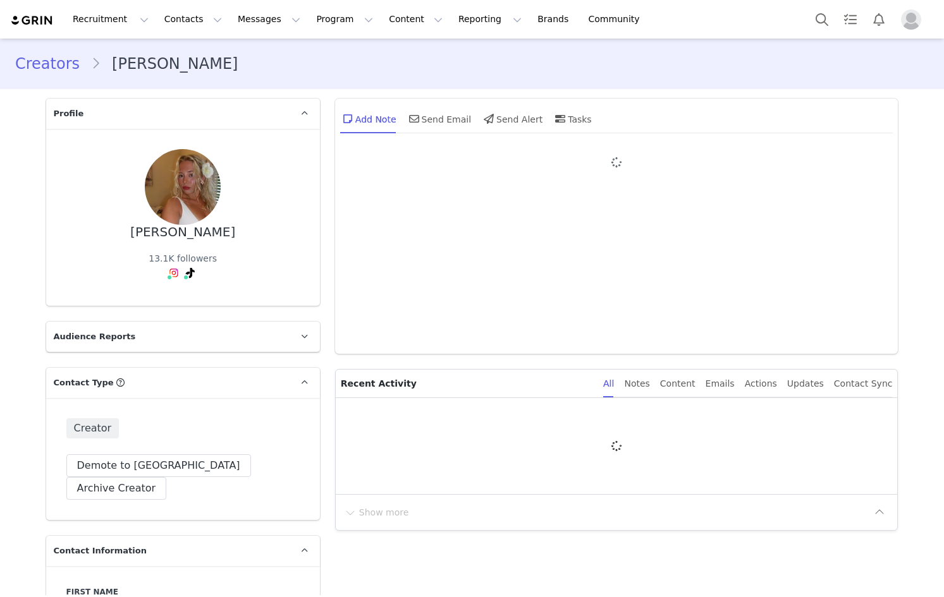
type input "+1 ([GEOGRAPHIC_DATA])"
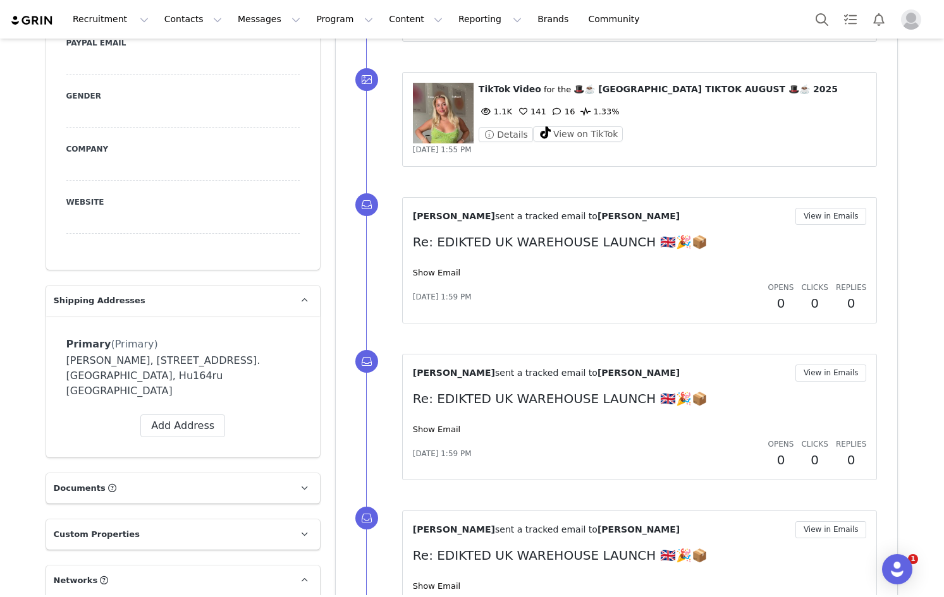
scroll to position [1770, 0]
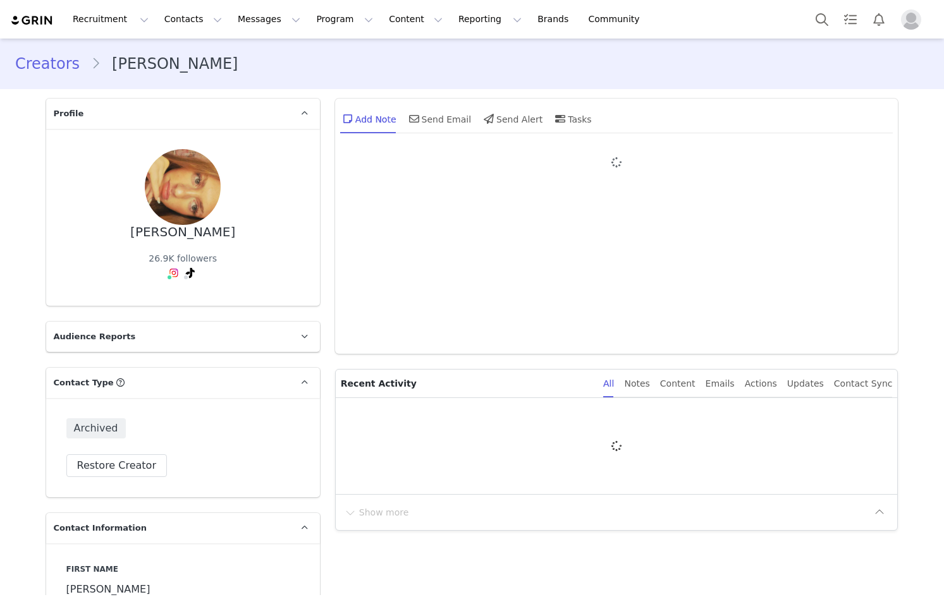
type input "+1 ([GEOGRAPHIC_DATA])"
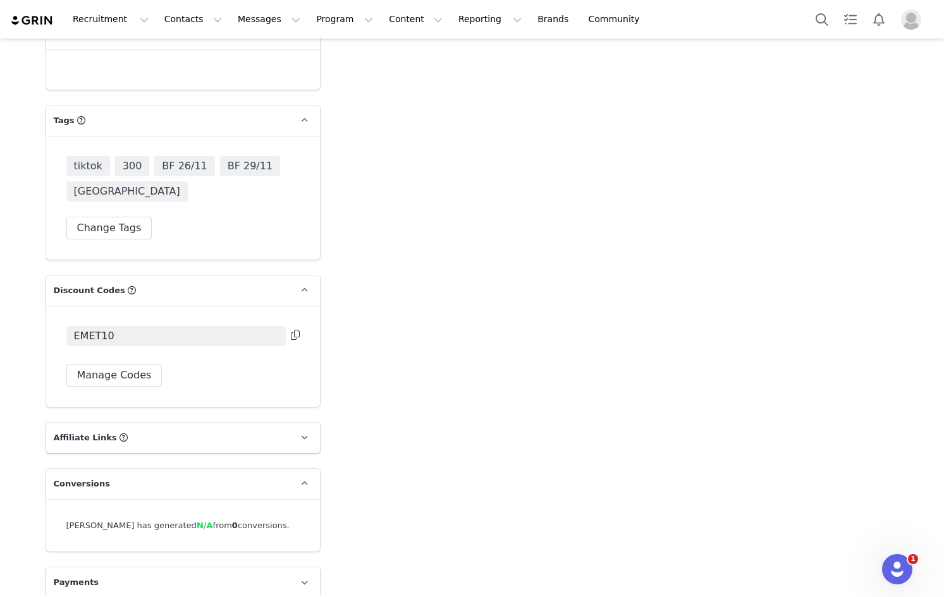
scroll to position [2552, 0]
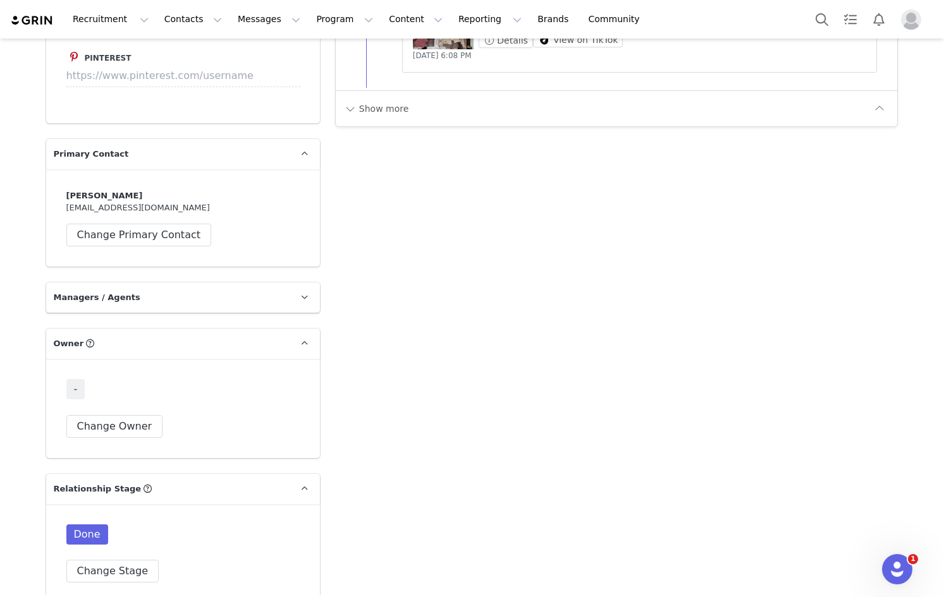
drag, startPoint x: 355, startPoint y: 317, endPoint x: 356, endPoint y: 142, distance: 174.5
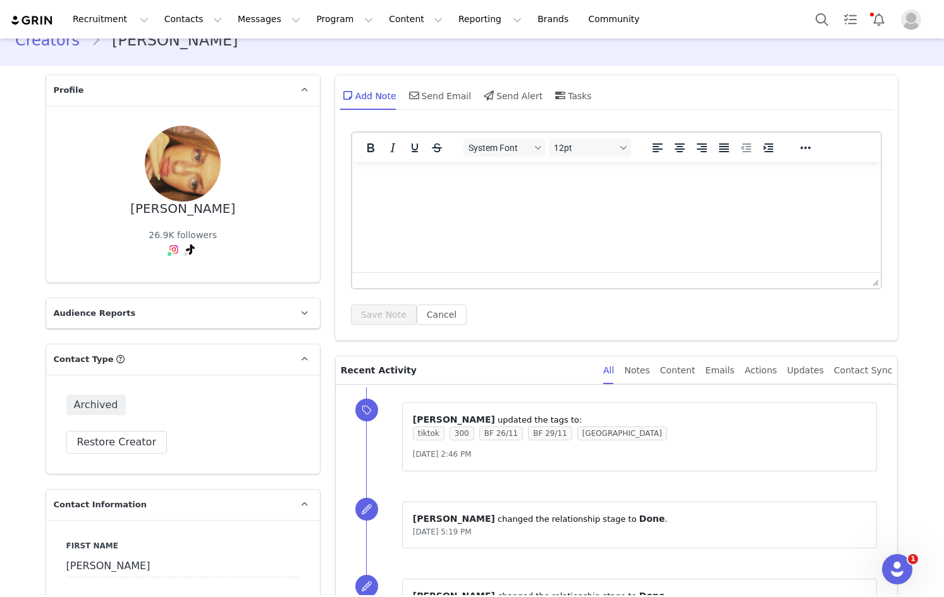
scroll to position [0, 0]
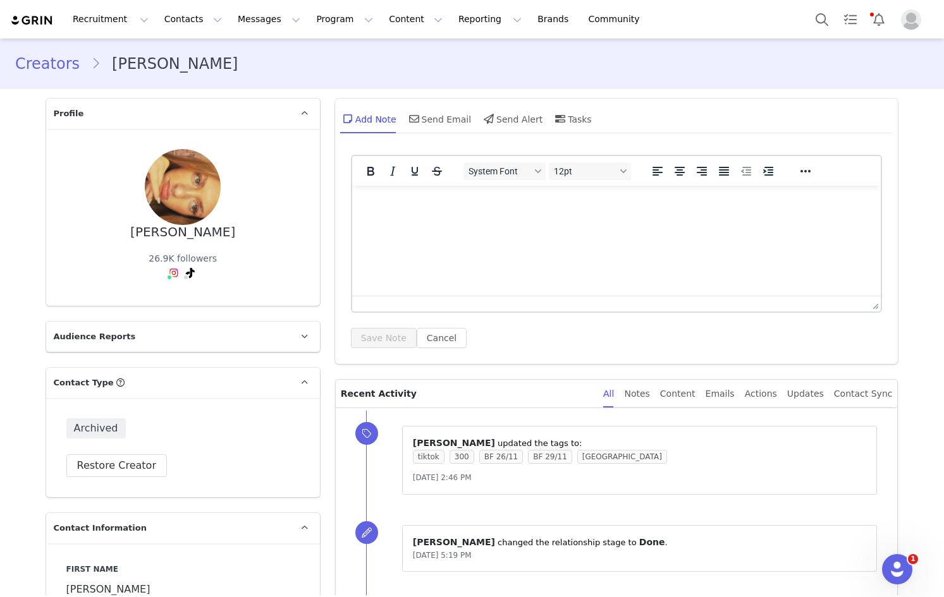
drag, startPoint x: 486, startPoint y: 305, endPoint x: 450, endPoint y: 56, distance: 251.0
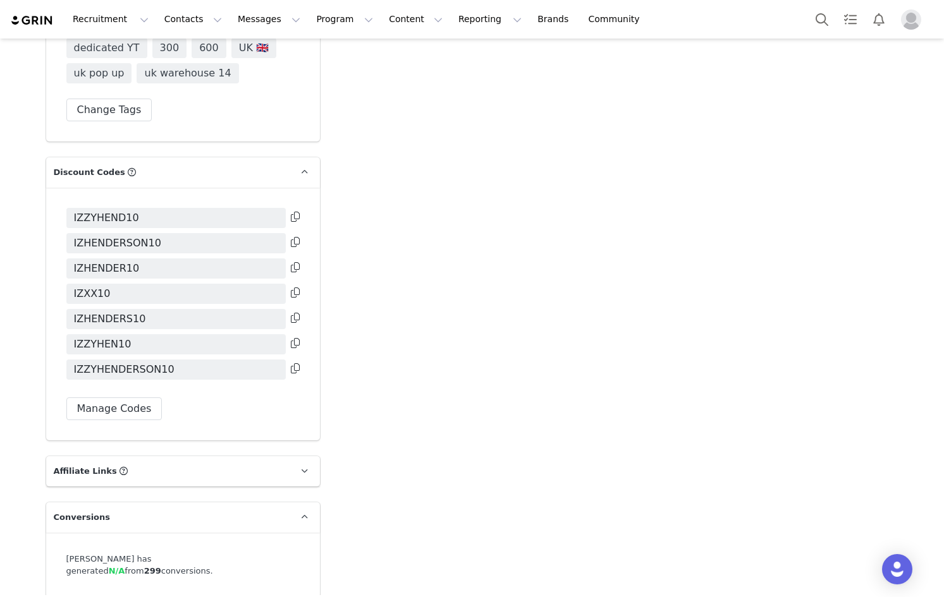
scroll to position [2851, 0]
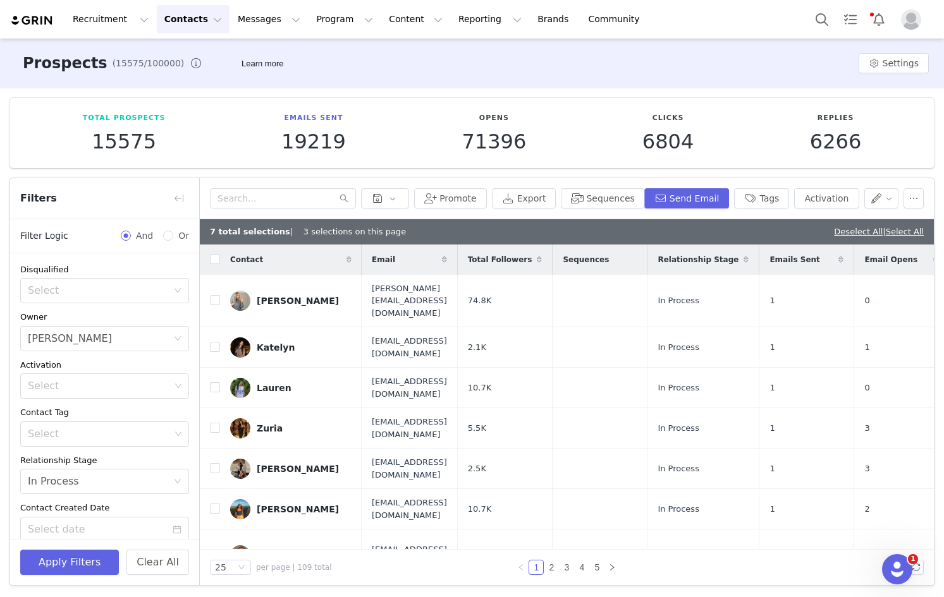
scroll to position [659, 0]
